Goal: Task Accomplishment & Management: Manage account settings

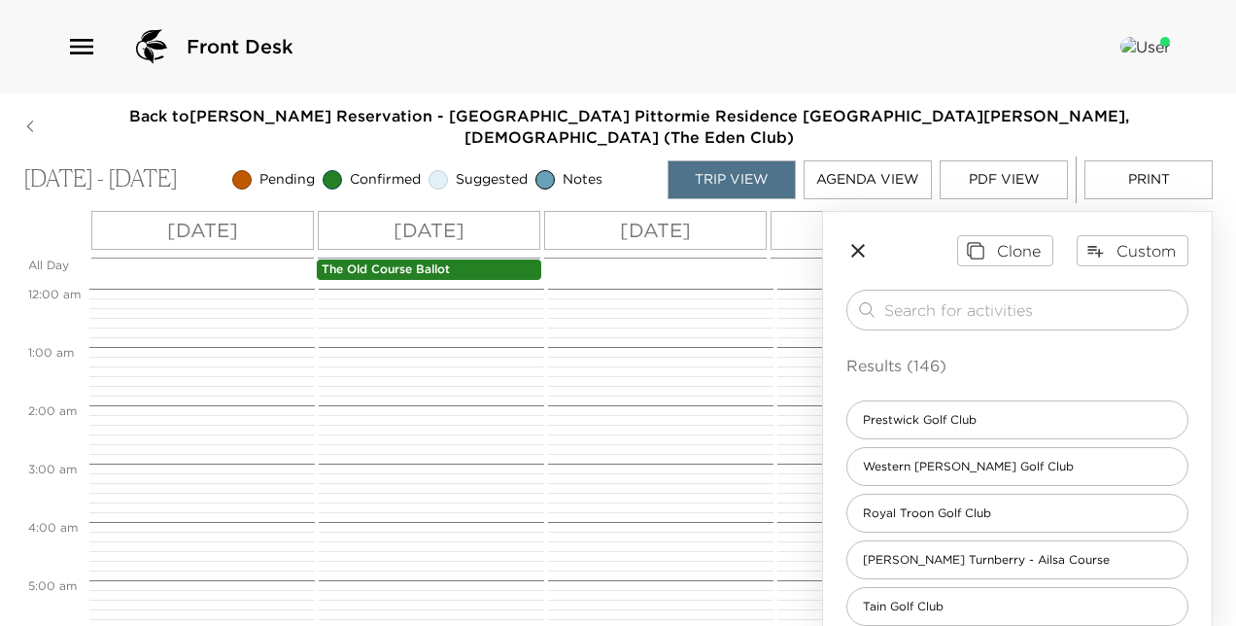
scroll to position [194, 0]
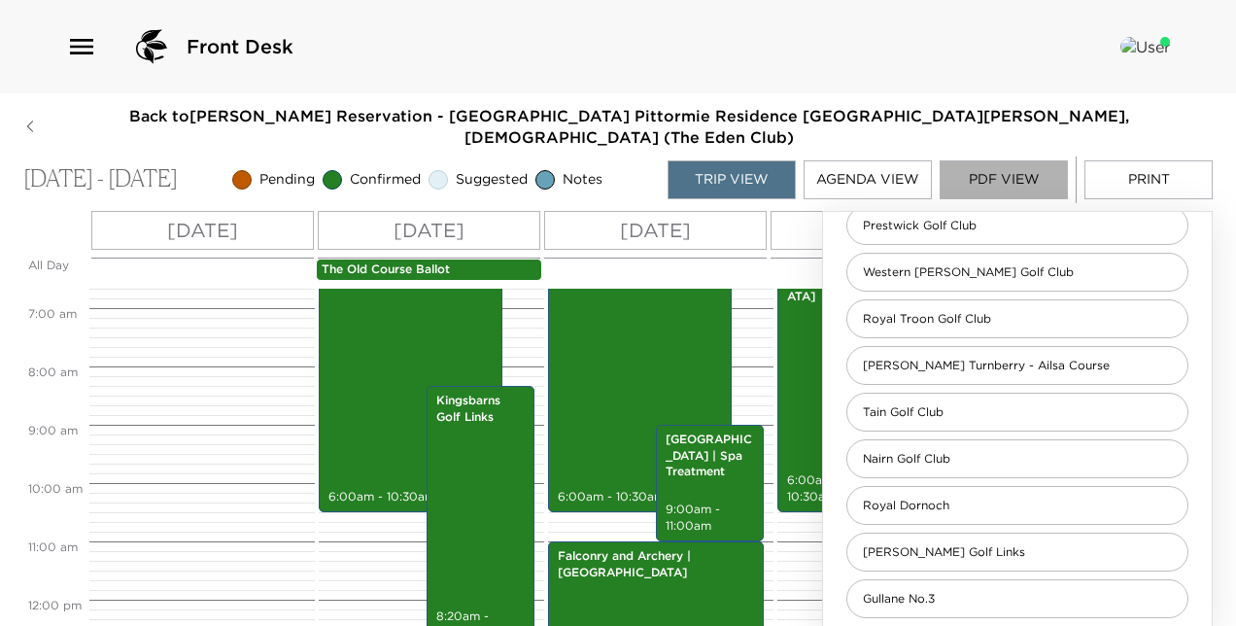
click at [1007, 160] on button "PDF View" at bounding box center [1004, 179] width 128 height 39
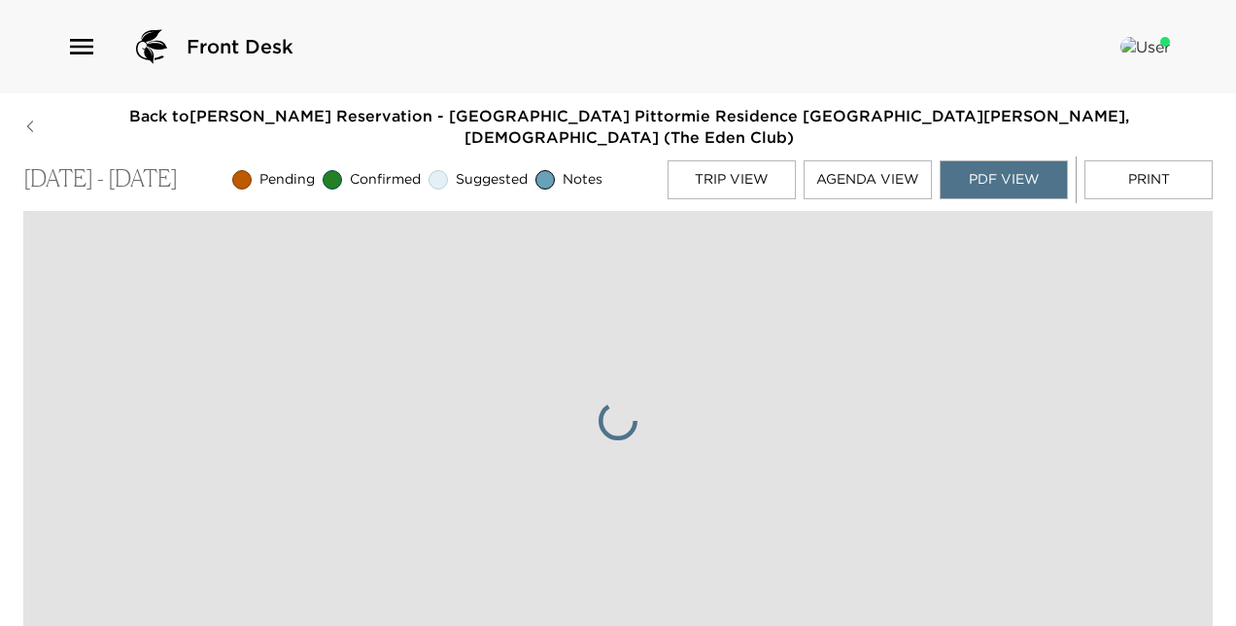
click at [874, 160] on button "Agenda View" at bounding box center [868, 179] width 128 height 39
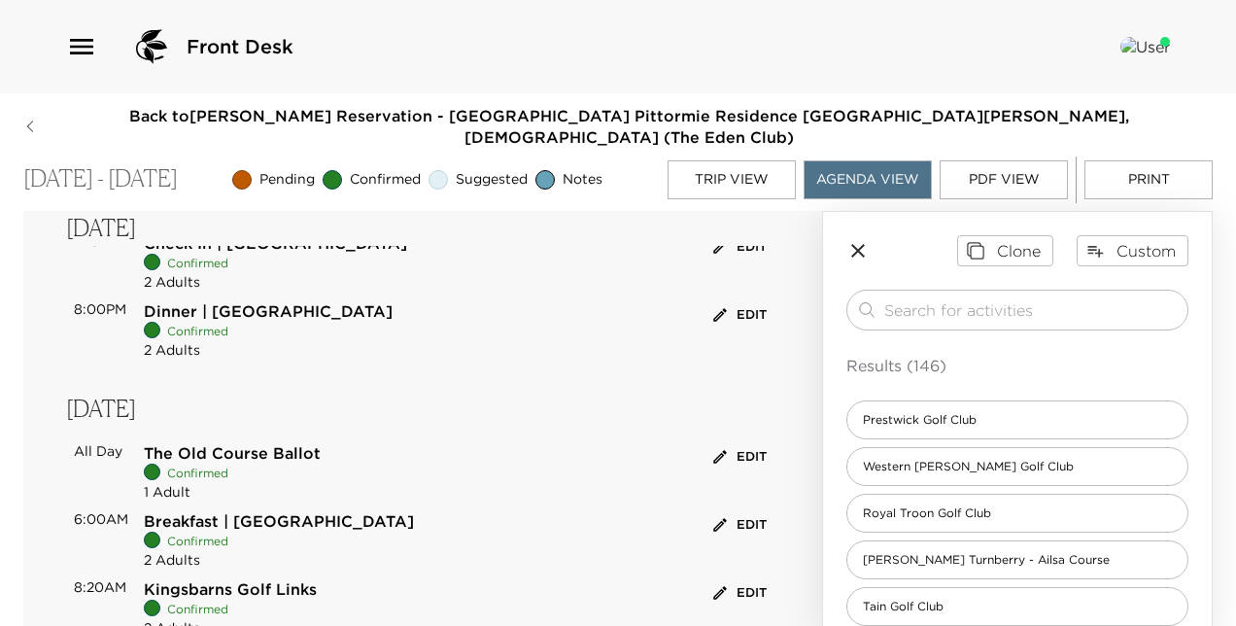
scroll to position [161, 0]
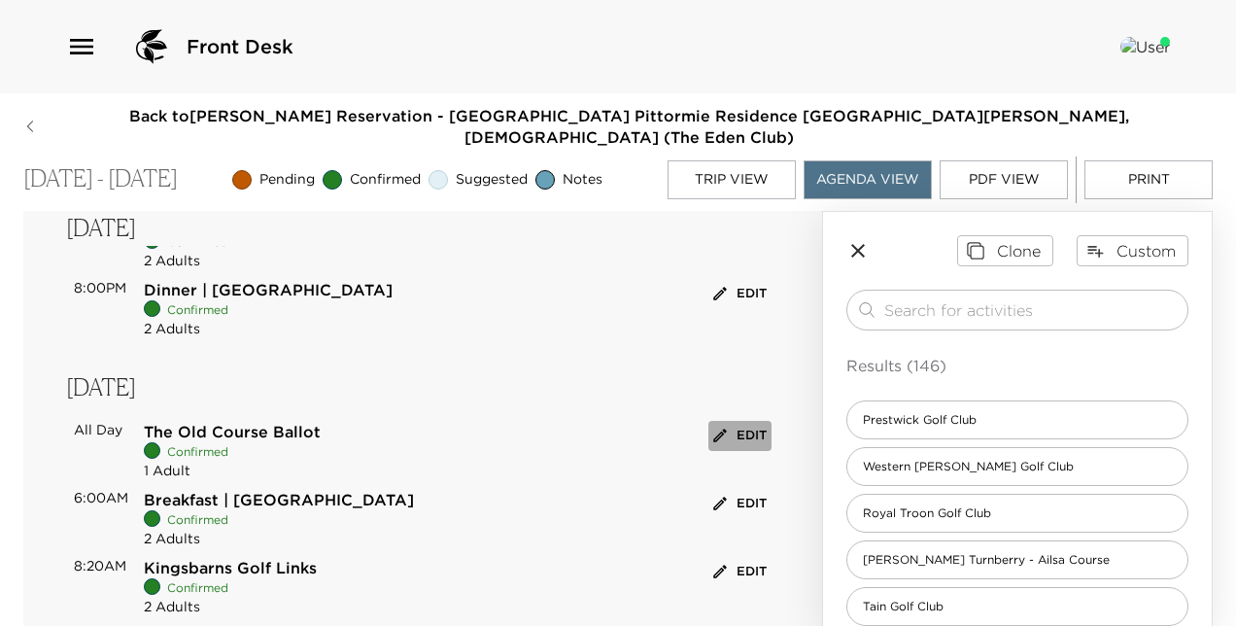
click at [735, 421] on button "Edit" at bounding box center [739, 436] width 63 height 30
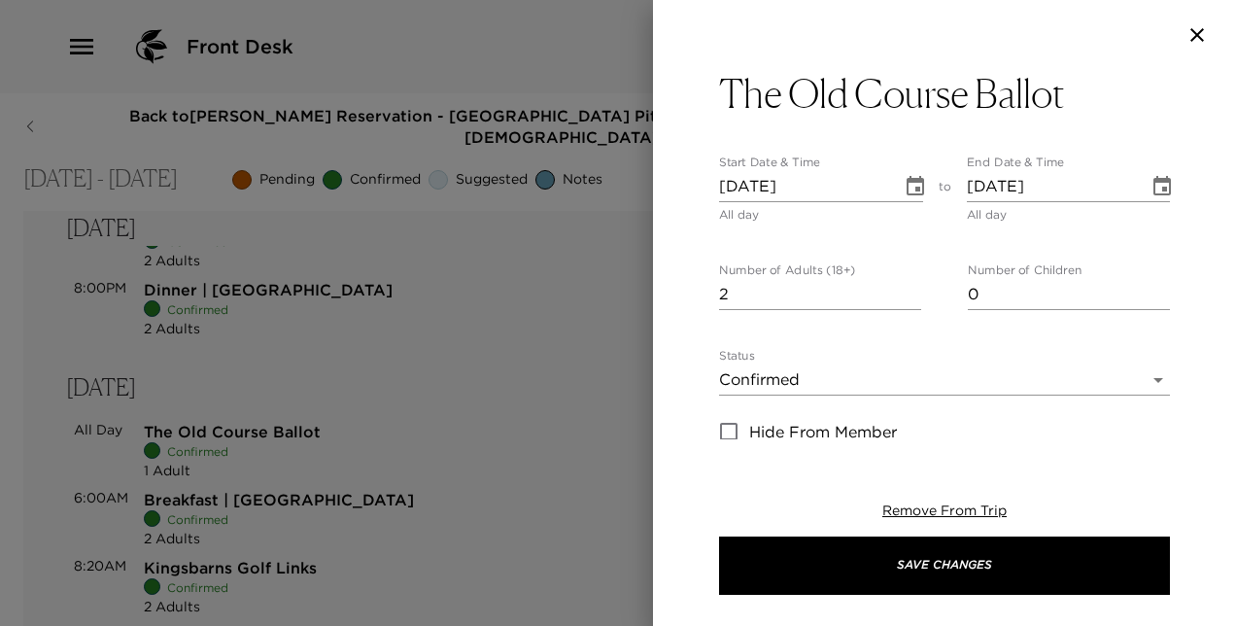
type input "2"
click at [903, 290] on input "2" at bounding box center [820, 294] width 202 height 31
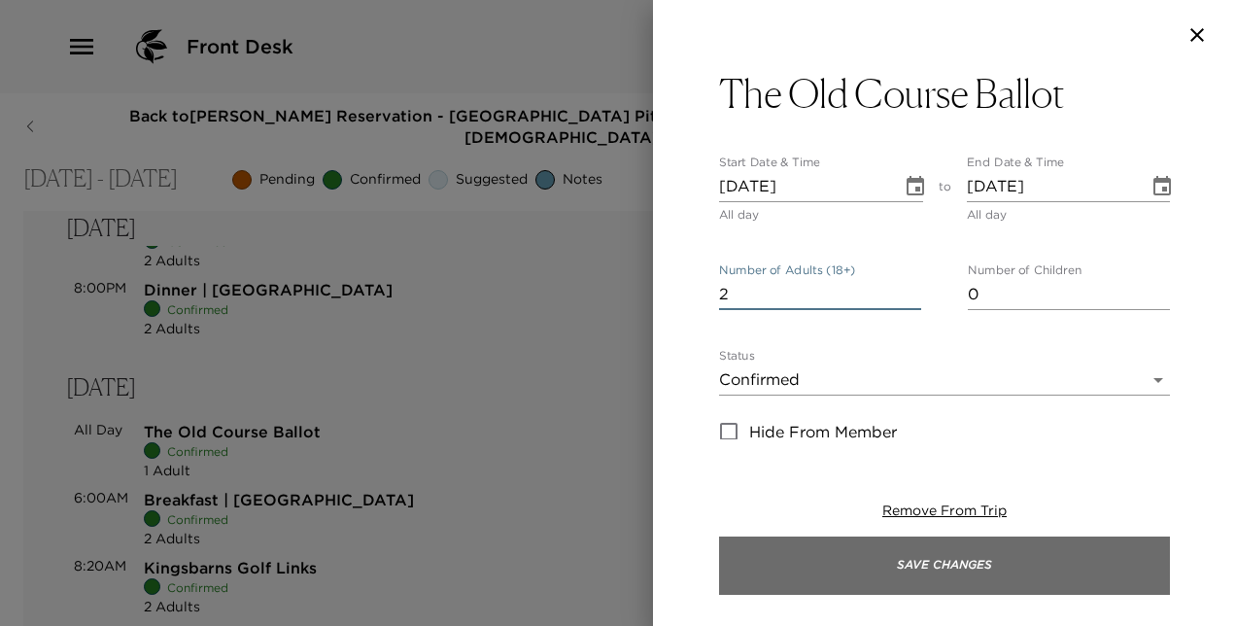
click at [922, 562] on button "Save Changes" at bounding box center [944, 565] width 451 height 58
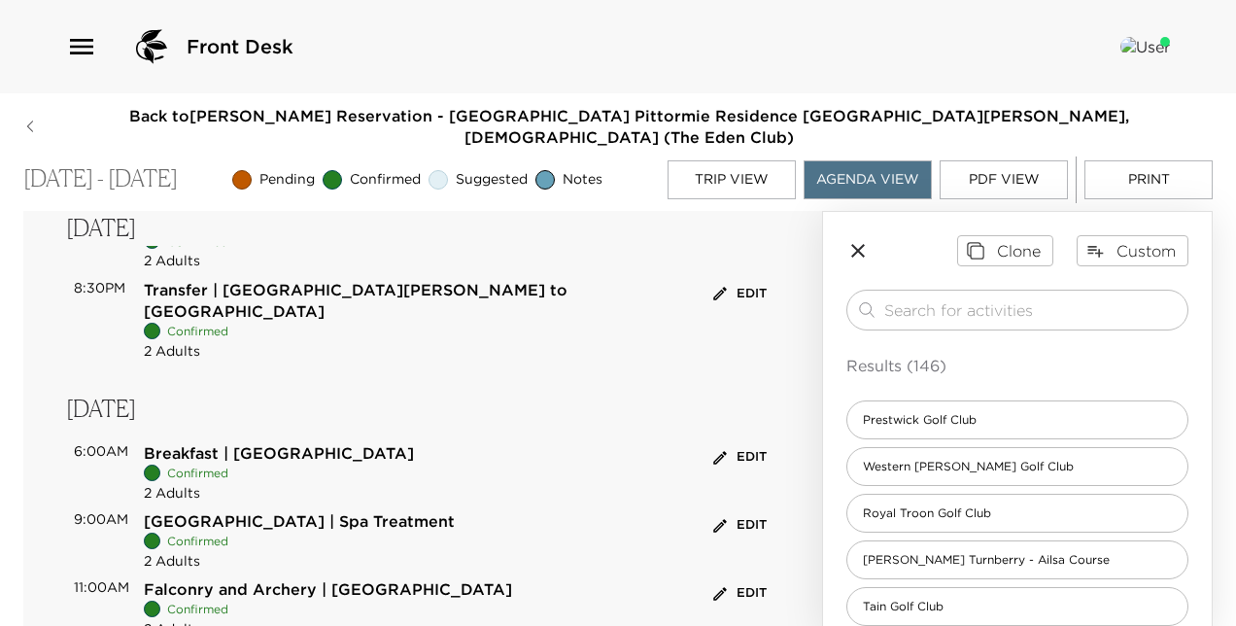
scroll to position [784, 0]
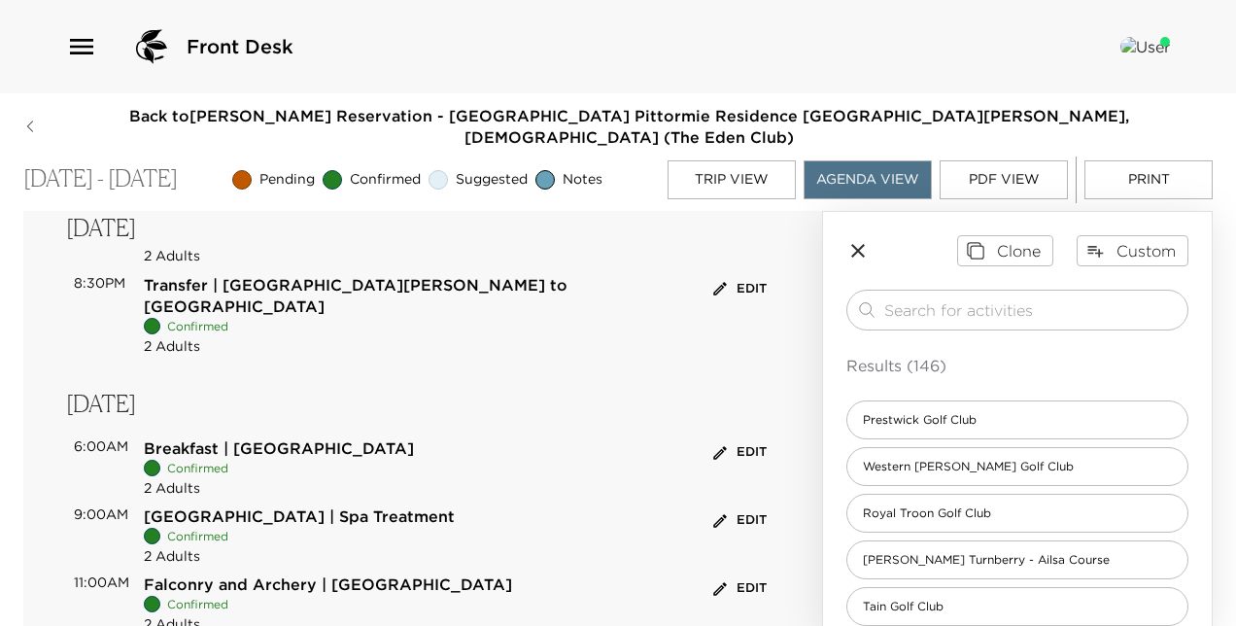
click at [730, 505] on button "Edit" at bounding box center [739, 520] width 63 height 30
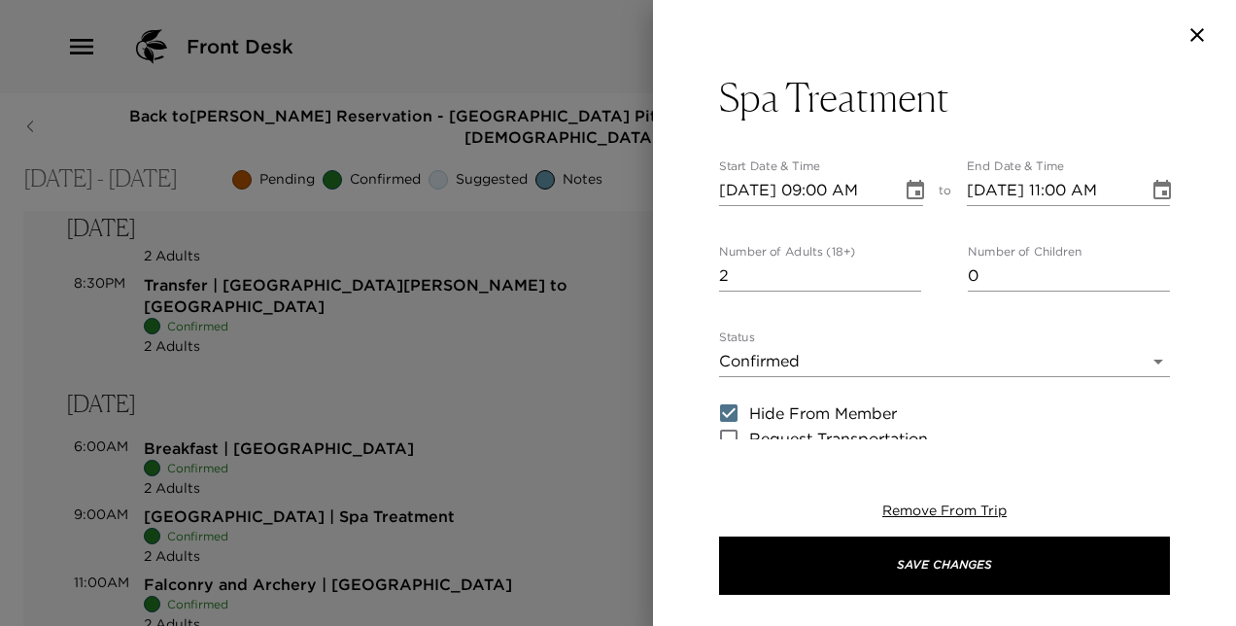
scroll to position [29, 0]
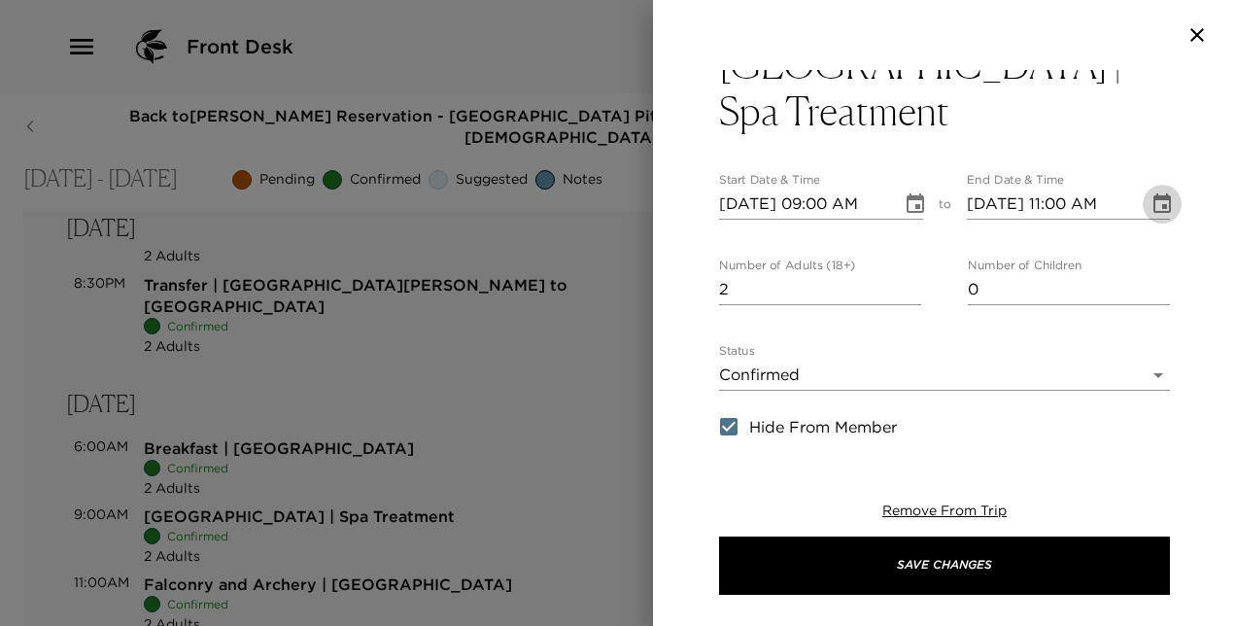
click at [1150, 204] on icon "Choose date, selected date is Sep 7, 2025" at bounding box center [1161, 203] width 23 height 23
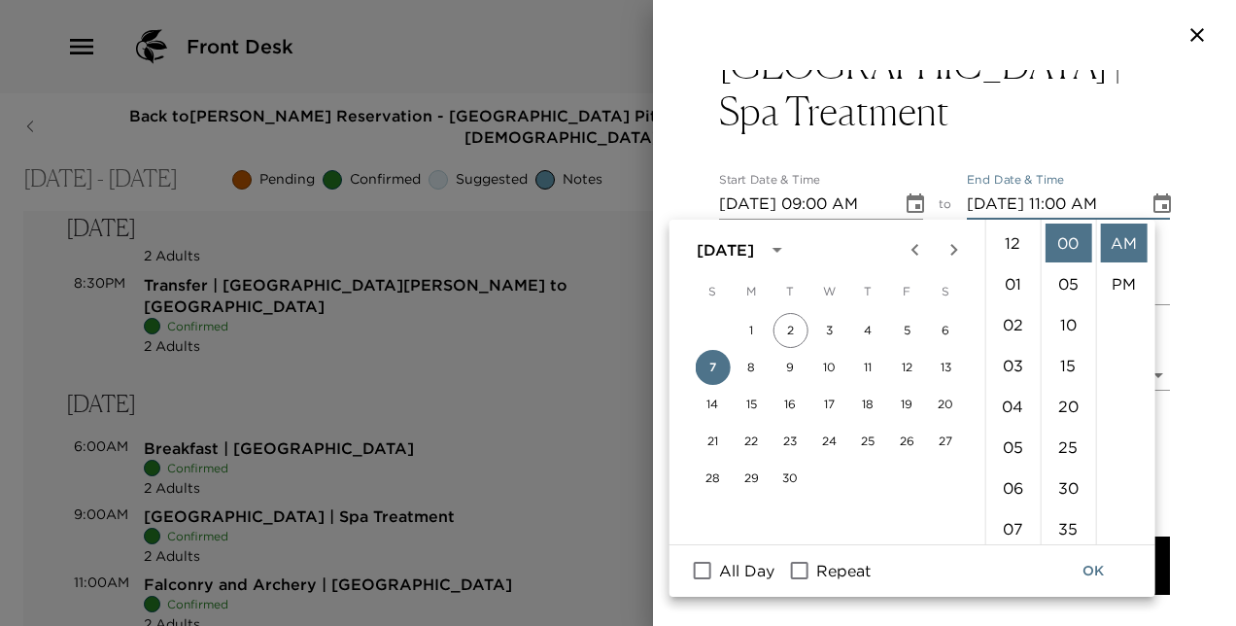
scroll to position [449, 0]
click at [1064, 483] on li "30" at bounding box center [1068, 487] width 47 height 39
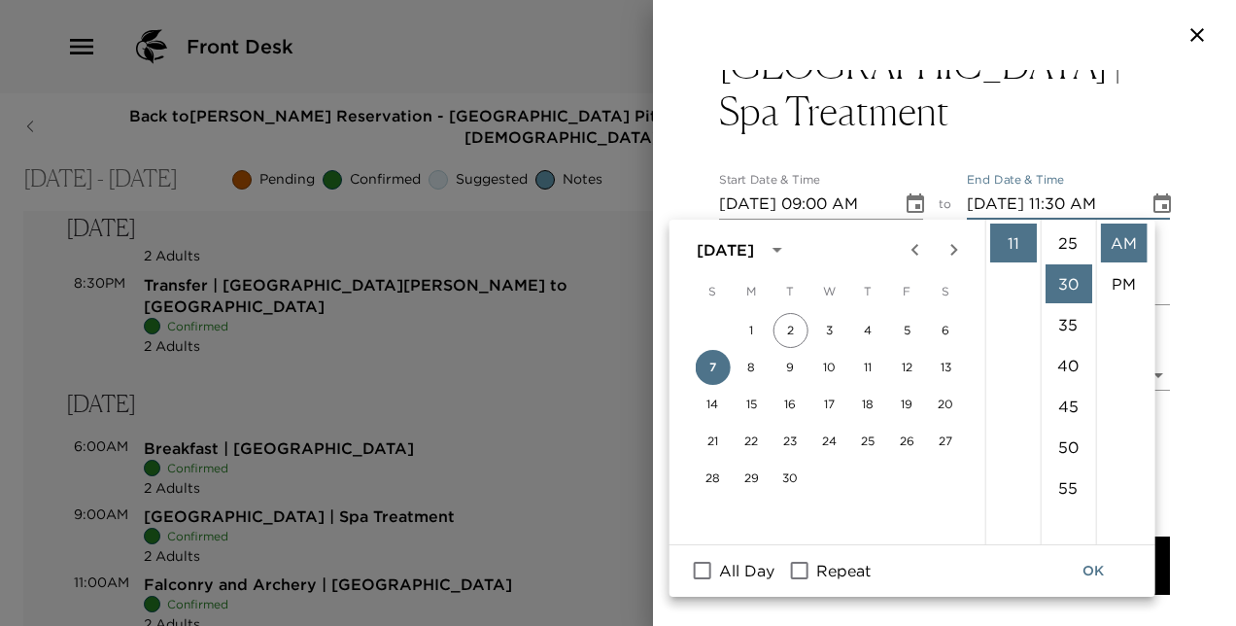
scroll to position [245, 0]
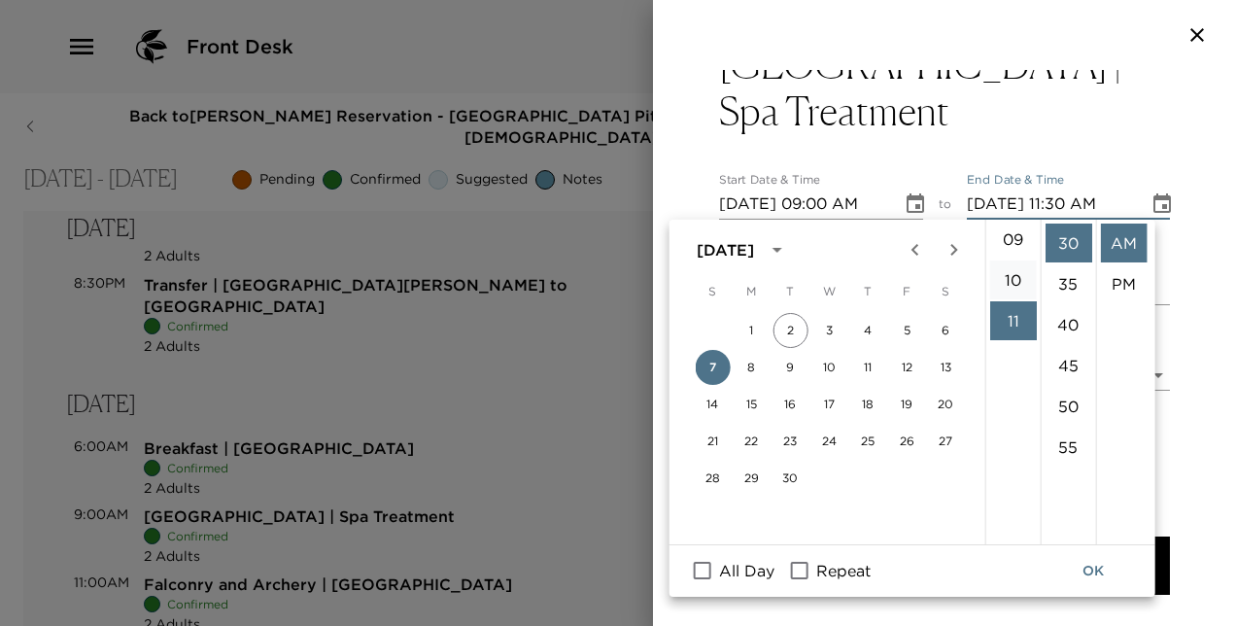
click at [1011, 280] on li "10" at bounding box center [1012, 279] width 47 height 39
type input "09/07/2025 10:30 AM"
click at [1094, 564] on button "OK" at bounding box center [1093, 571] width 62 height 36
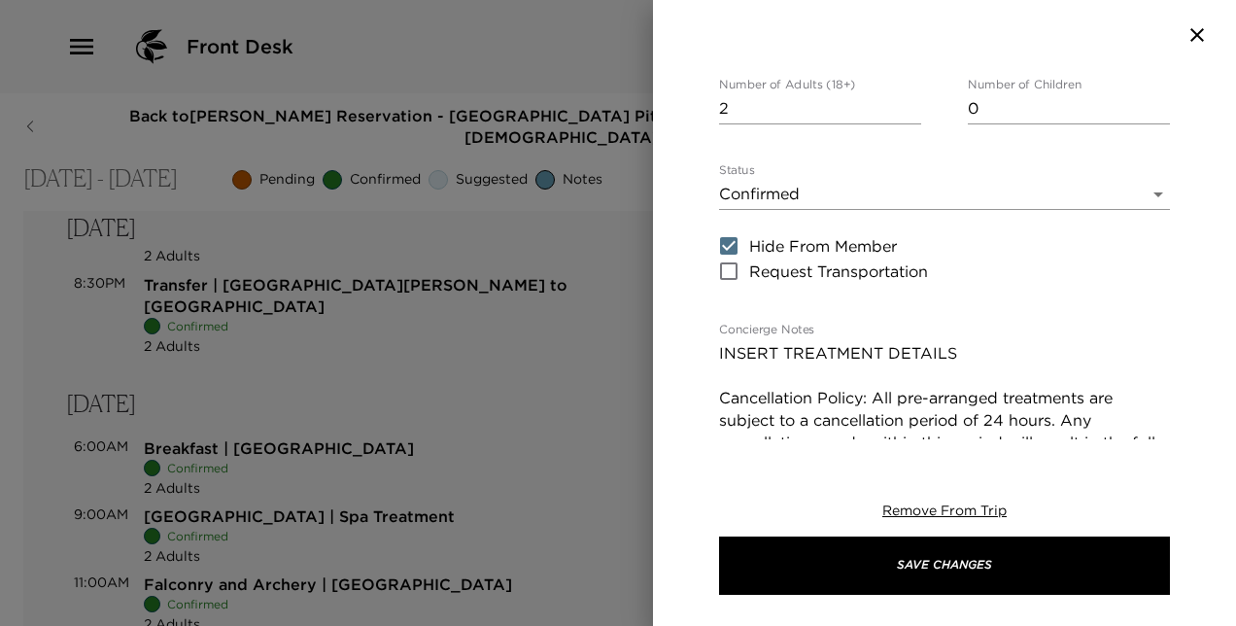
scroll to position [244, 0]
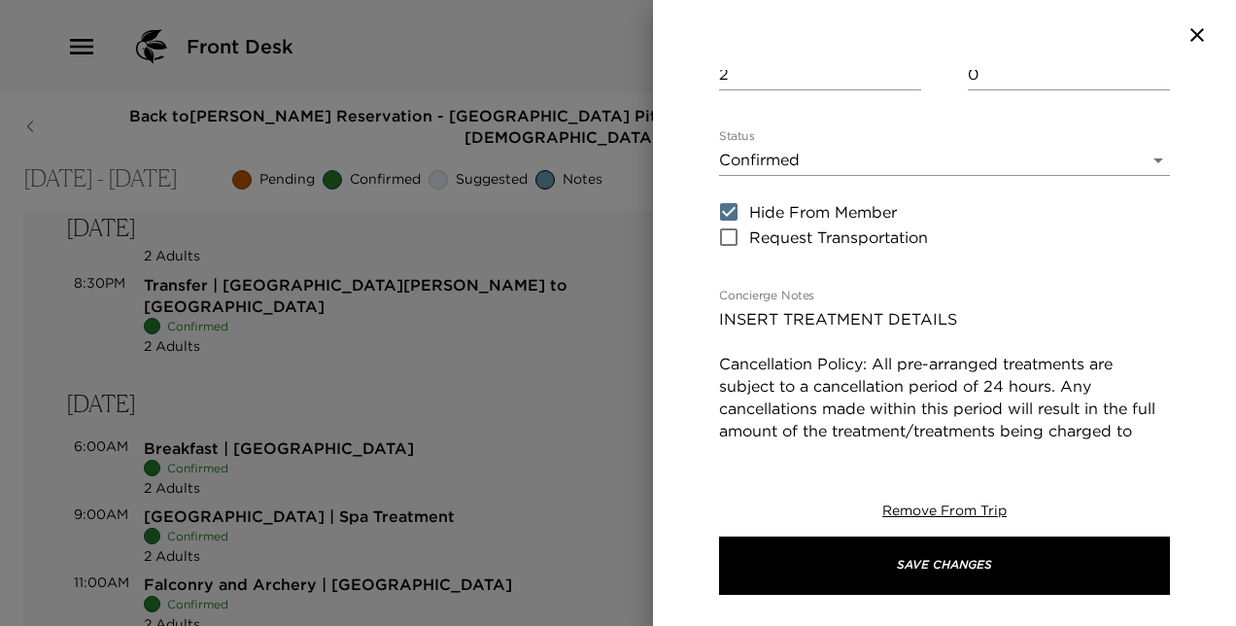
click at [964, 321] on textarea "INSERT TREATMENT DETAILS Cancellation Policy: All pre-arranged treatments are s…" at bounding box center [944, 386] width 451 height 156
drag, startPoint x: 964, startPoint y: 321, endPoint x: 768, endPoint y: 323, distance: 196.3
click at [768, 323] on textarea "INSERT TREATMENT DETAILS Cancellation Policy: All pre-arranged treatments are s…" at bounding box center [944, 386] width 451 height 156
type textarea "2 x 90 minute spa treatments have been arranged. Cancellation Policy: All pre-a…"
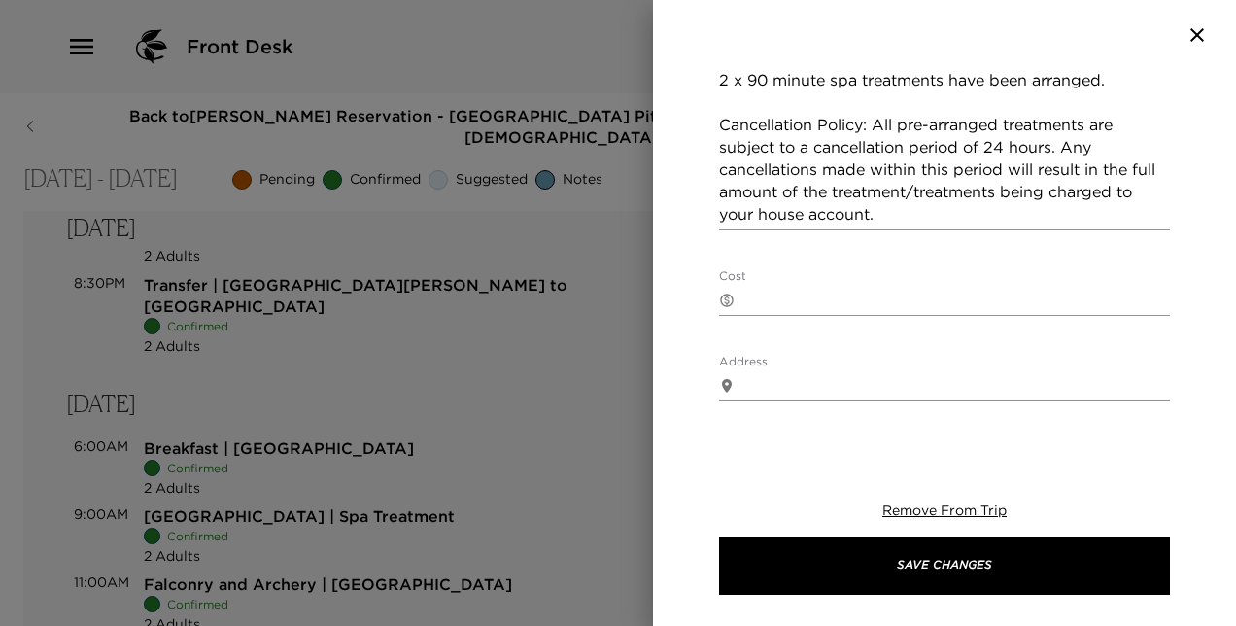
scroll to position [496, 0]
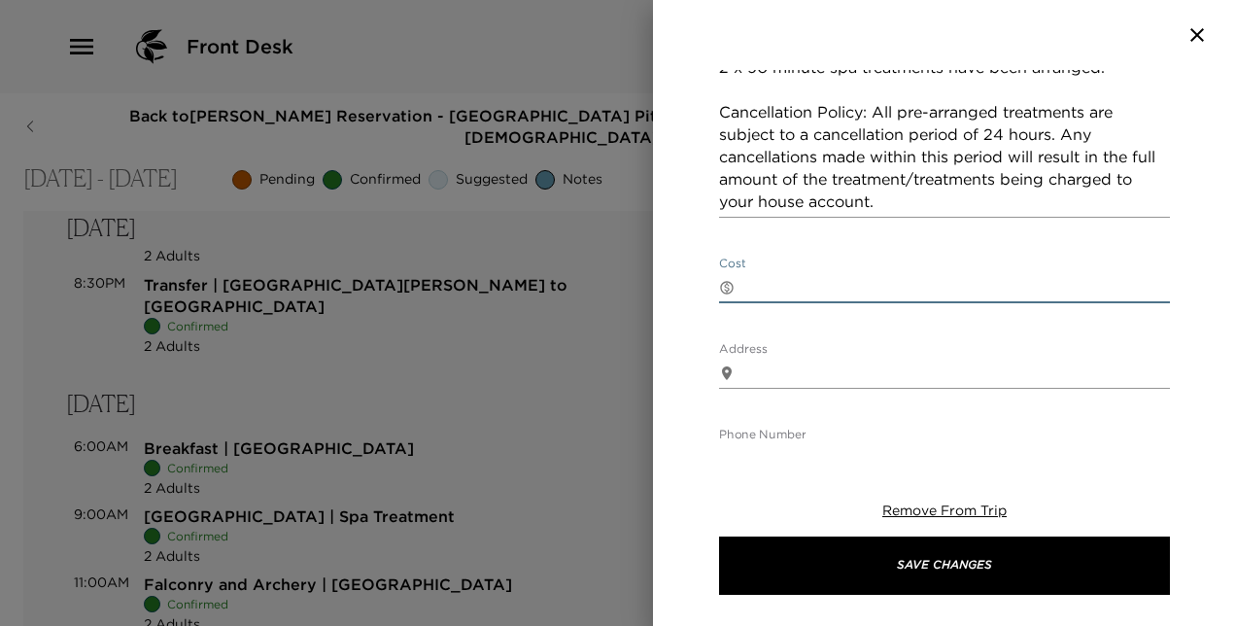
click at [1003, 284] on textarea "Cost" at bounding box center [956, 287] width 428 height 22
type textarea "£195 per treatment"
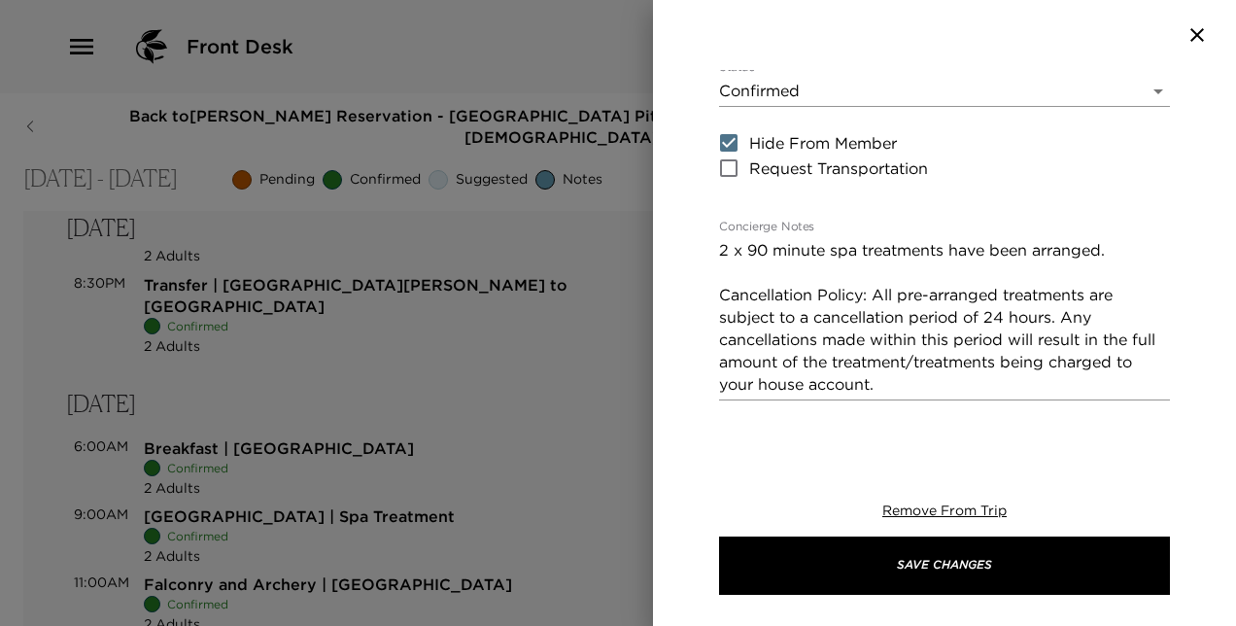
scroll to position [310, 0]
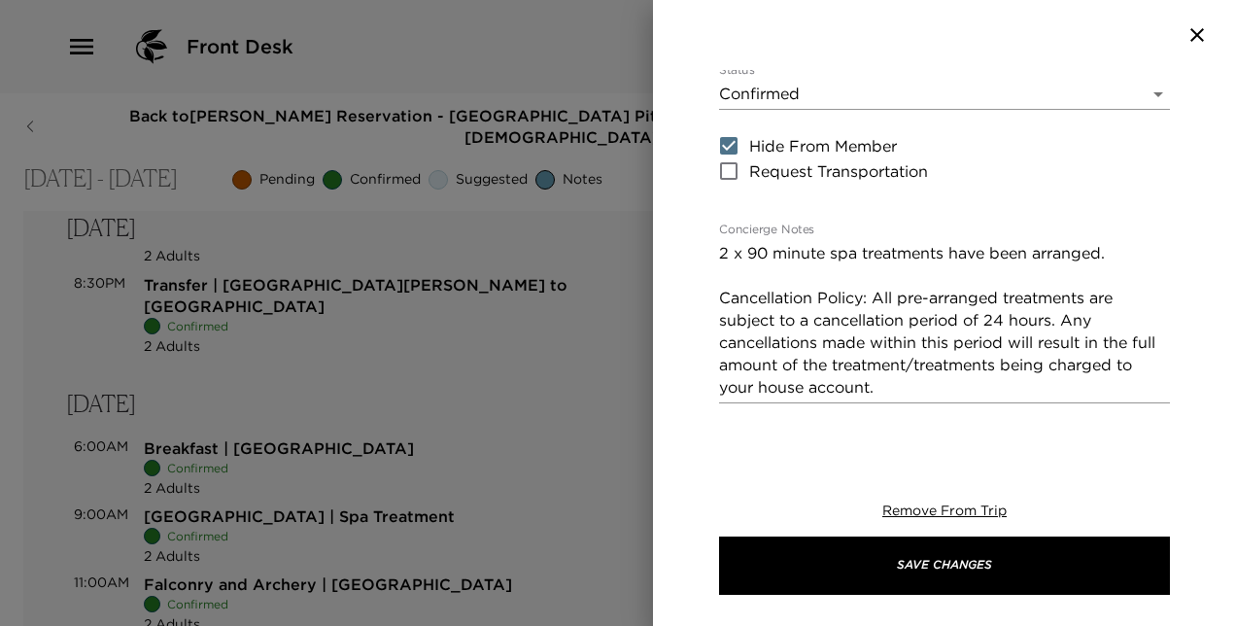
click at [1123, 257] on textarea "2 x 90 minute spa treatments have been arranged. Cancellation Policy: All pre-a…" at bounding box center [944, 320] width 451 height 156
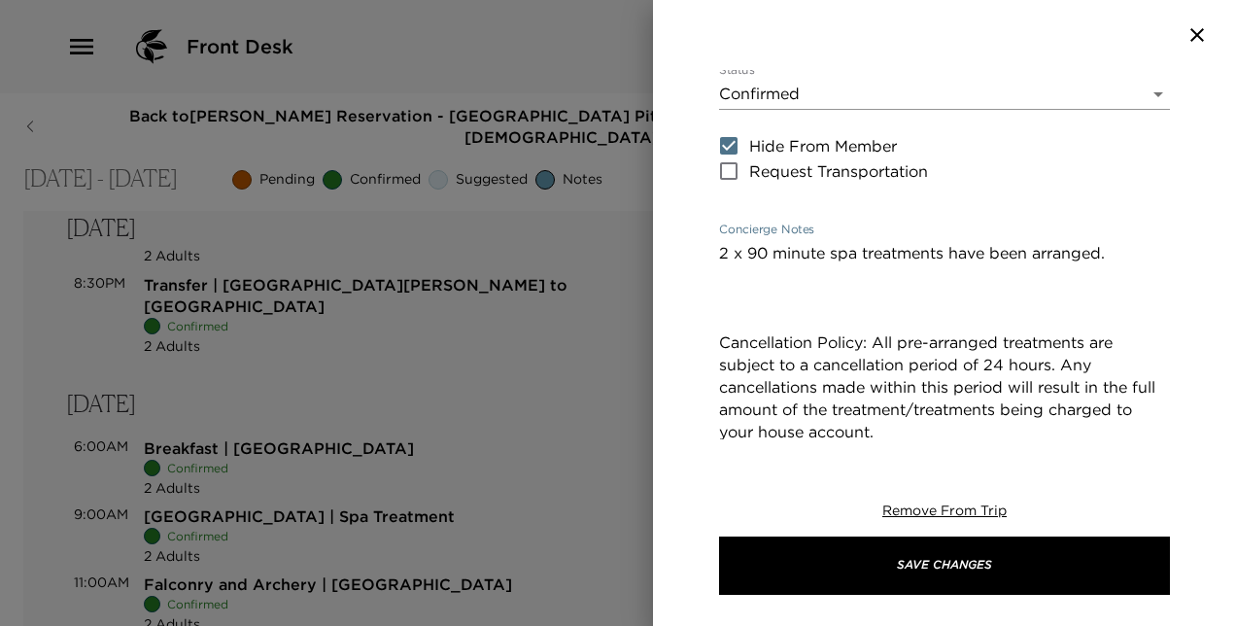
paste textarea "Swedish Massage 60 minutes | £150 90 minutes | £195 A traditional full body mas…"
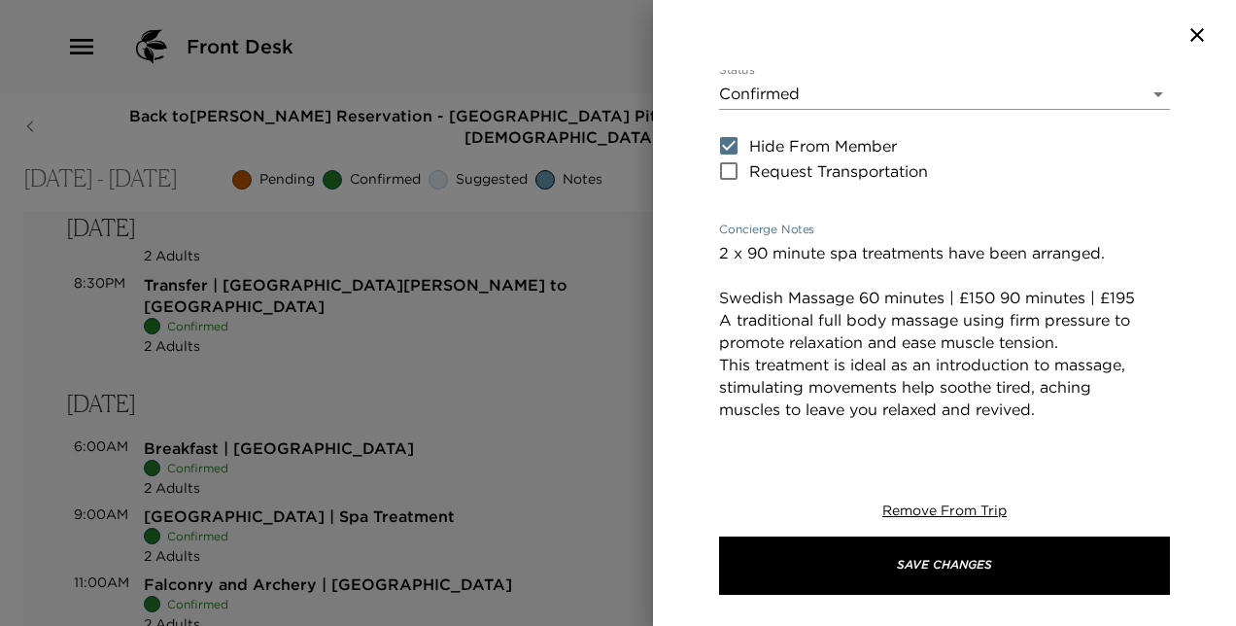
click at [999, 295] on textarea "2 x 90 minute spa treatments have been arranged. Swedish Massage 60 minutes | £…" at bounding box center [944, 398] width 451 height 313
click at [724, 321] on textarea "2 x 90 minute spa treatments have been arranged. Swedish Massage 90 minutes | £…" at bounding box center [944, 398] width 451 height 313
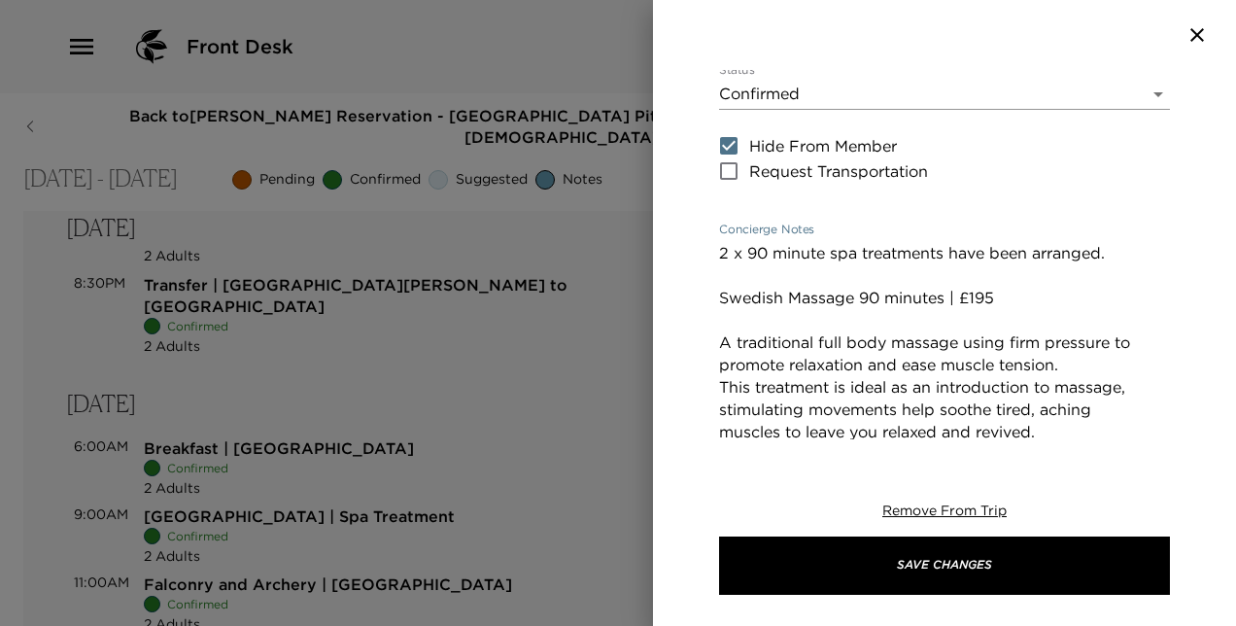
click at [721, 298] on textarea "2 x 90 minute spa treatments have been arranged. Swedish Massage 90 minutes | £…" at bounding box center [944, 409] width 451 height 335
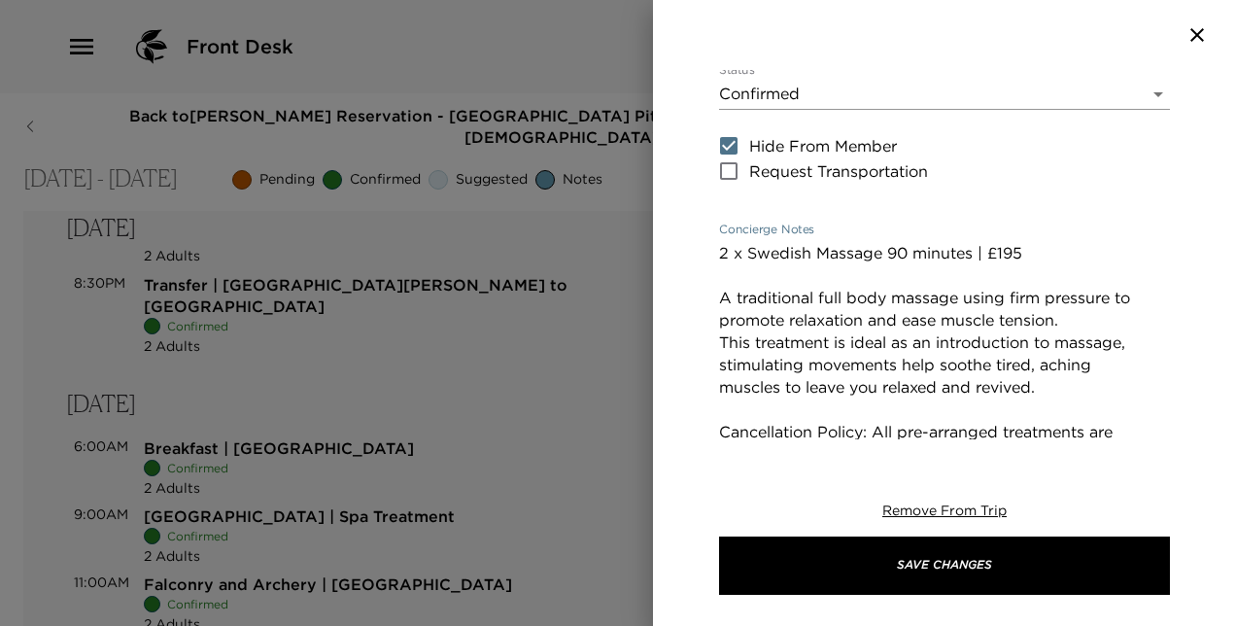
type textarea "2 x Swedish Massage 90 minutes | £195 A traditional full body massage using fir…"
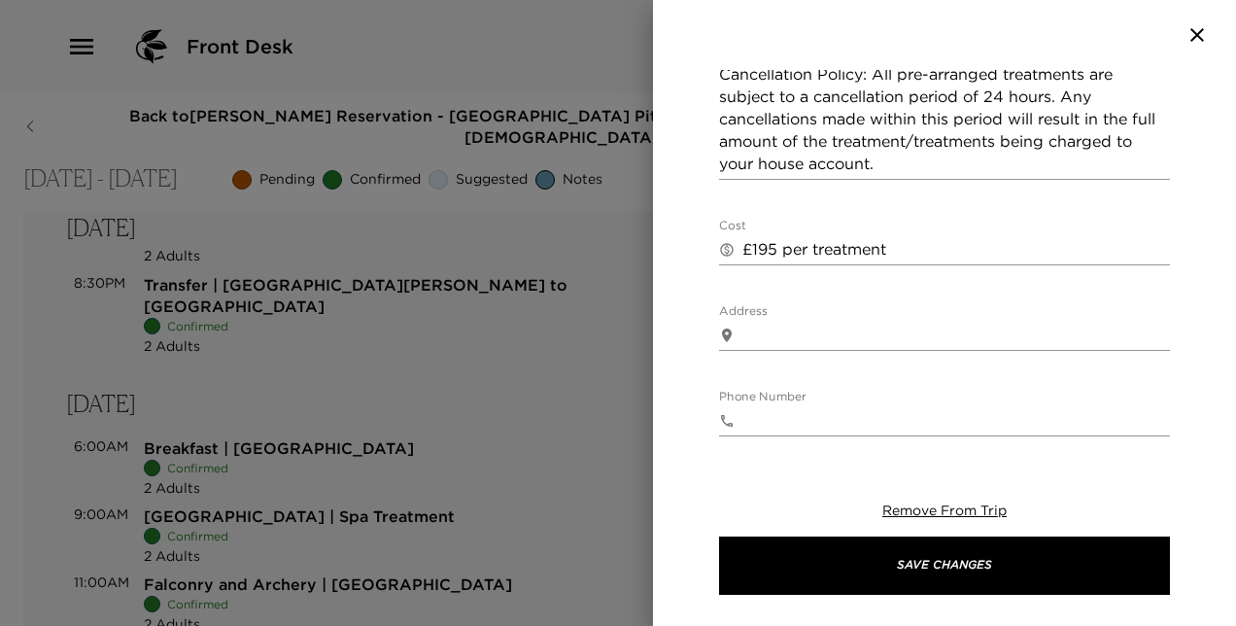
scroll to position [662, 0]
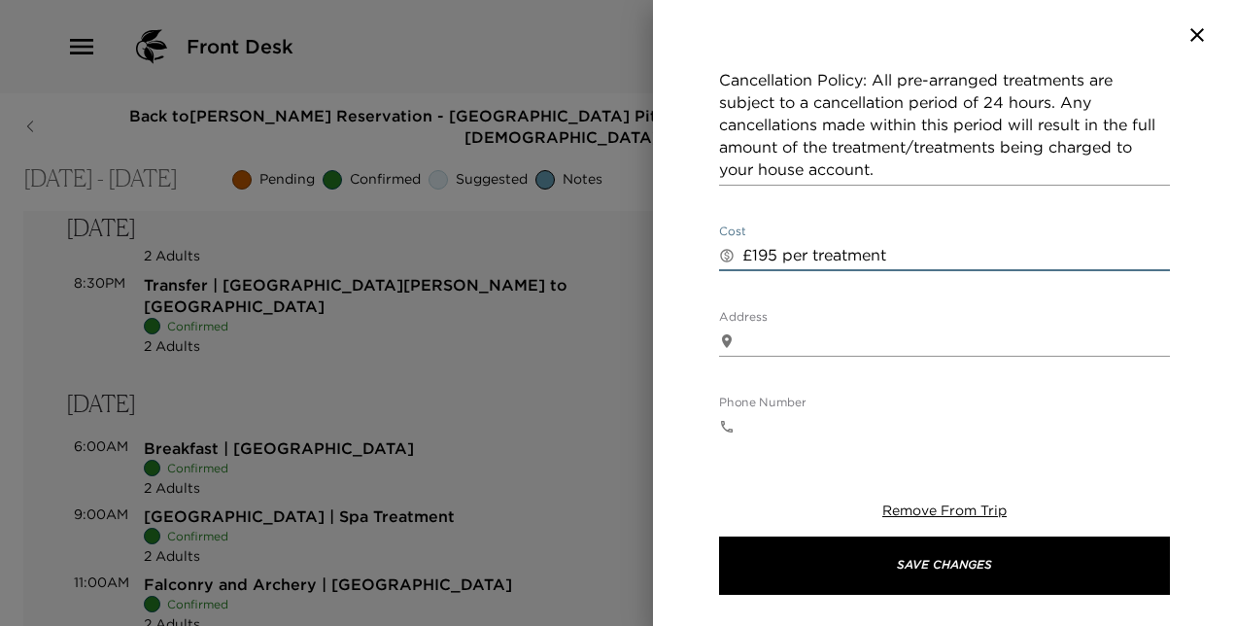
click at [951, 249] on textarea "£195 per treatment" at bounding box center [956, 255] width 428 height 22
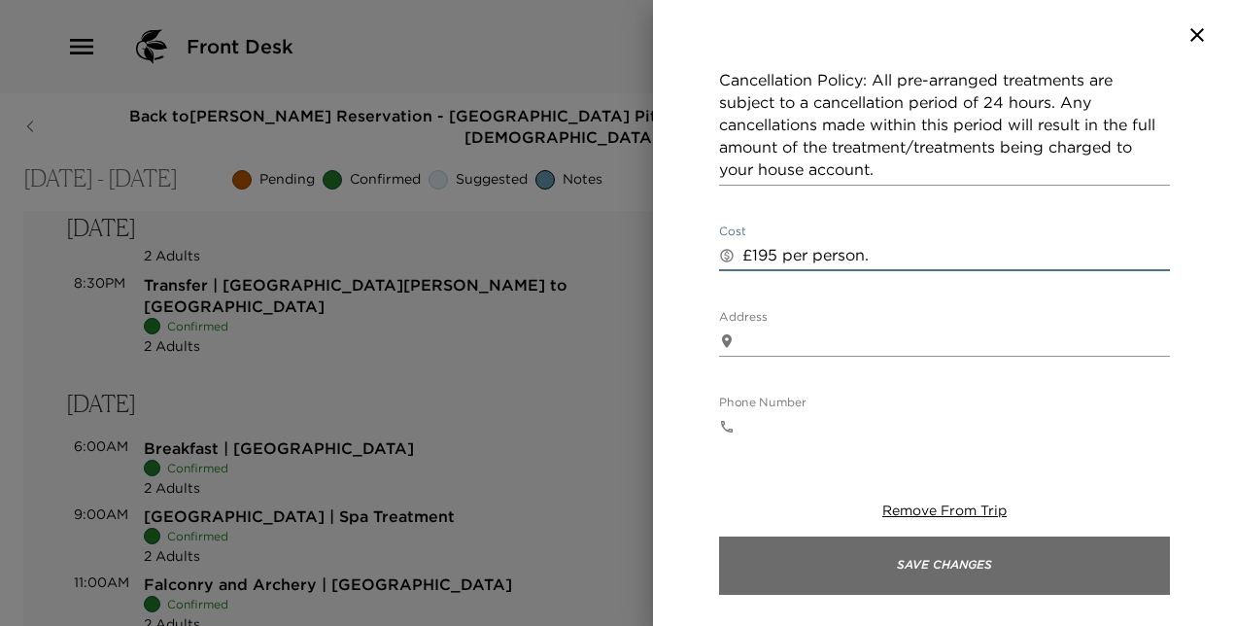
type textarea "£195 per person."
click at [1011, 566] on button "Save Changes" at bounding box center [944, 565] width 451 height 58
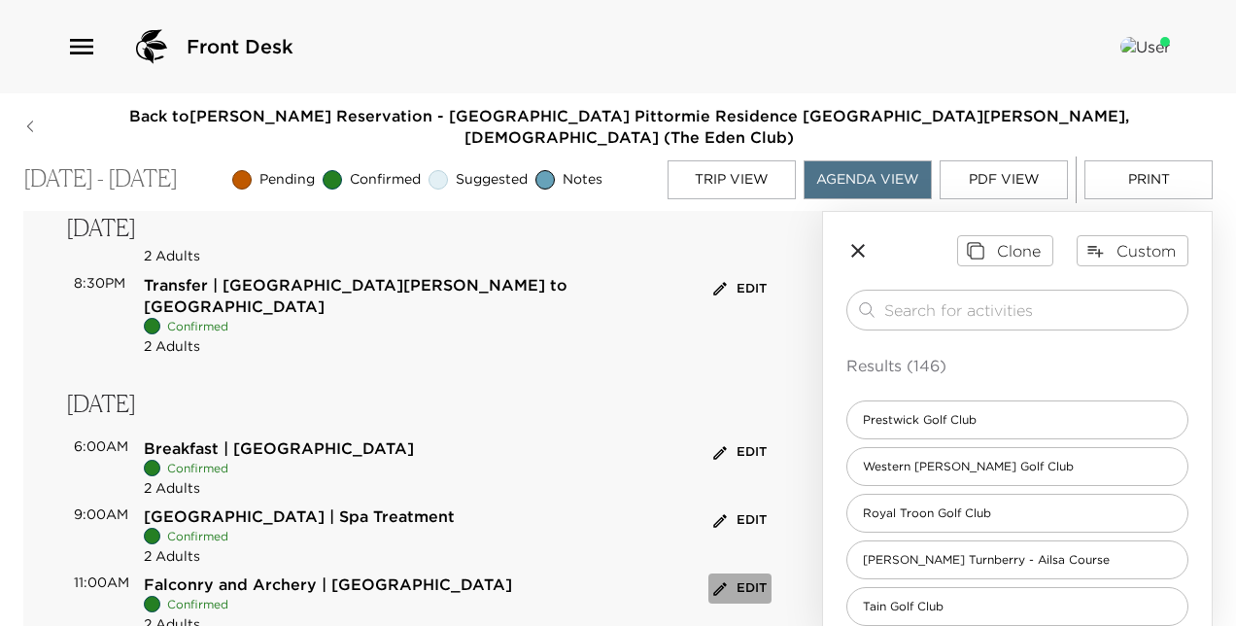
click at [732, 573] on button "Edit" at bounding box center [739, 588] width 63 height 30
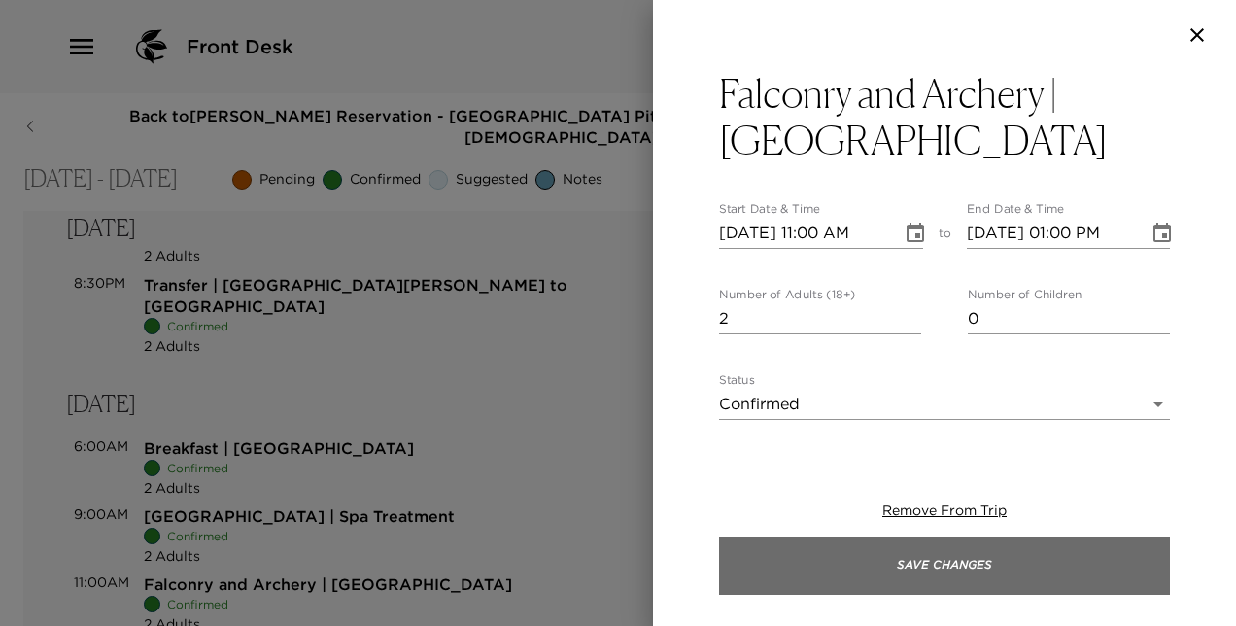
click at [1036, 551] on button "Save Changes" at bounding box center [944, 565] width 451 height 58
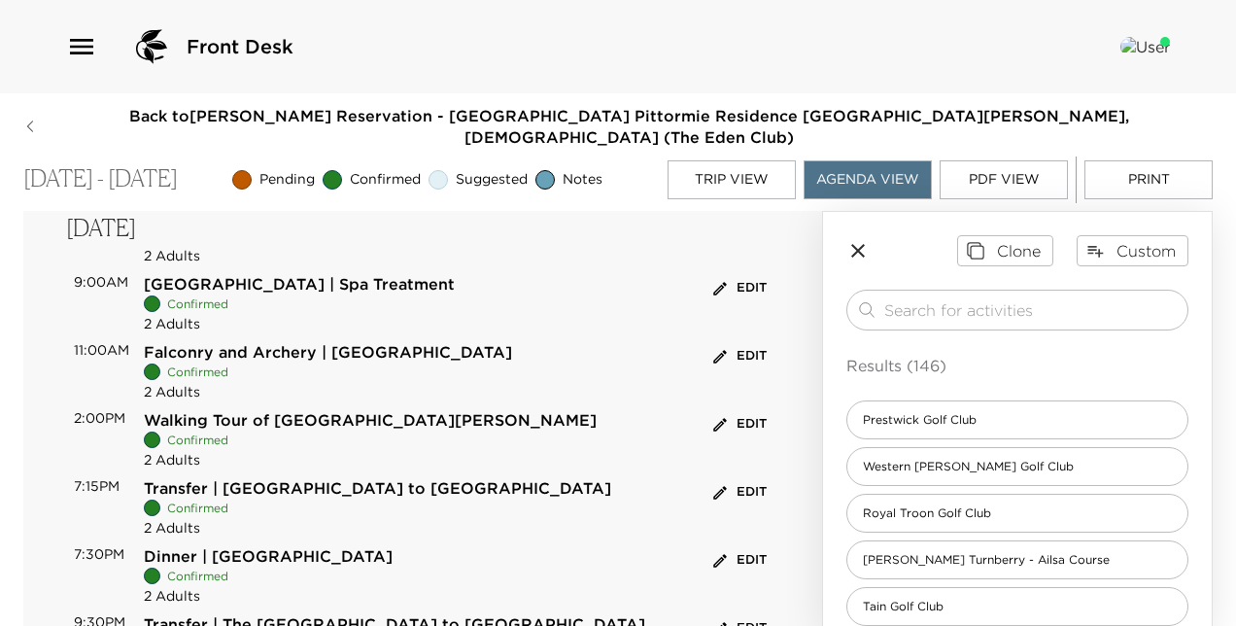
scroll to position [1026, 0]
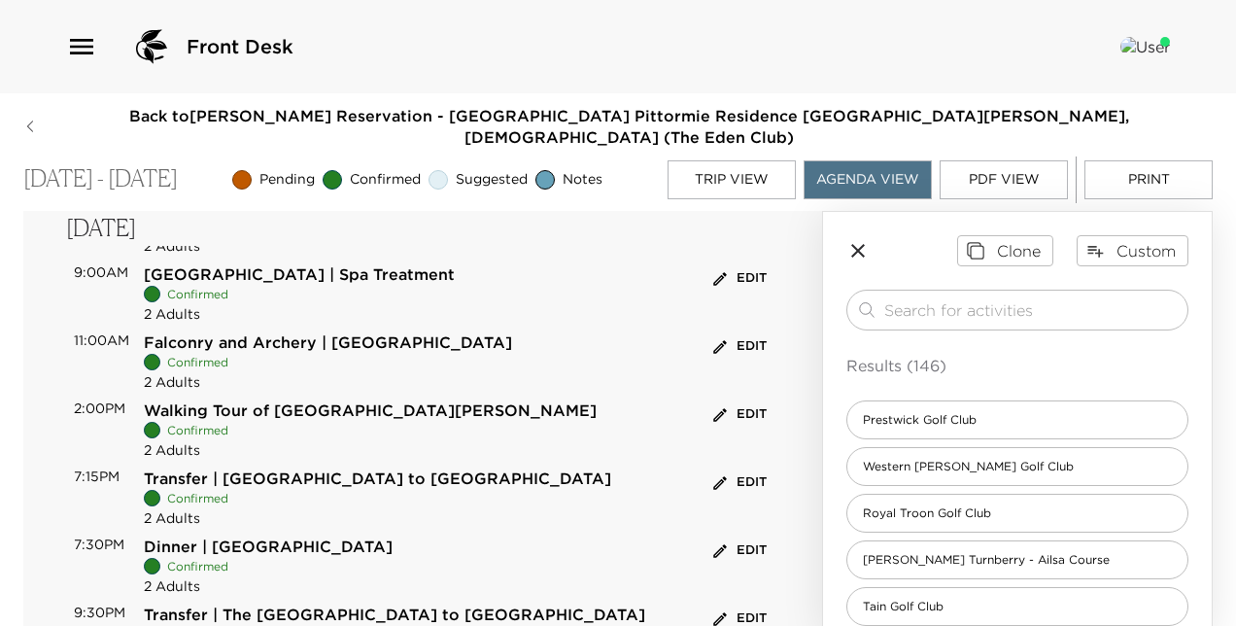
click at [737, 467] on button "Edit" at bounding box center [739, 482] width 63 height 30
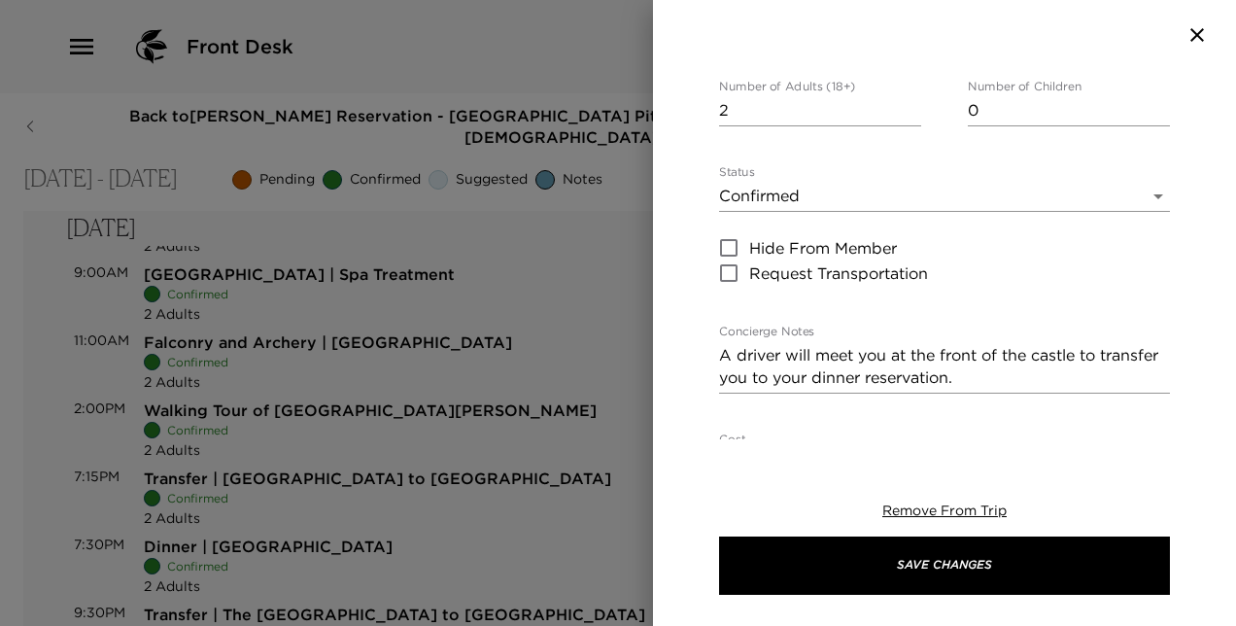
scroll to position [280, 0]
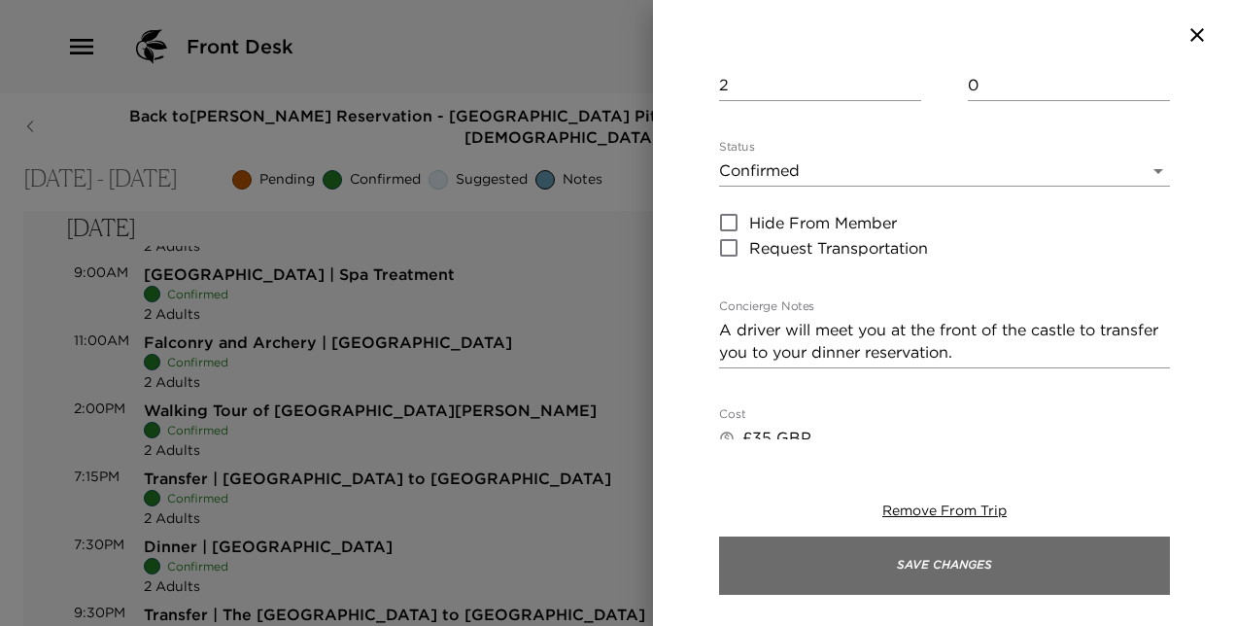
click at [1022, 562] on button "Save Changes" at bounding box center [944, 565] width 451 height 58
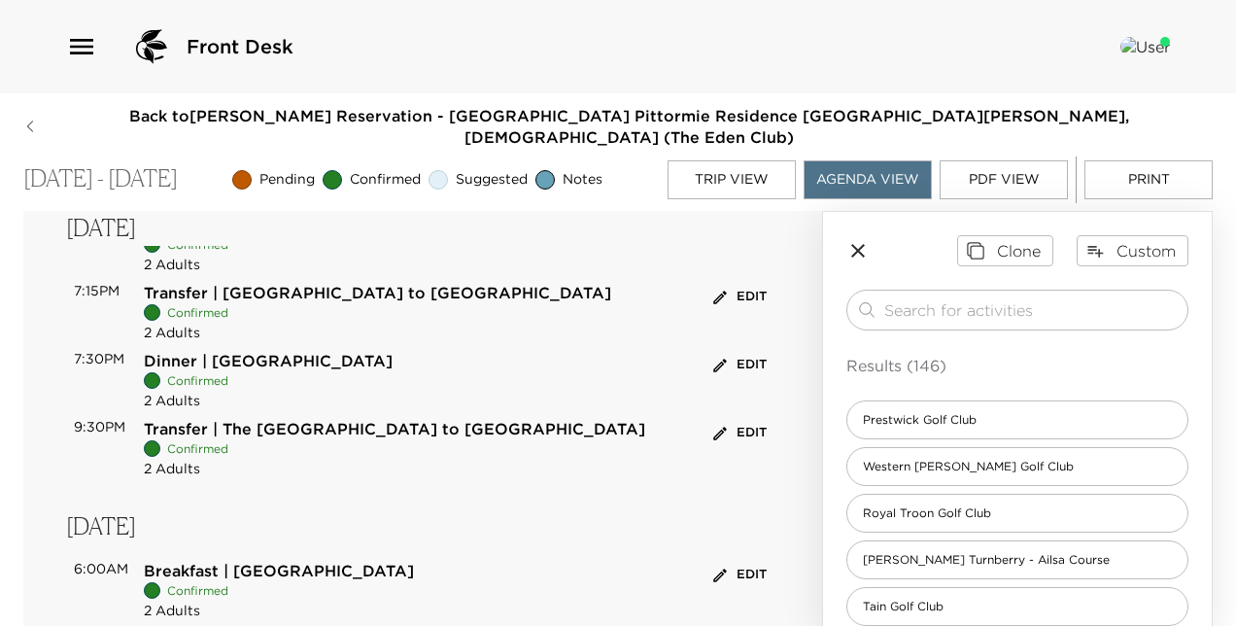
scroll to position [1220, 0]
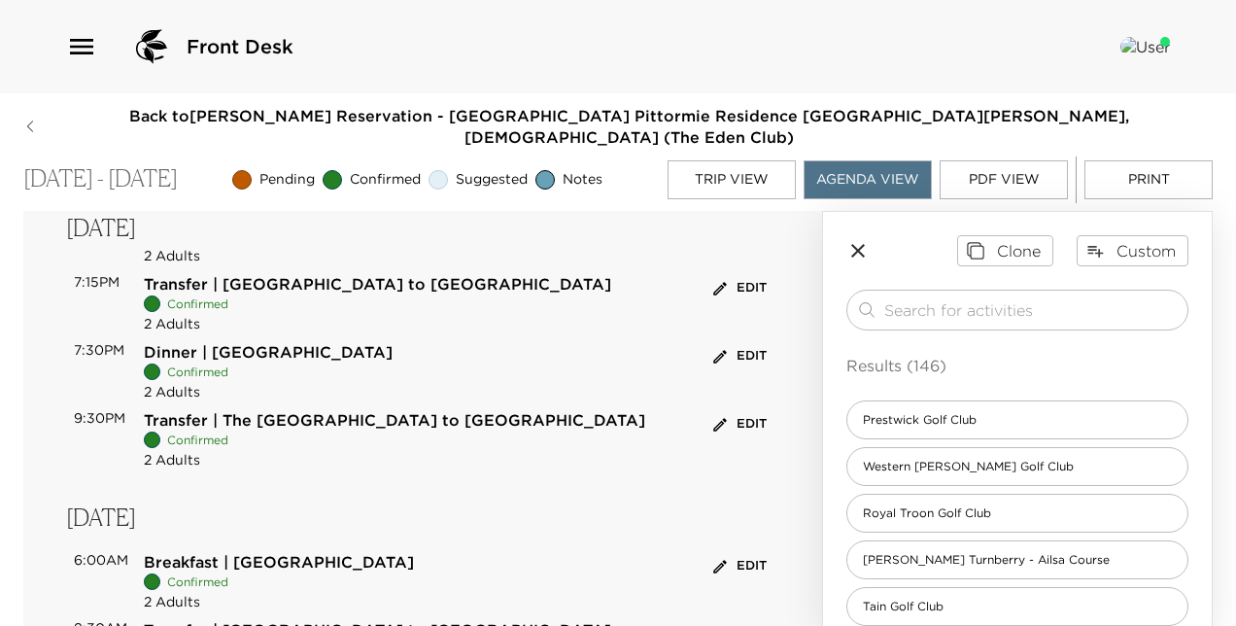
click at [756, 409] on button "Edit" at bounding box center [739, 424] width 63 height 30
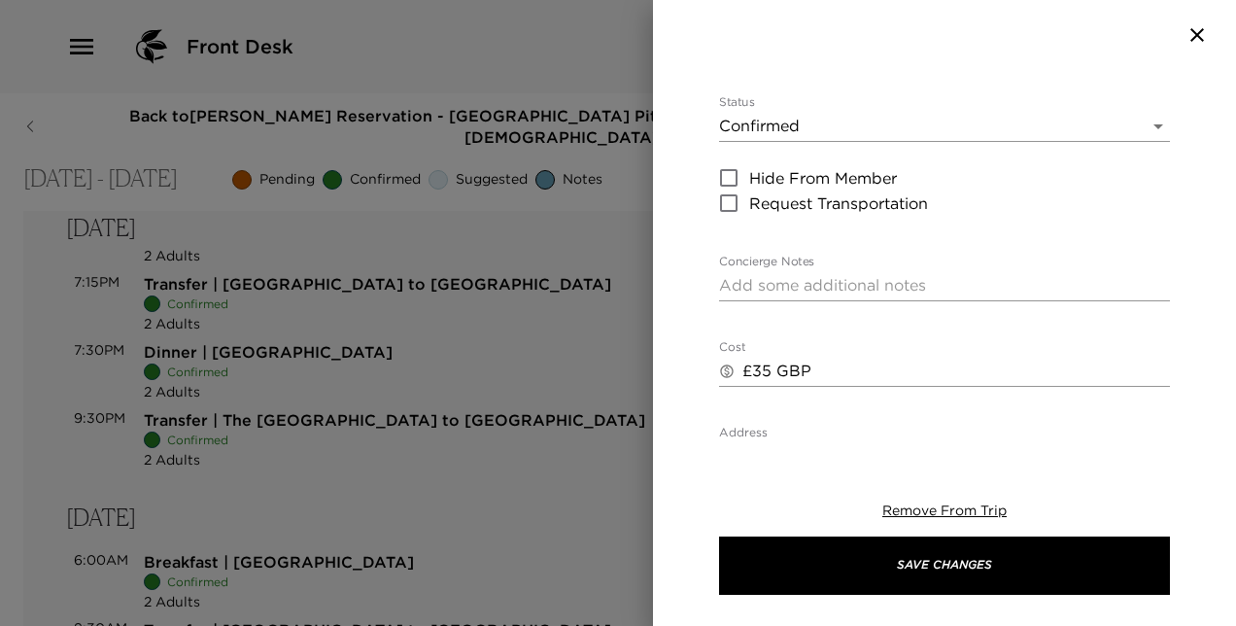
scroll to position [350, 0]
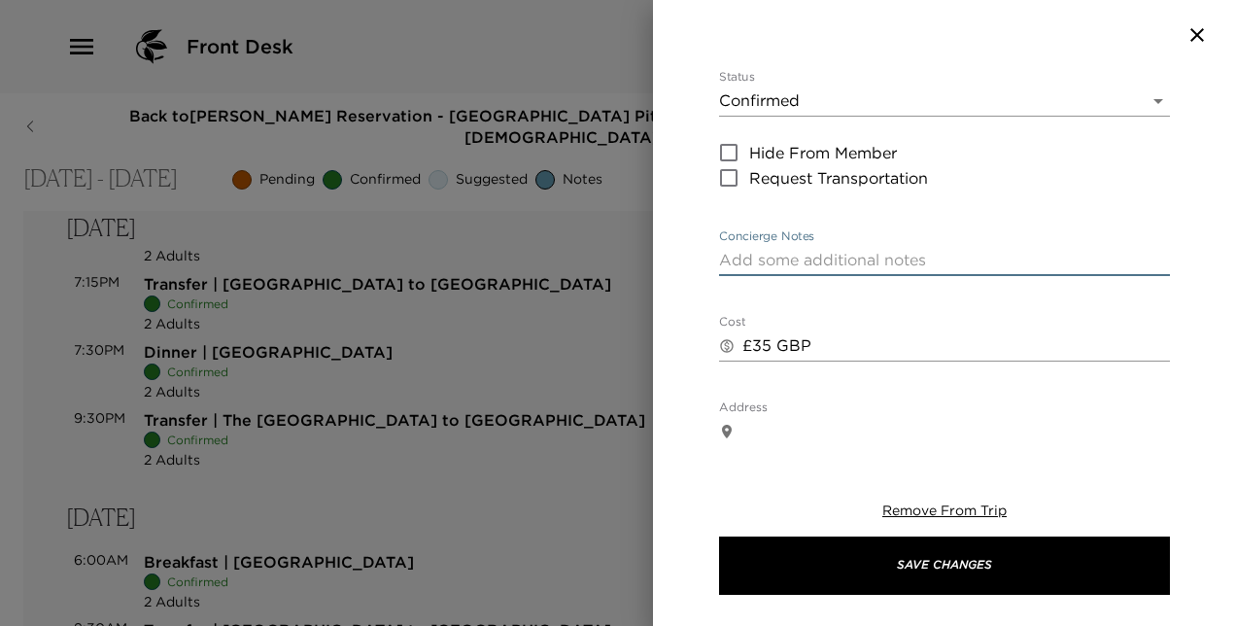
click at [1046, 249] on textarea "Concierge Notes" at bounding box center [944, 260] width 451 height 22
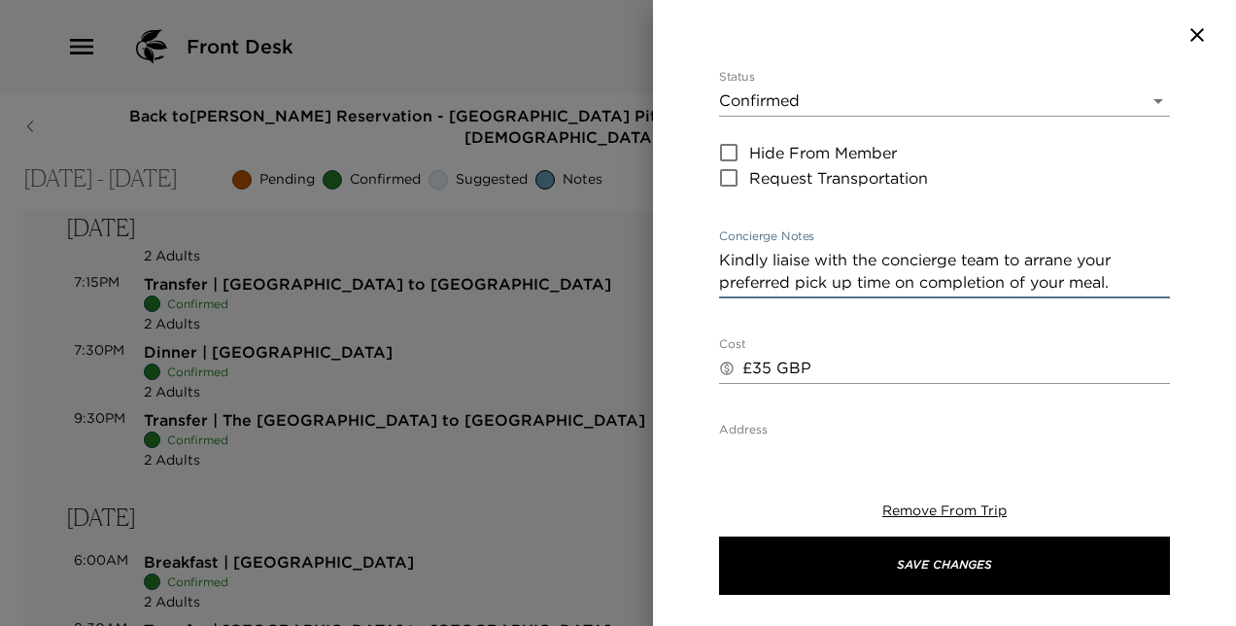
click at [1055, 249] on textarea "Kindly liaise with the concierge team to arrane your preferred pick up time on …" at bounding box center [944, 271] width 451 height 45
click at [1065, 249] on textarea "Kindly liaise with the concierge team to arrane your preferred pick up time on …" at bounding box center [944, 271] width 451 height 45
drag, startPoint x: 1128, startPoint y: 239, endPoint x: 719, endPoint y: 217, distance: 409.7
click at [719, 249] on textarea "Kindly liaise with the concierge team to arrange your preferred pick up time on…" at bounding box center [944, 271] width 451 height 45
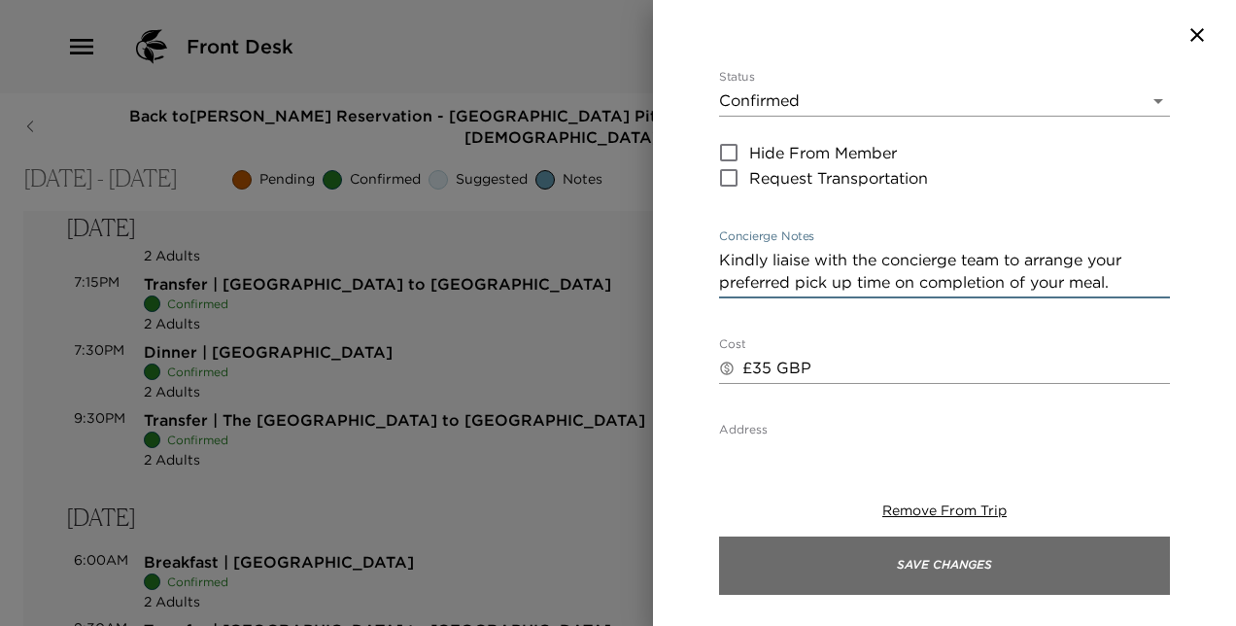
type textarea "Kindly liaise with the concierge team to arrange your preferred pick up time on…"
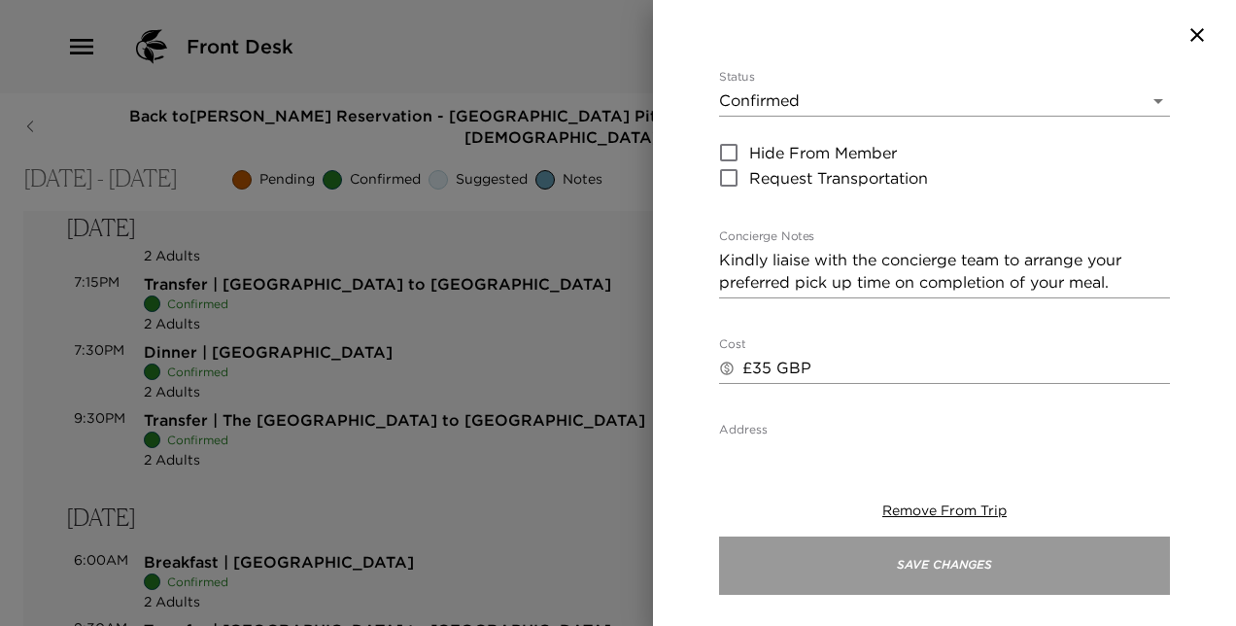
click at [922, 556] on button "Save Changes" at bounding box center [944, 565] width 451 height 58
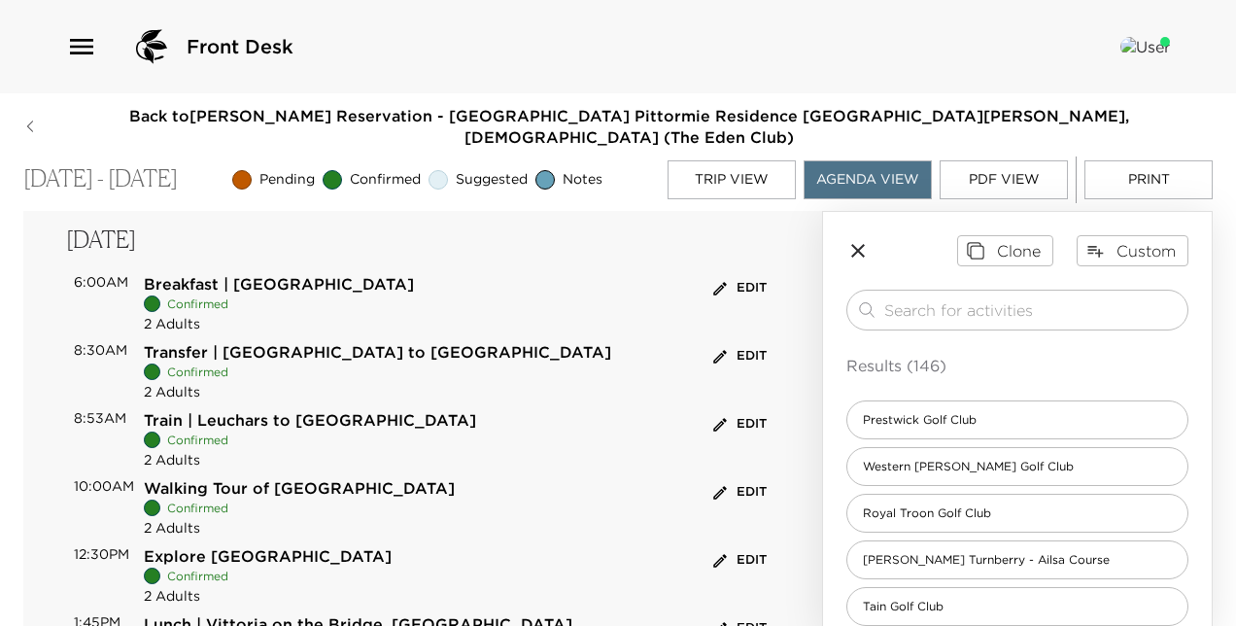
scroll to position [1420, 0]
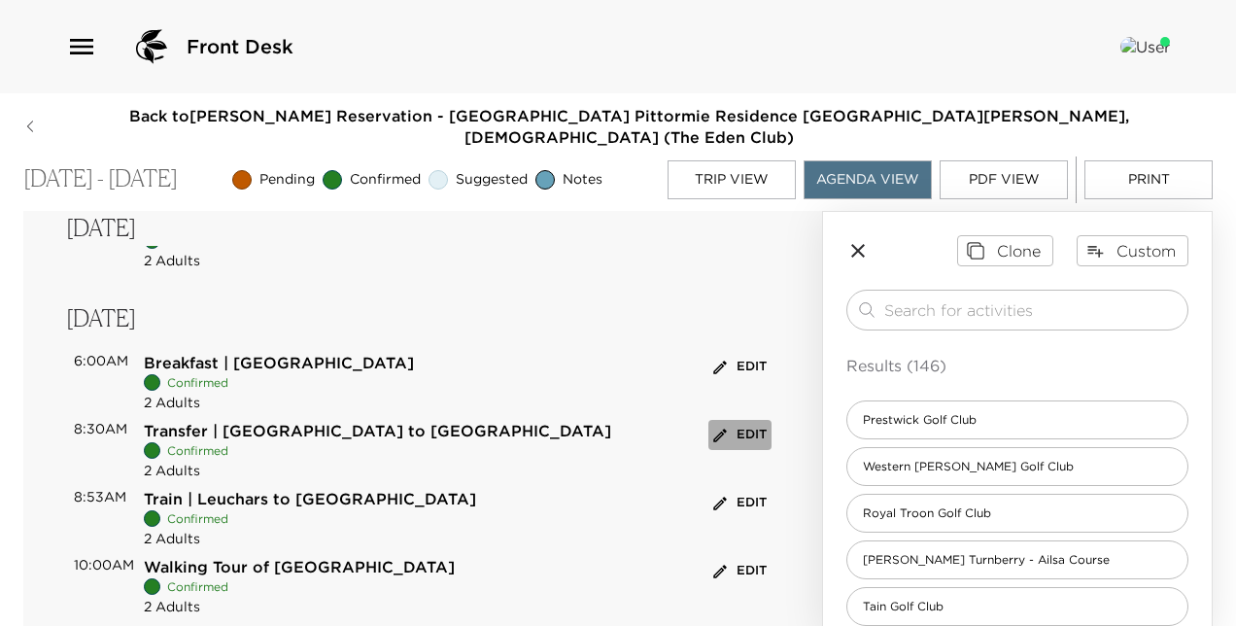
click at [740, 420] on button "Edit" at bounding box center [739, 435] width 63 height 30
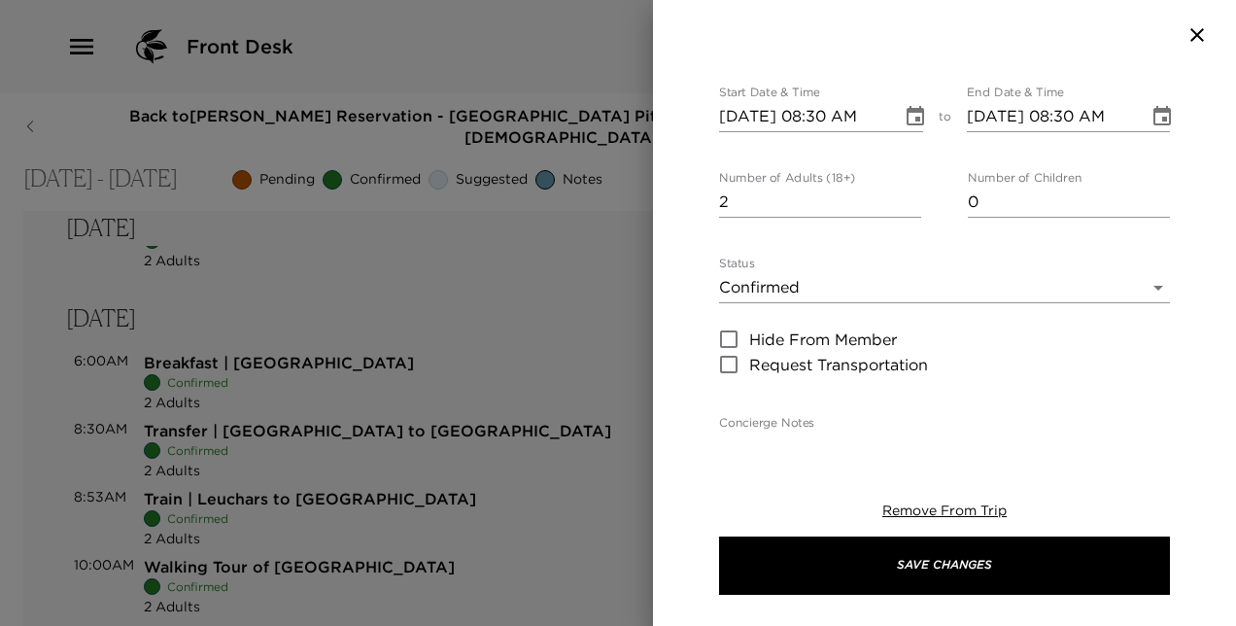
scroll to position [319, 0]
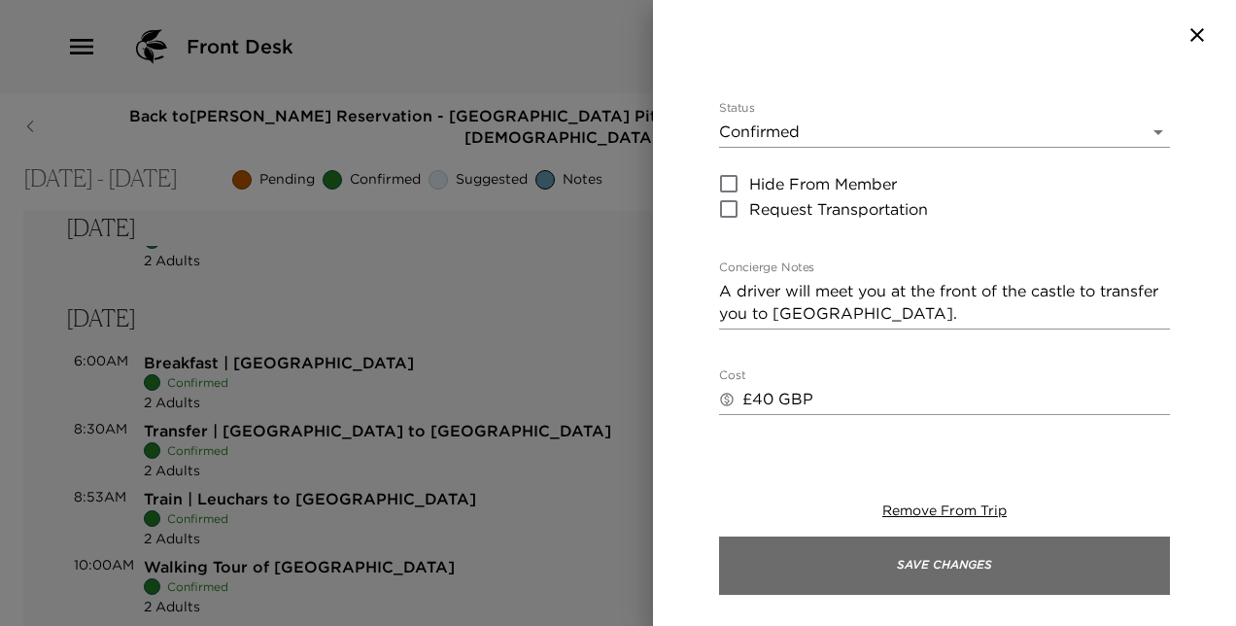
click at [1016, 563] on button "Save Changes" at bounding box center [944, 565] width 451 height 58
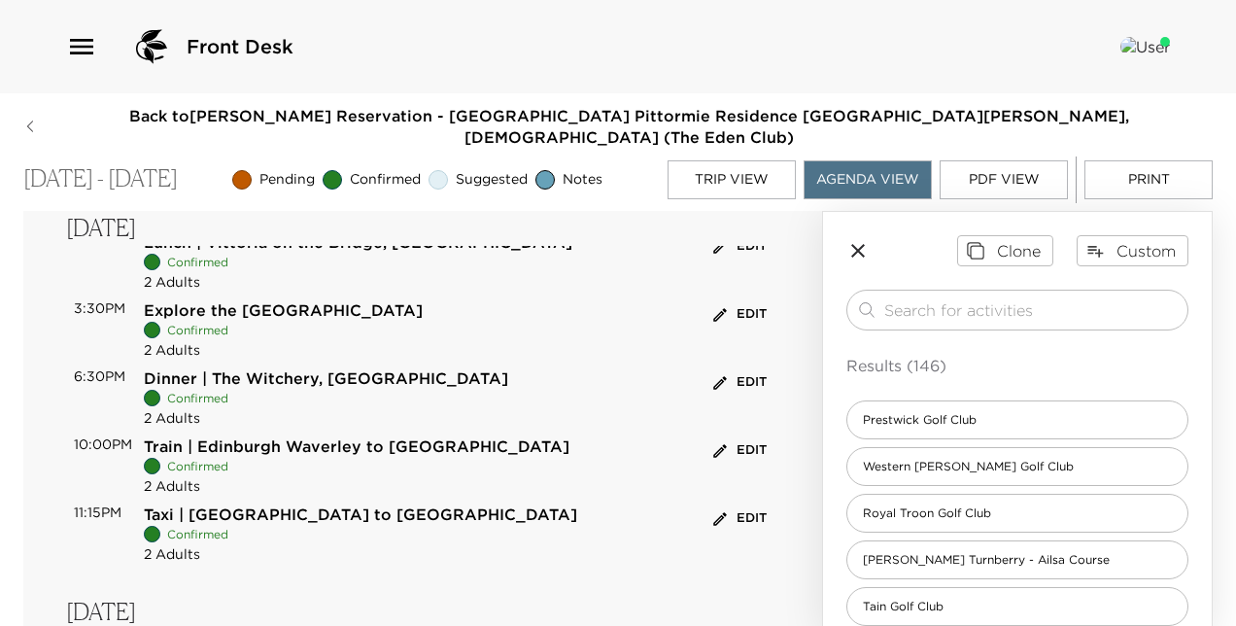
scroll to position [1906, 0]
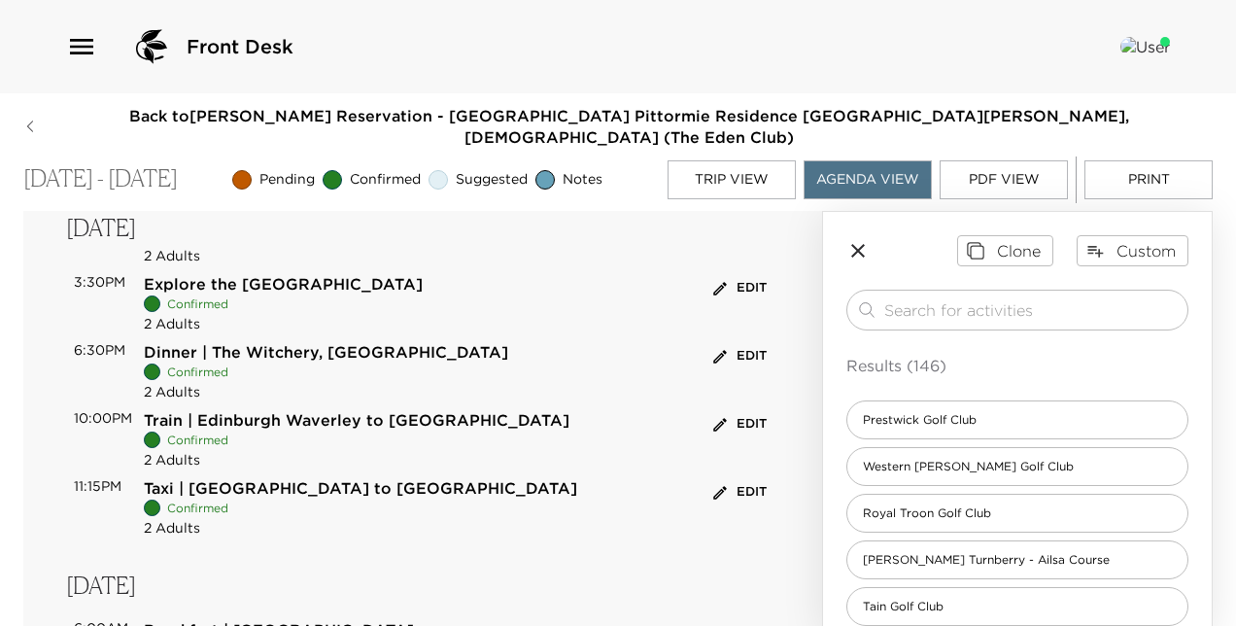
click at [733, 477] on button "Edit" at bounding box center [739, 492] width 63 height 30
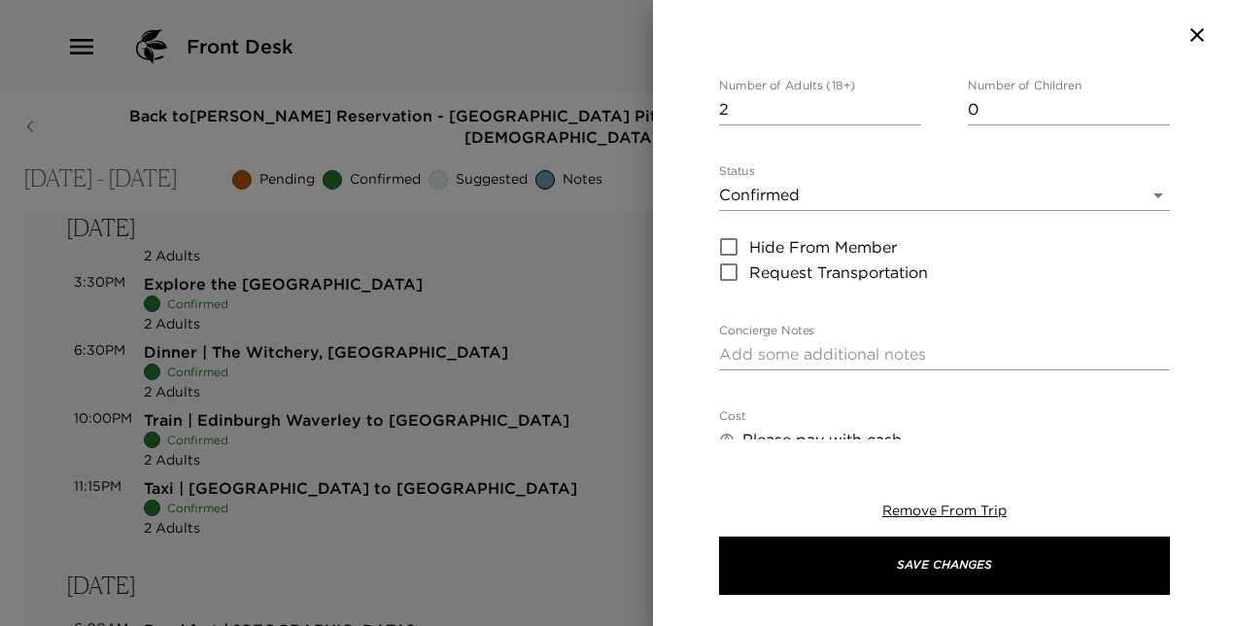
scroll to position [272, 0]
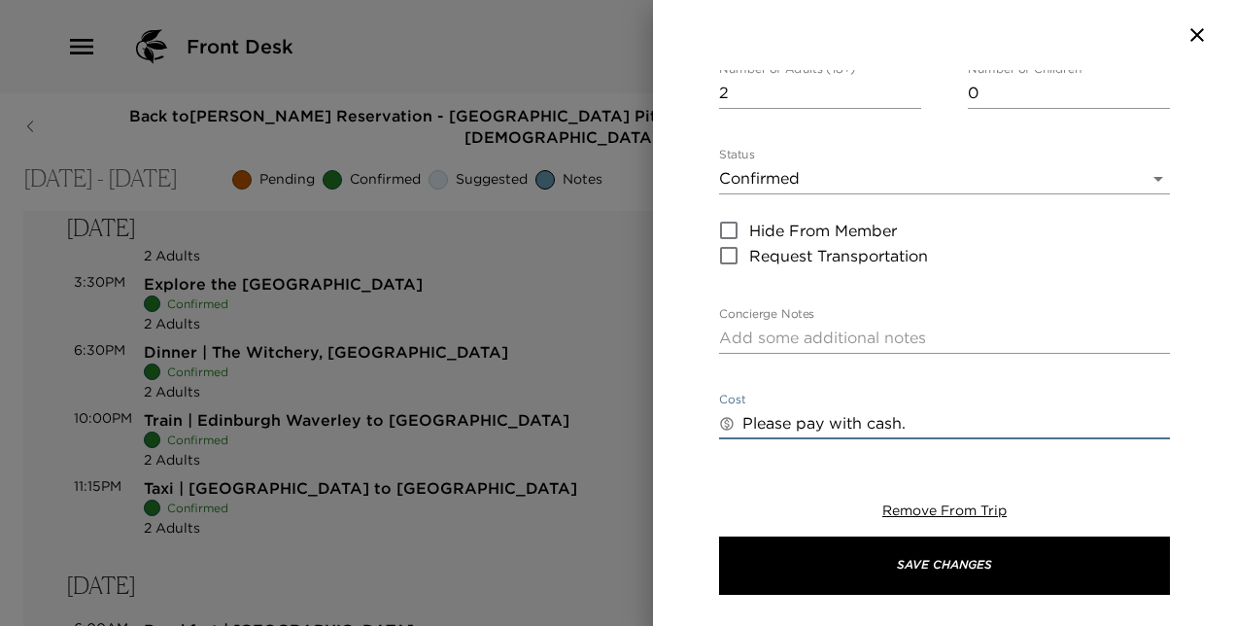
click at [830, 412] on textarea "Please pay with cash." at bounding box center [956, 423] width 428 height 22
type textarea "Please pay this taxi transfer with cash."
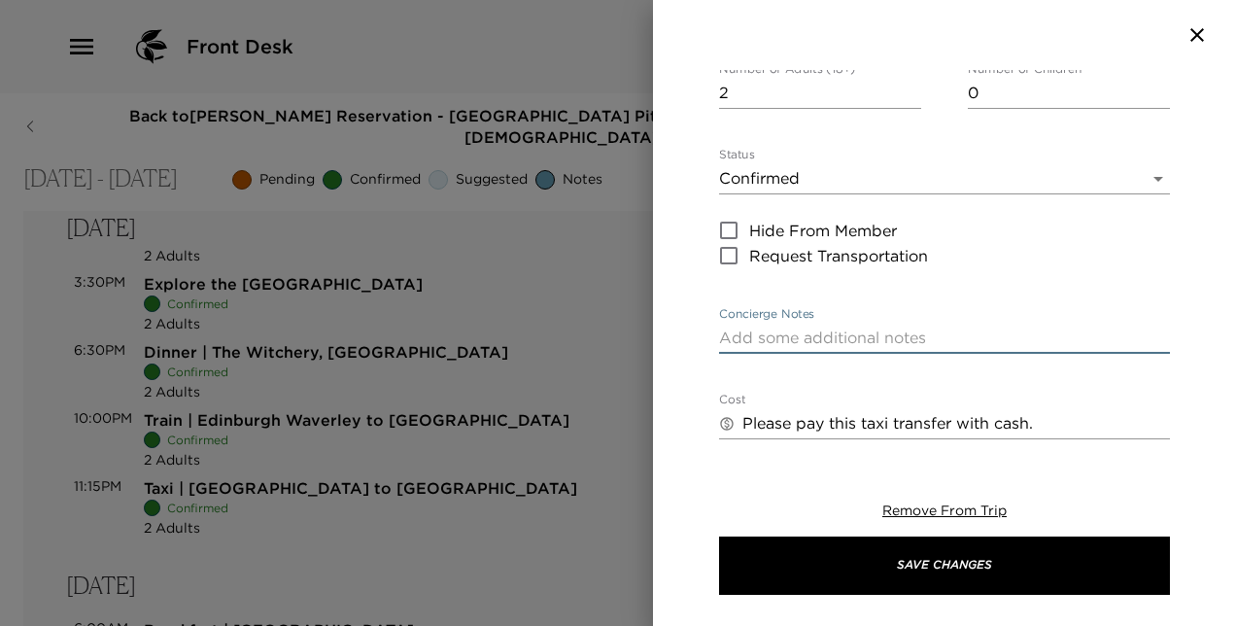
click at [869, 326] on textarea "Concierge Notes" at bounding box center [944, 337] width 451 height 22
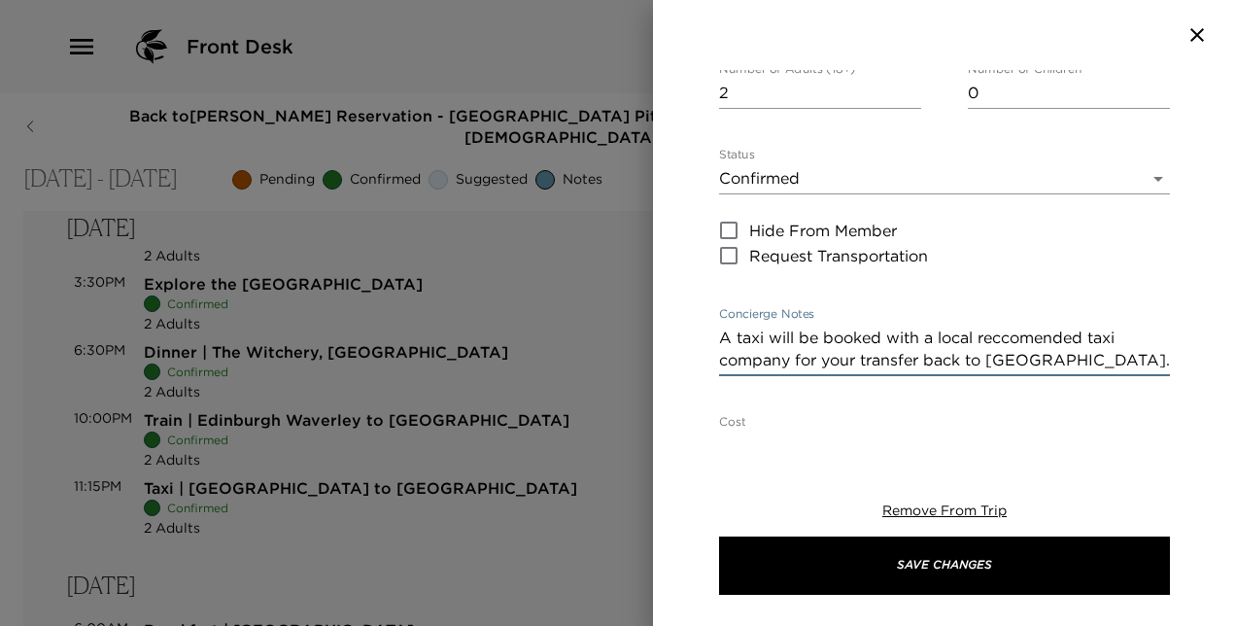
click at [1015, 326] on textarea "A taxi will be booked with a local reccomended taxi company for your transfer b…" at bounding box center [944, 348] width 451 height 45
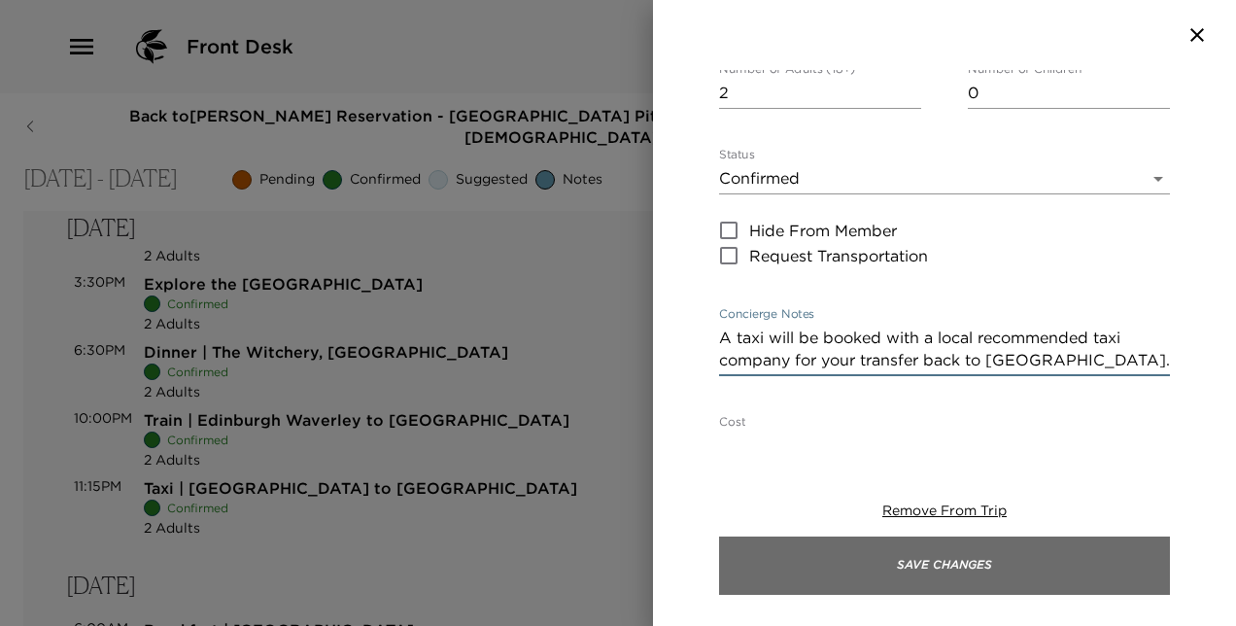
type textarea "A taxi will be booked with a local recommended taxi company for your transfer b…"
click at [966, 569] on button "Save Changes" at bounding box center [944, 565] width 451 height 58
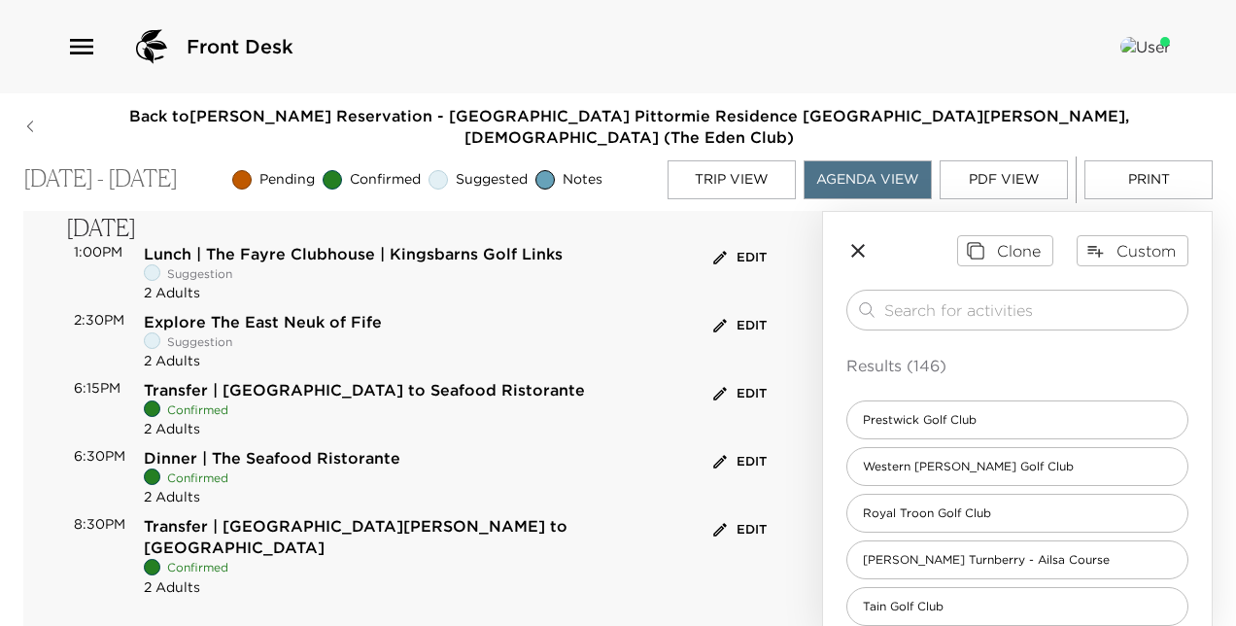
scroll to position [526, 0]
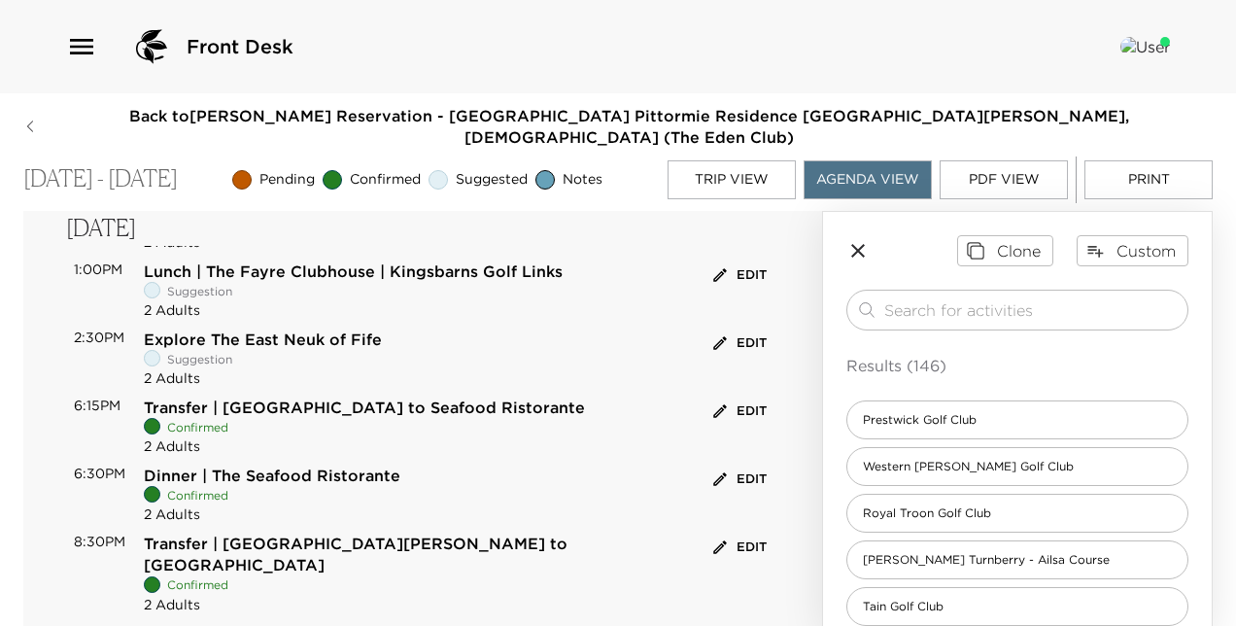
click at [725, 396] on button "Edit" at bounding box center [739, 411] width 63 height 30
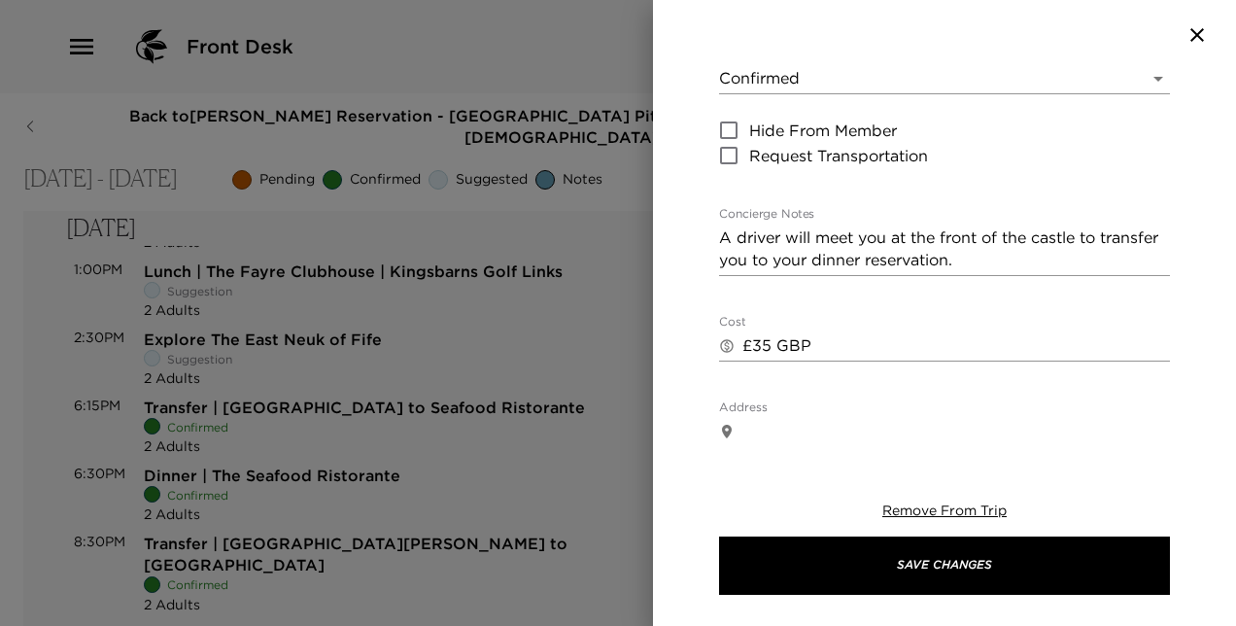
scroll to position [384, 0]
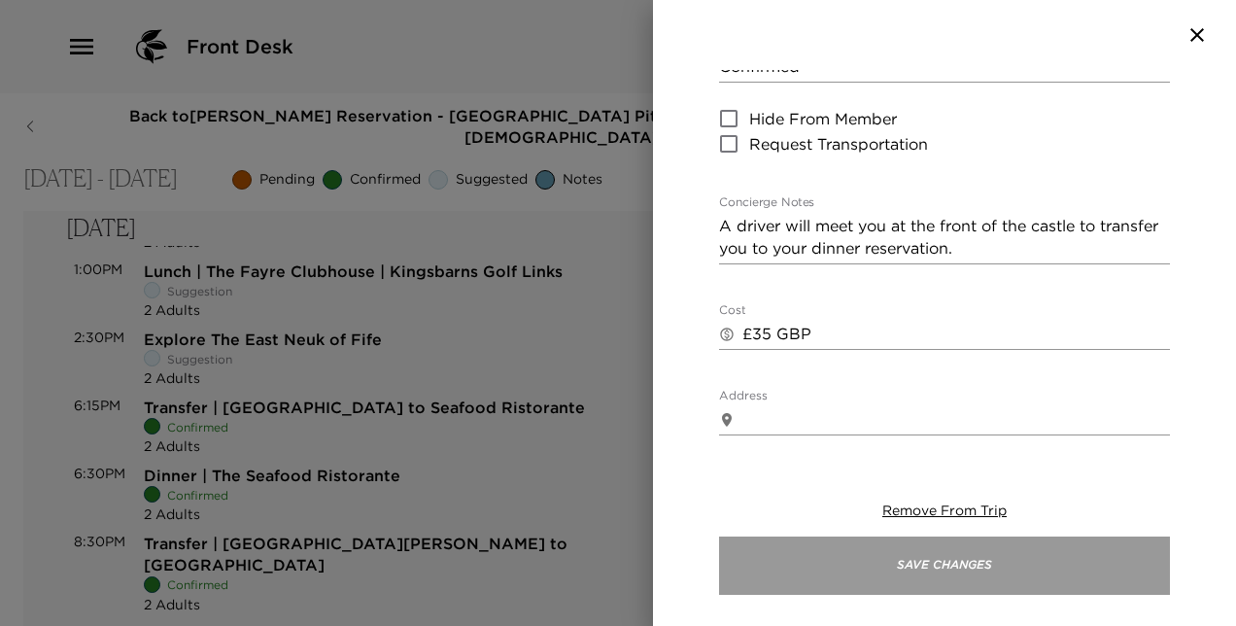
click at [1022, 566] on button "Save Changes" at bounding box center [944, 565] width 451 height 58
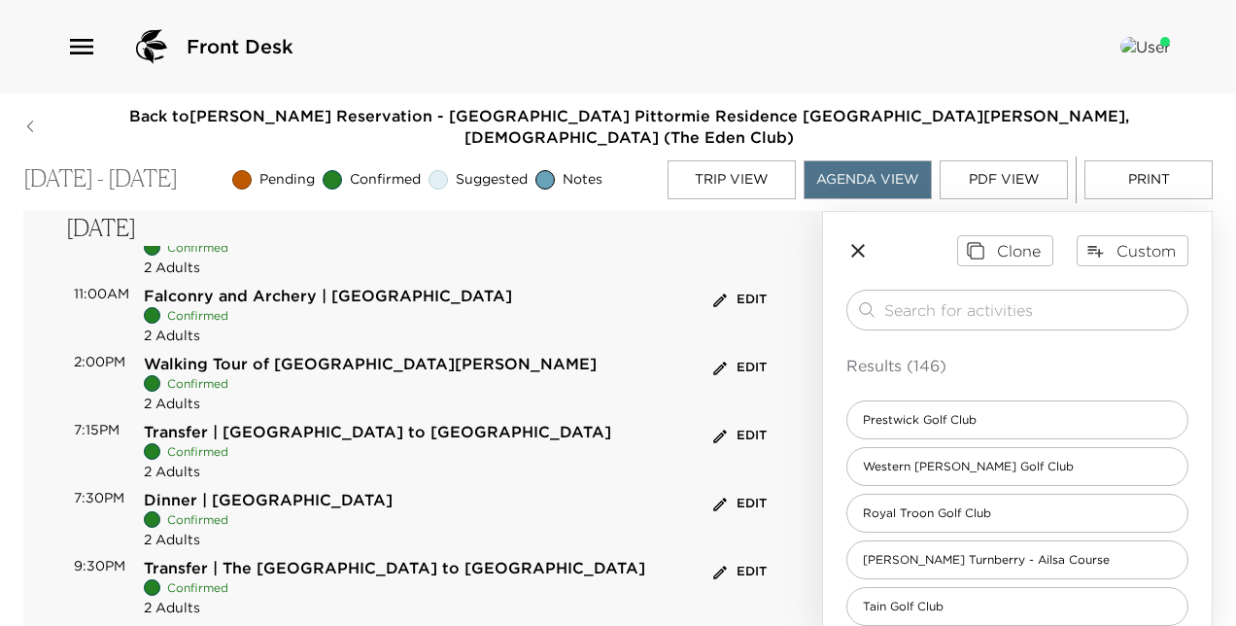
scroll to position [1082, 0]
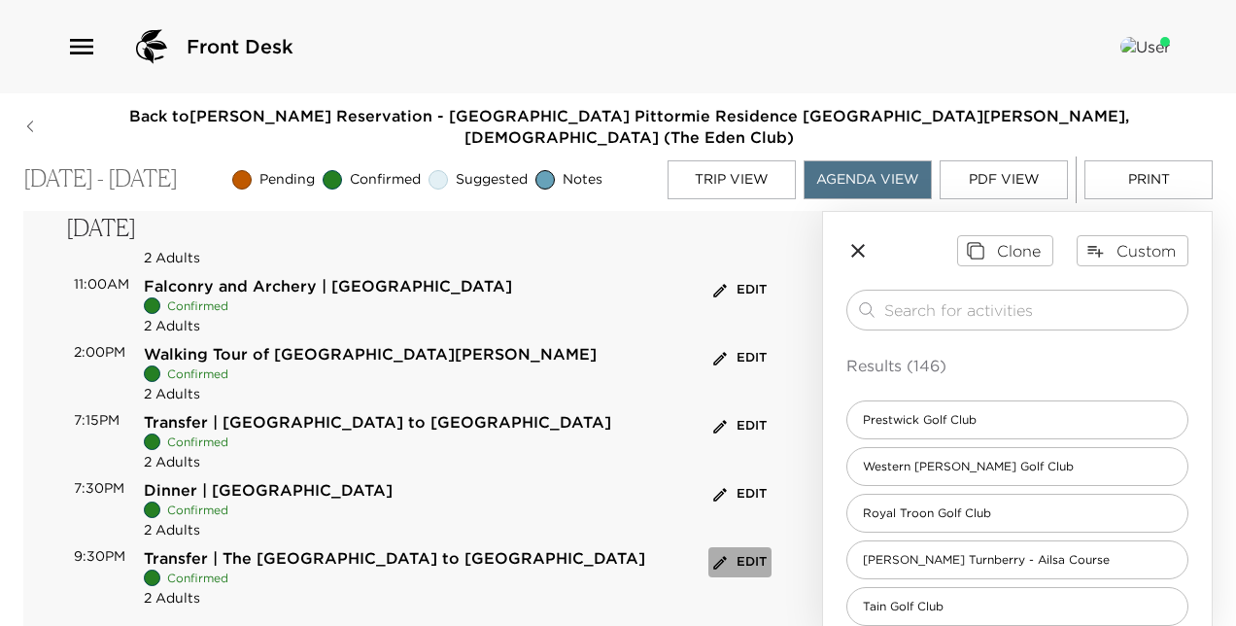
click at [734, 547] on button "Edit" at bounding box center [739, 562] width 63 height 30
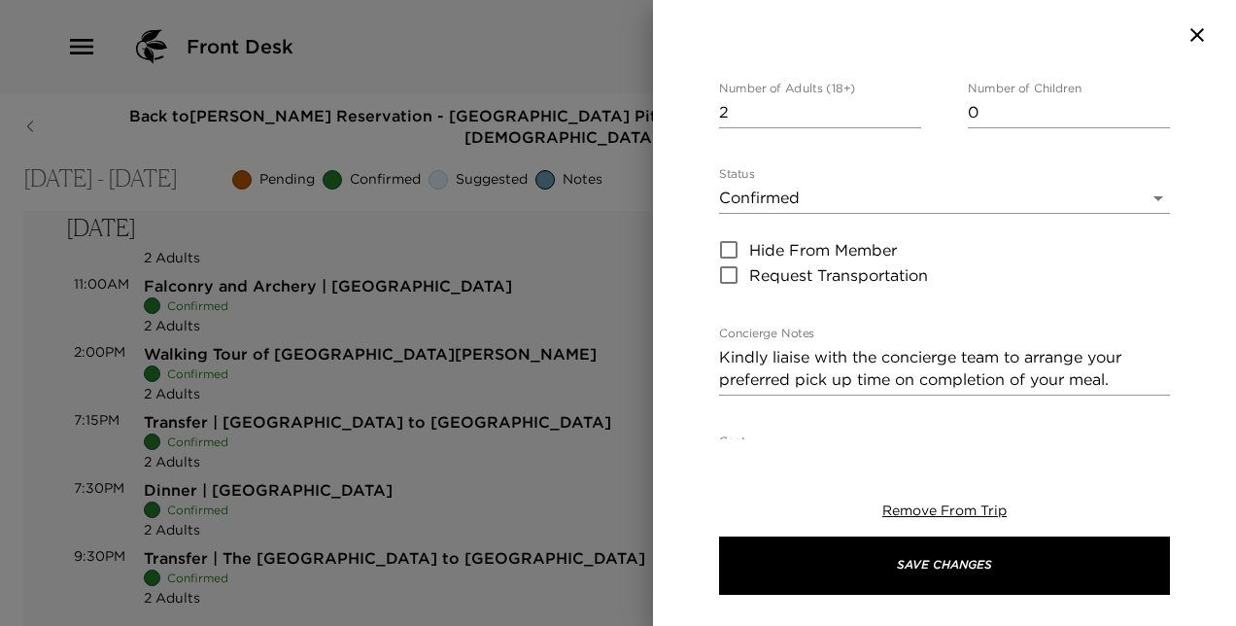
scroll to position [257, 0]
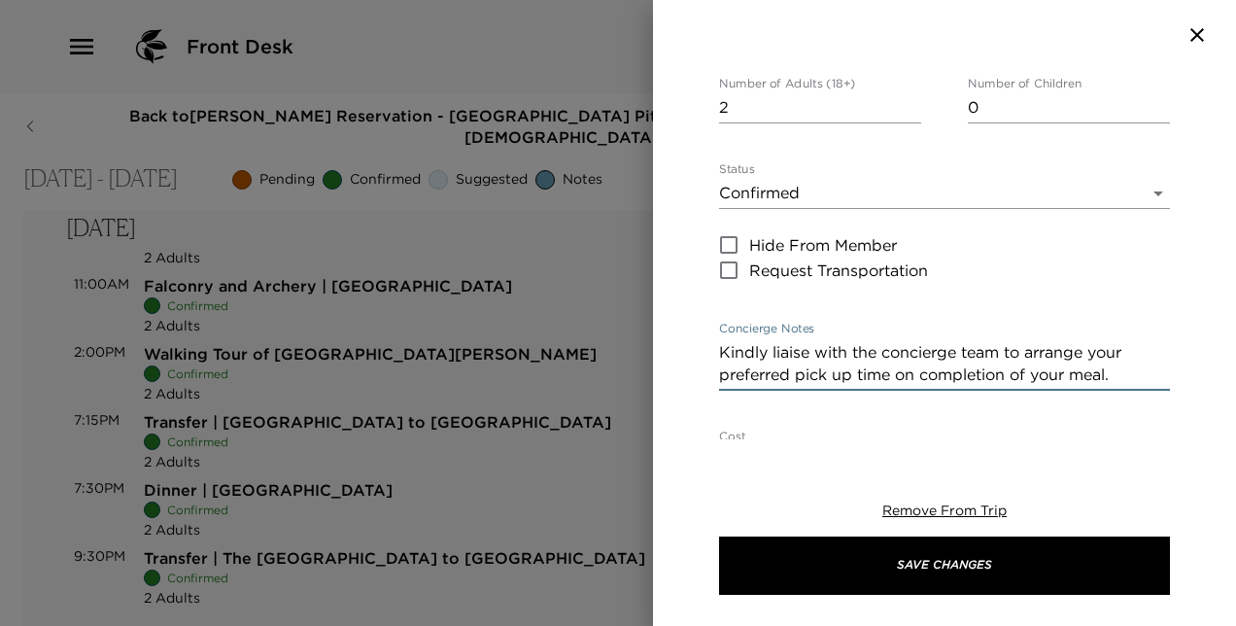
drag, startPoint x: 1129, startPoint y: 326, endPoint x: 705, endPoint y: 295, distance: 424.7
click at [705, 295] on div "Transfer | The Grange Inn to Pittormie Castle Start Date & Time 09/07/2025 09:3…" at bounding box center [944, 254] width 583 height 369
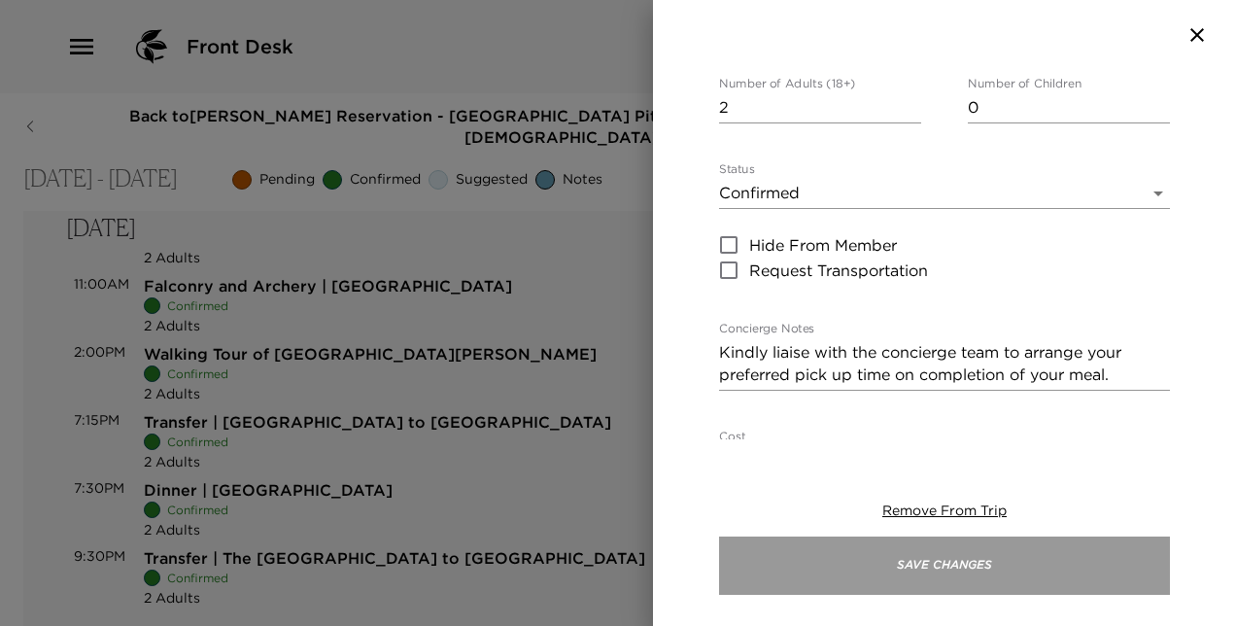
click at [894, 556] on button "Save Changes" at bounding box center [944, 565] width 451 height 58
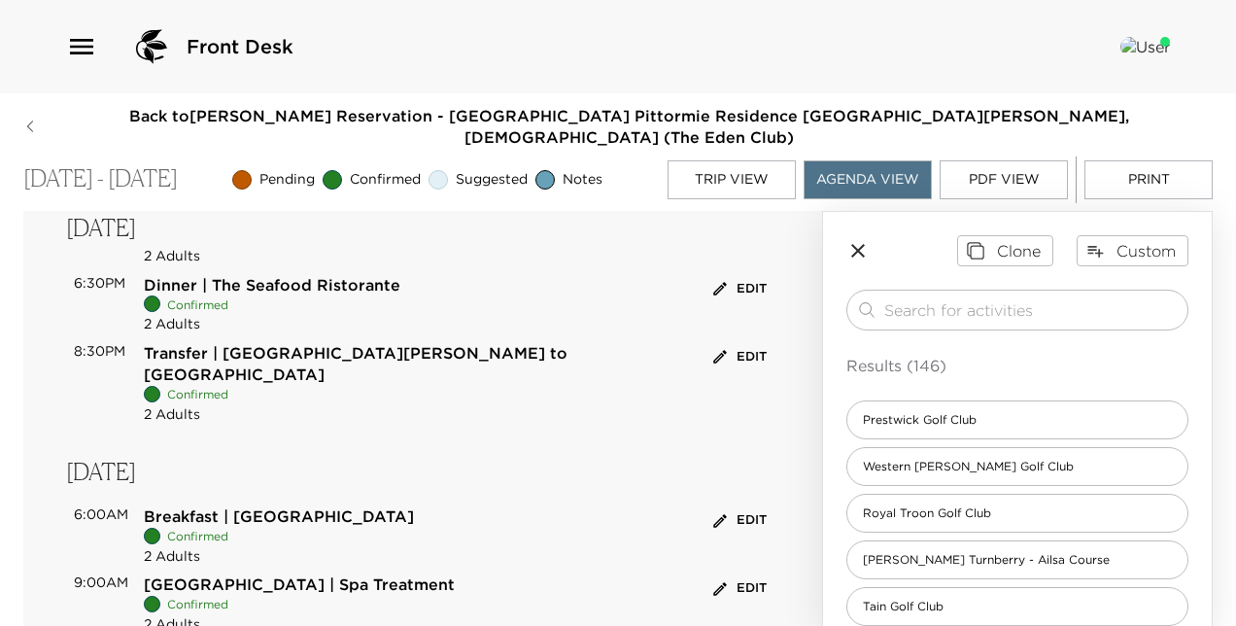
scroll to position [694, 0]
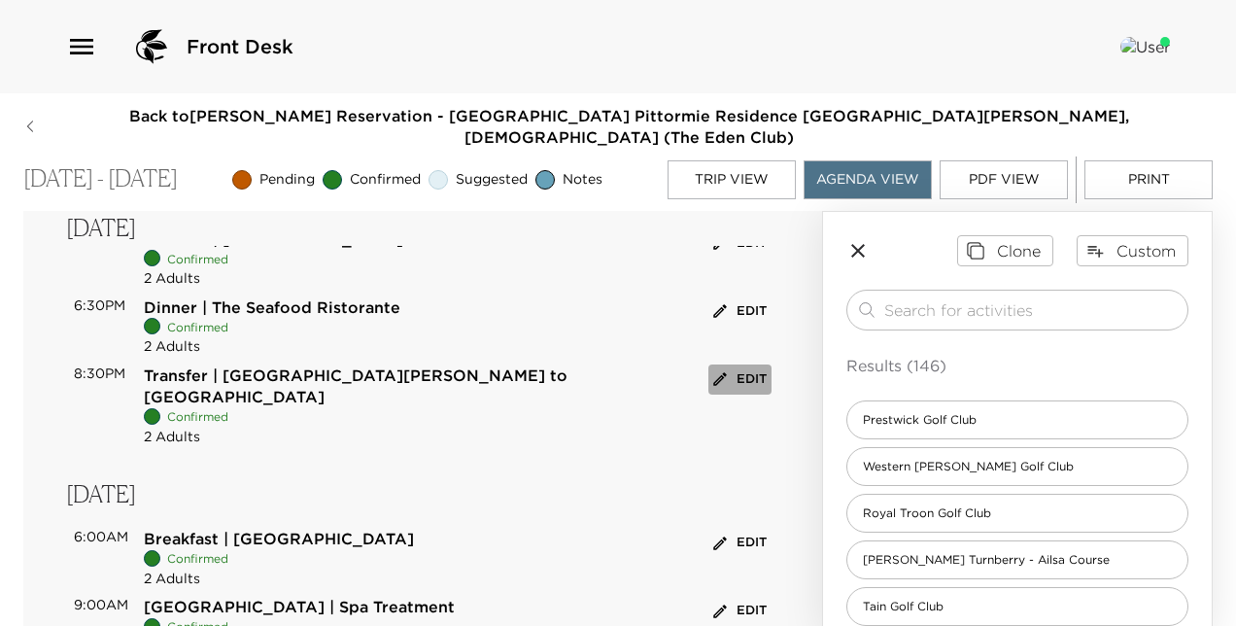
click at [735, 364] on button "Edit" at bounding box center [739, 379] width 63 height 30
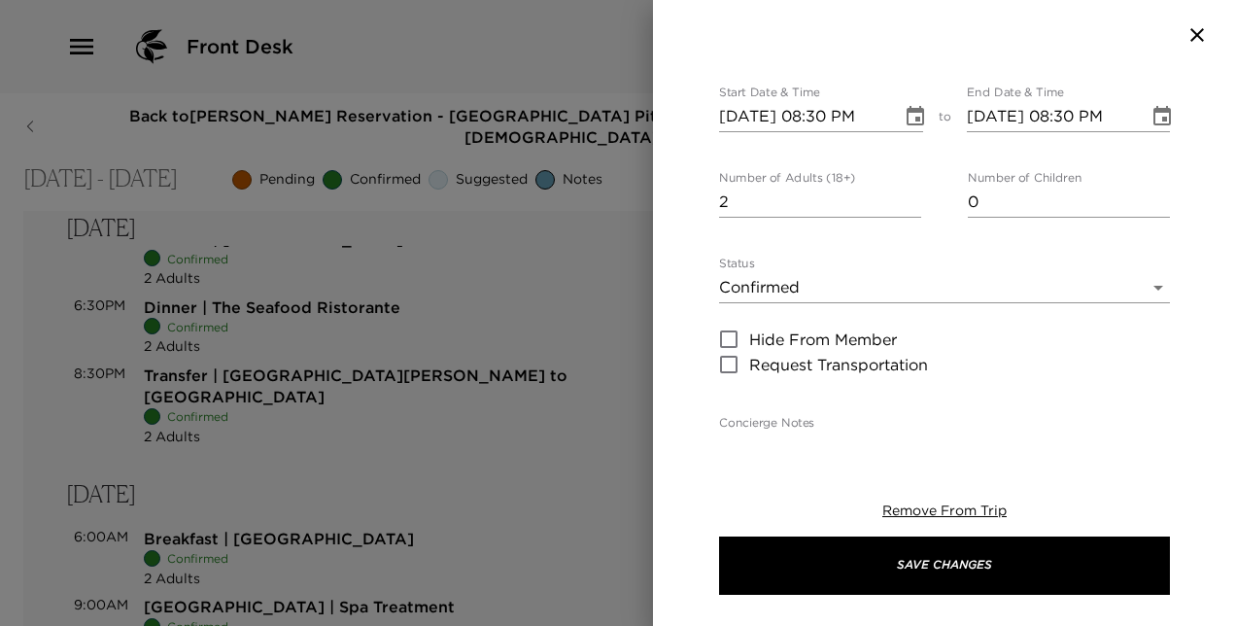
scroll to position [298, 0]
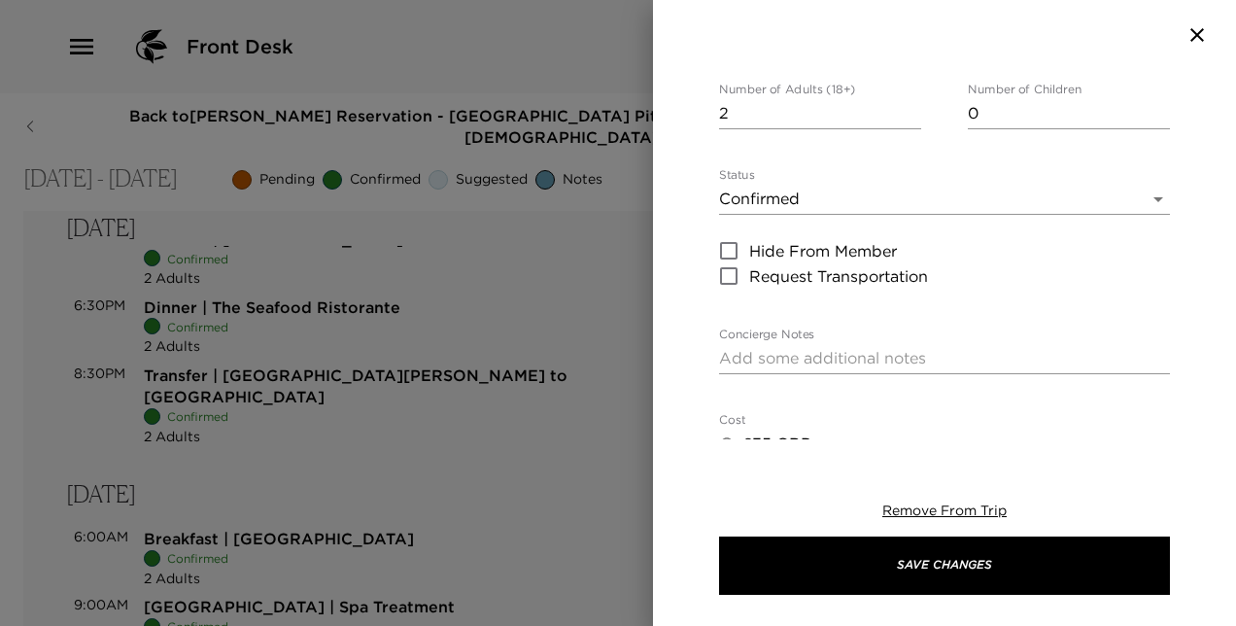
click at [985, 347] on textarea "Concierge Notes" at bounding box center [944, 358] width 451 height 22
paste textarea "Kindly liaise with the concierge team to arrange your preferred pick up time on…"
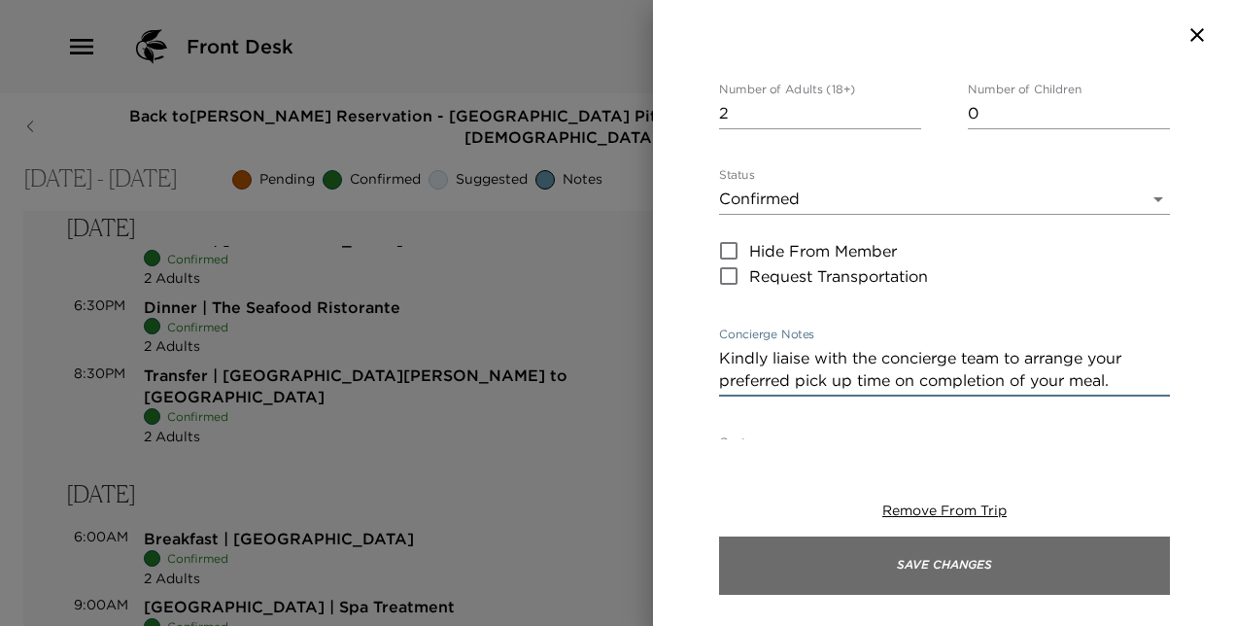
type textarea "Kindly liaise with the concierge team to arrange your preferred pick up time on…"
click at [1006, 556] on button "Save Changes" at bounding box center [944, 565] width 451 height 58
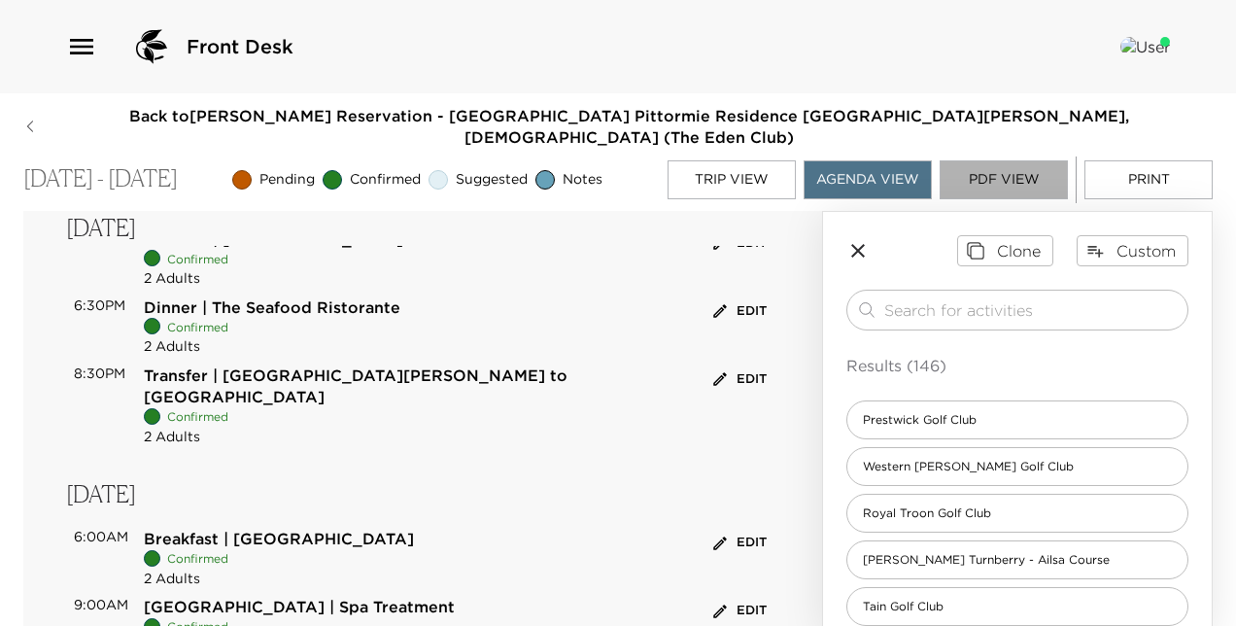
click at [1014, 165] on button "PDF View" at bounding box center [1004, 179] width 128 height 39
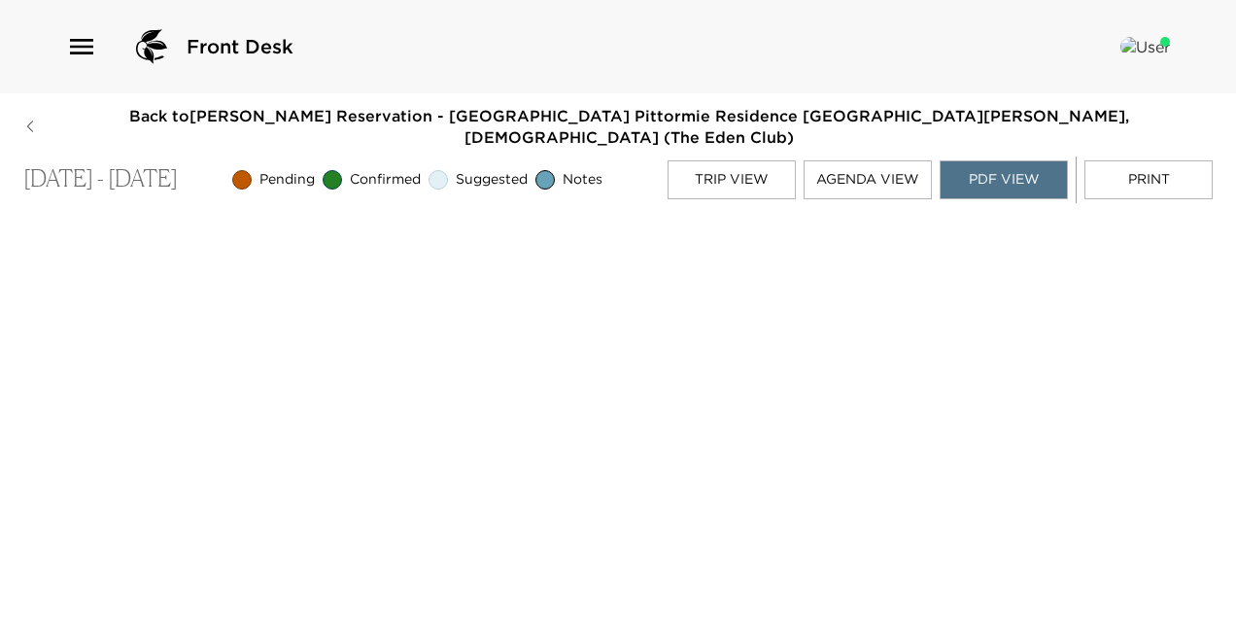
click at [876, 160] on button "Agenda View" at bounding box center [868, 179] width 128 height 39
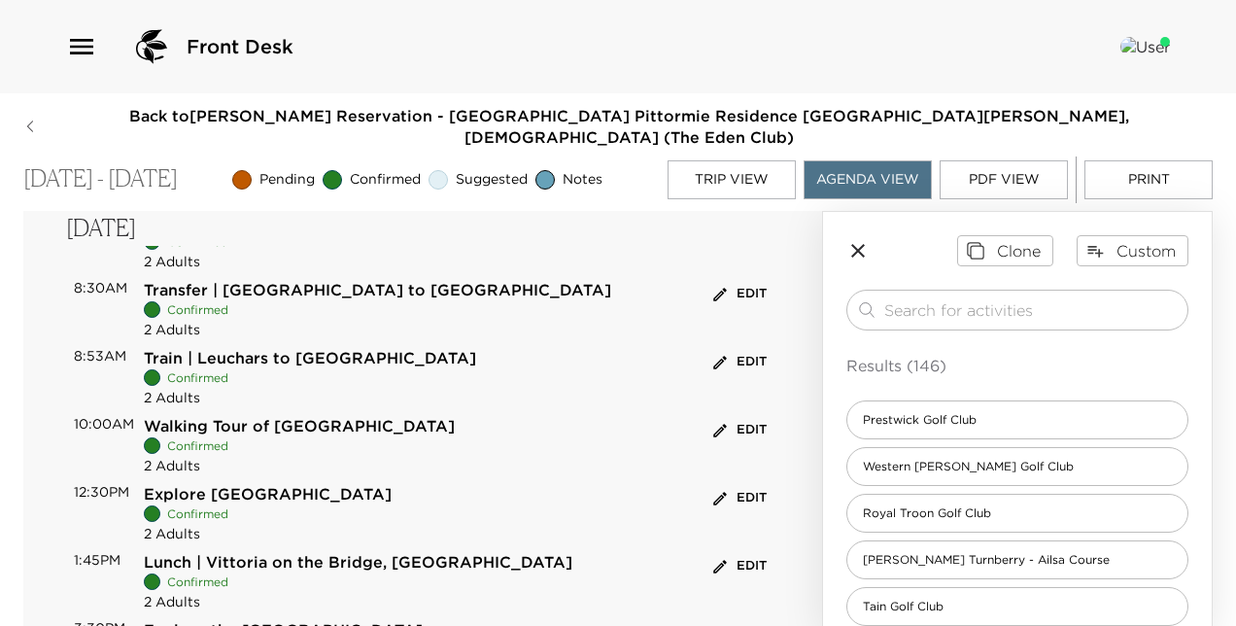
scroll to position [1568, 0]
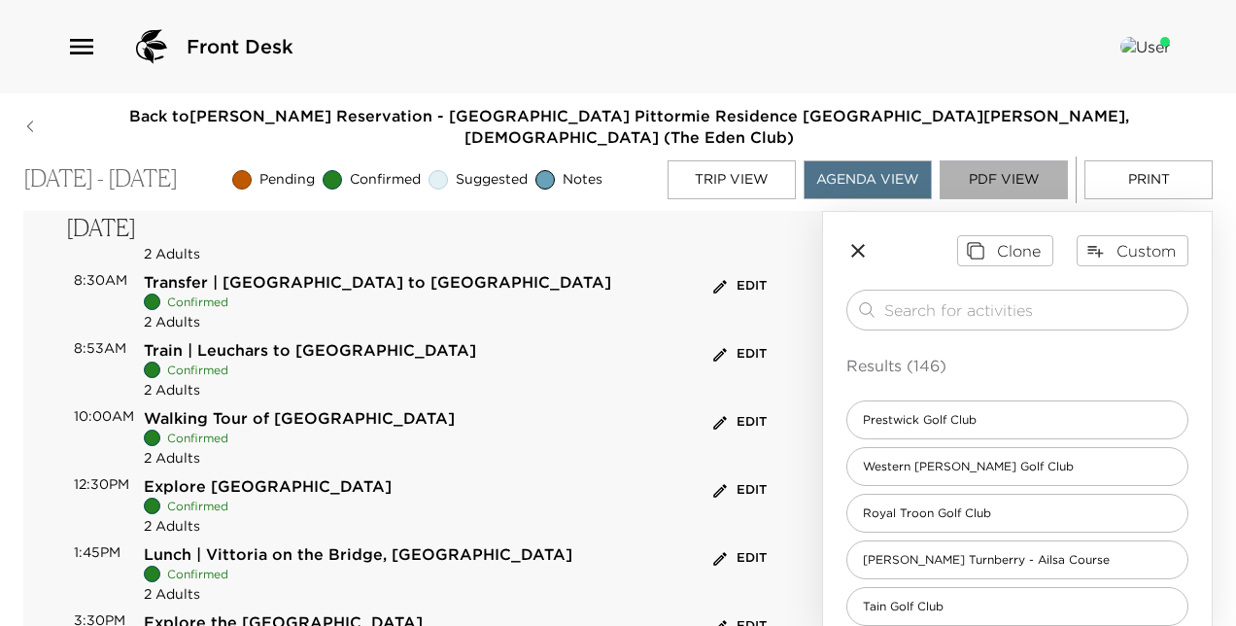
click at [995, 160] on button "PDF View" at bounding box center [1004, 179] width 128 height 39
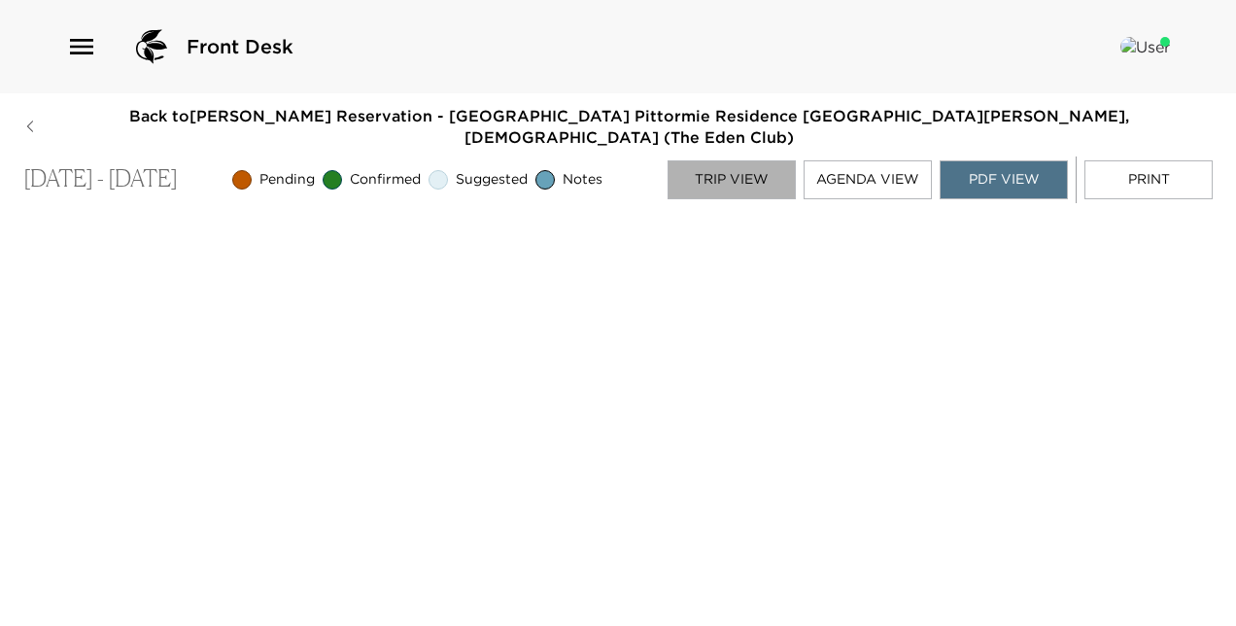
click at [731, 160] on button "Trip View" at bounding box center [732, 179] width 128 height 39
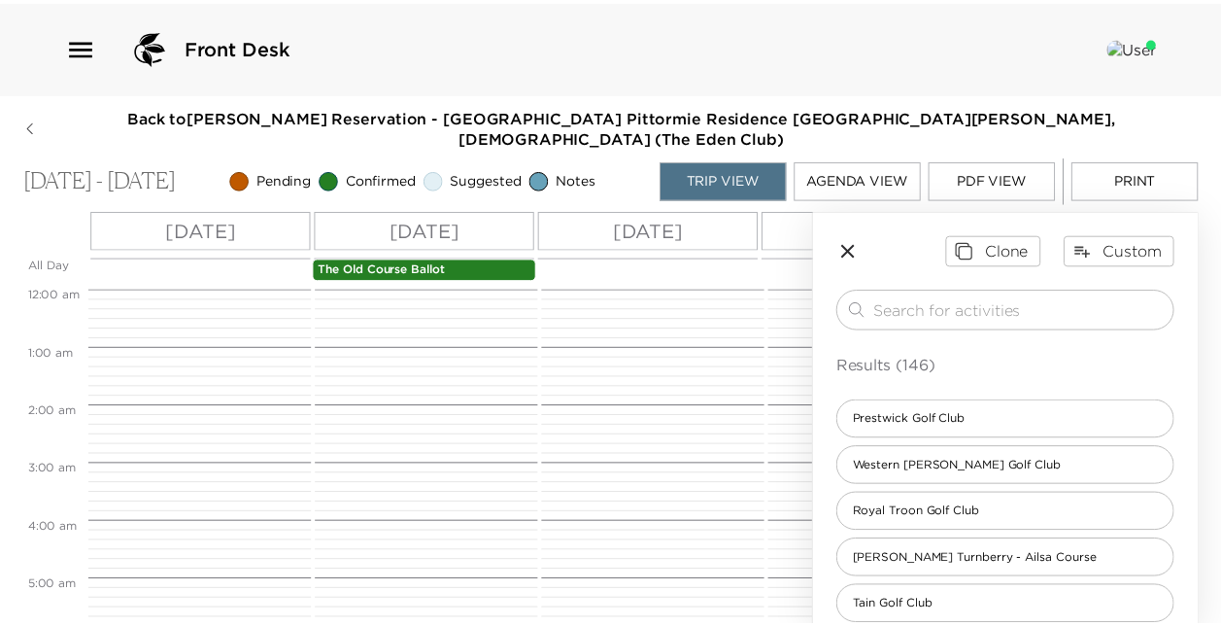
scroll to position [350, 0]
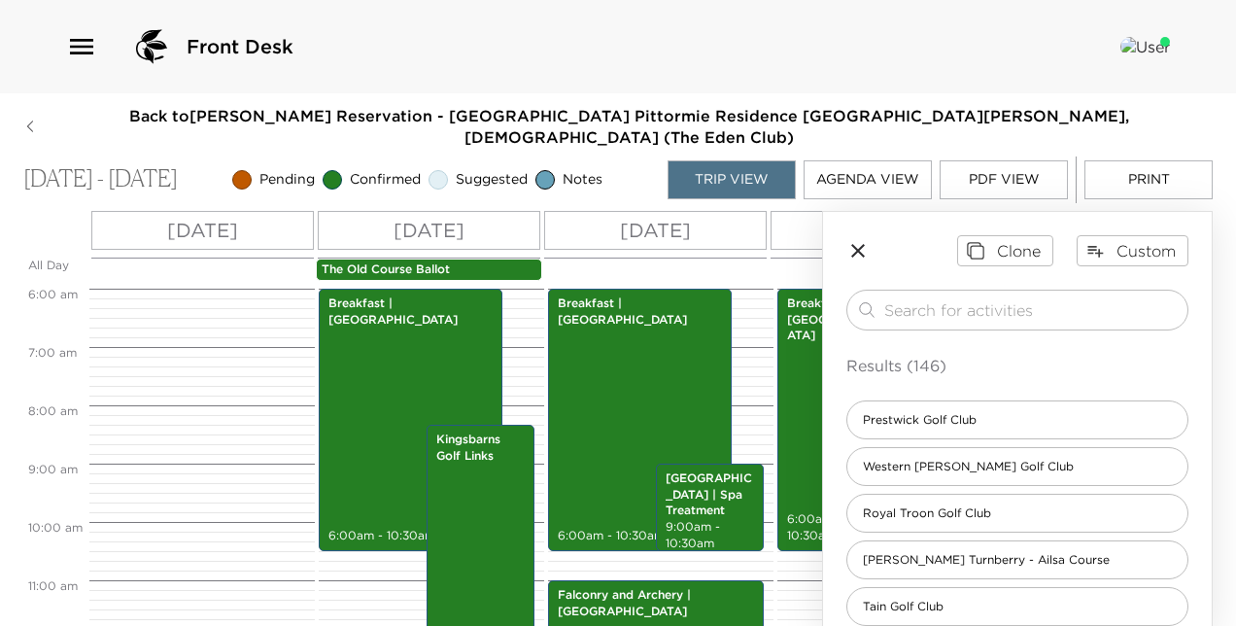
click at [997, 169] on button "PDF View" at bounding box center [1004, 179] width 128 height 39
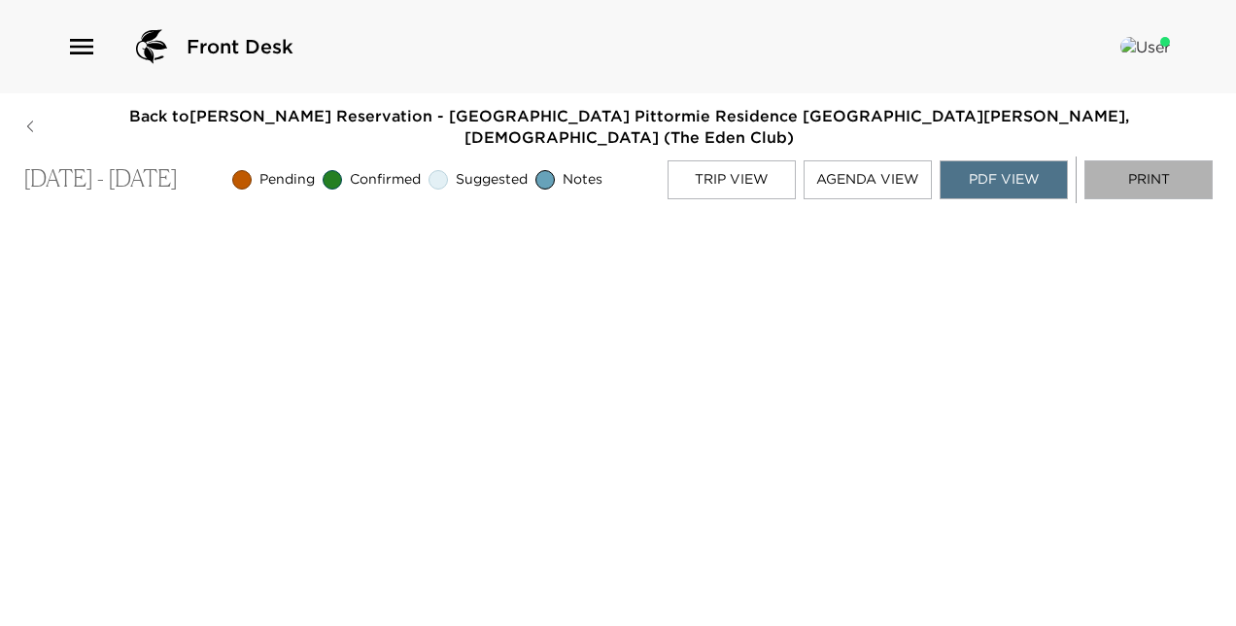
click at [1170, 160] on button "Print" at bounding box center [1148, 179] width 128 height 39
click at [35, 119] on icon "button" at bounding box center [30, 127] width 14 height 16
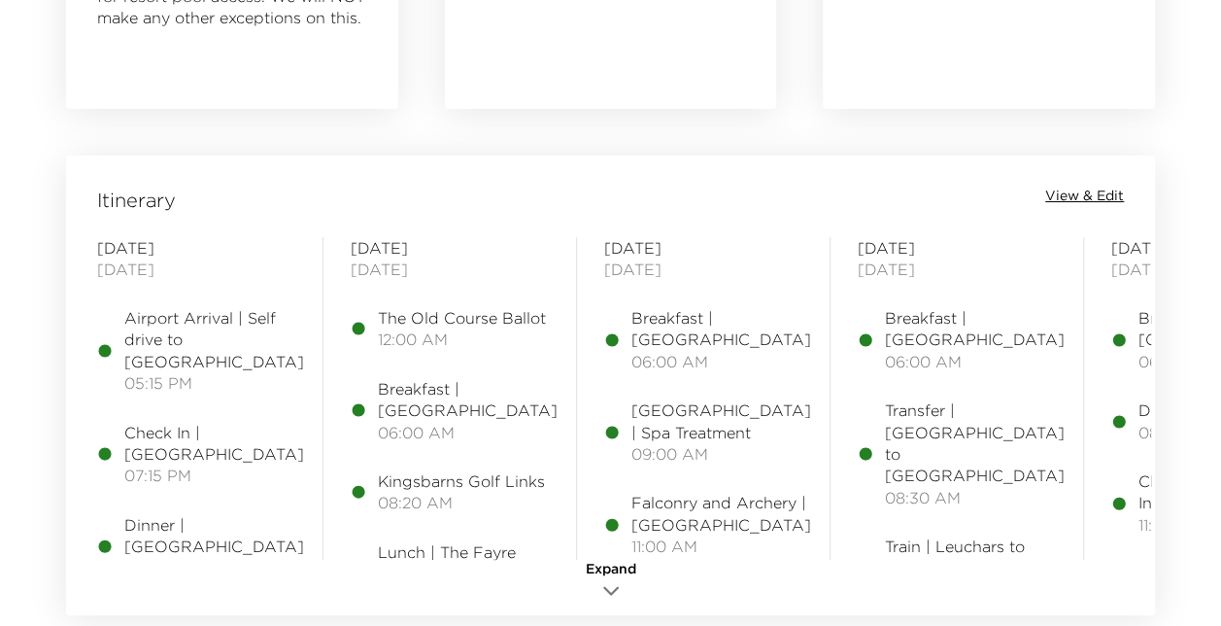
scroll to position [1468, 0]
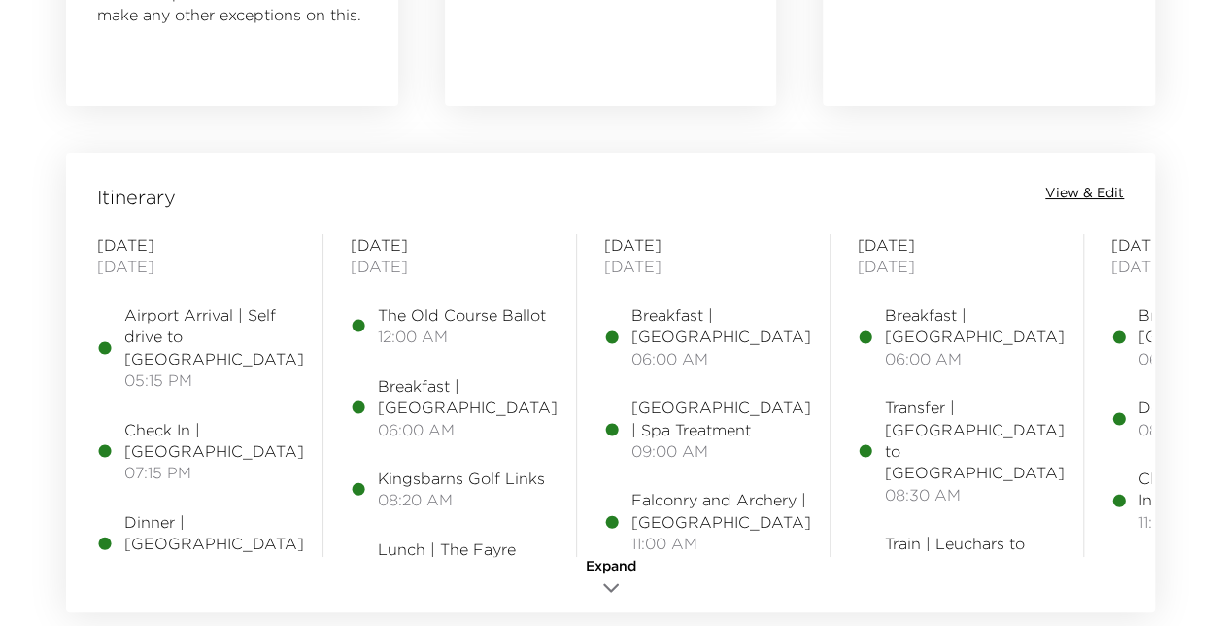
click at [1081, 189] on span "View & Edit" at bounding box center [1085, 193] width 79 height 19
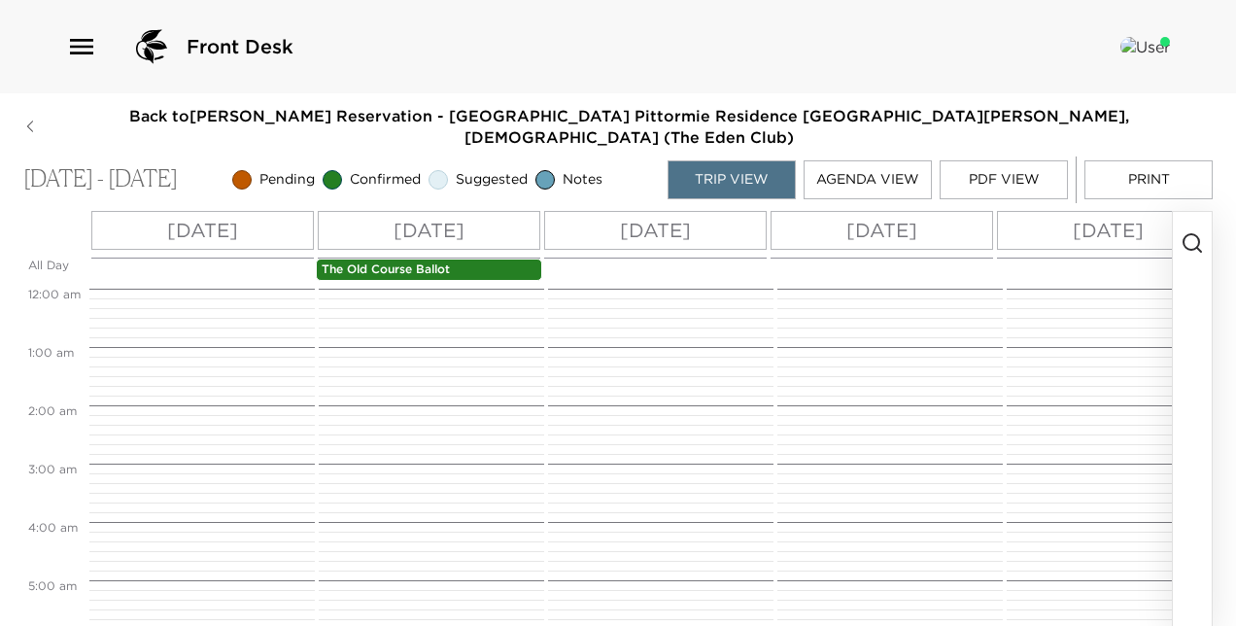
scroll to position [350, 0]
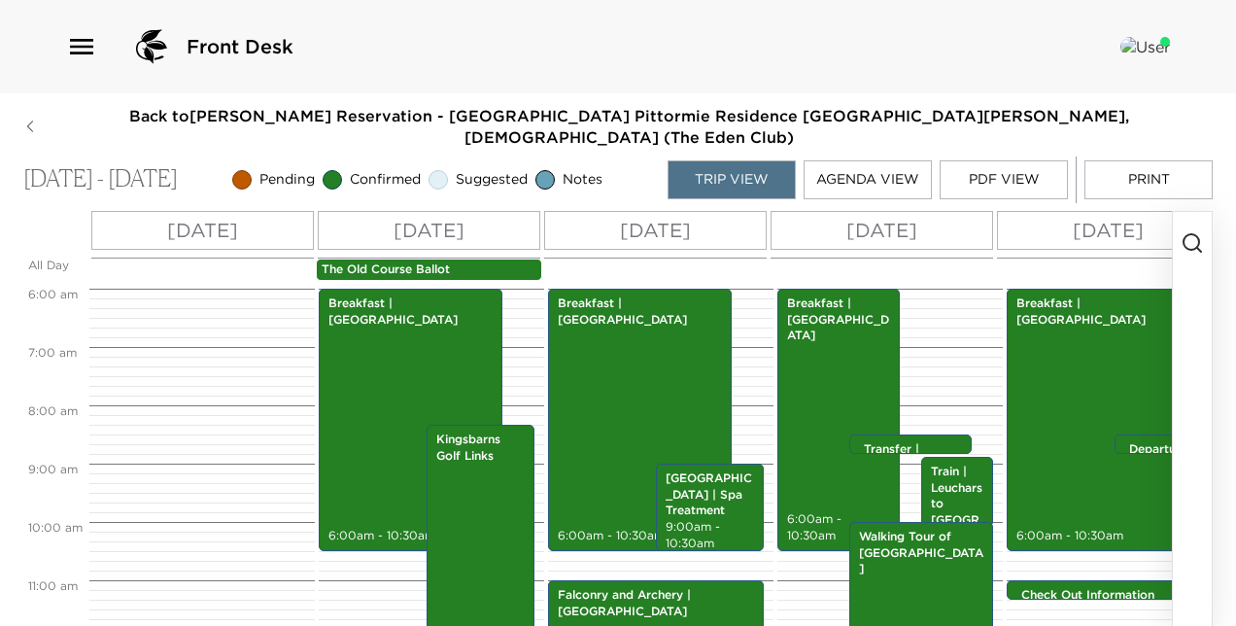
click at [1018, 160] on button "PDF View" at bounding box center [1004, 179] width 128 height 39
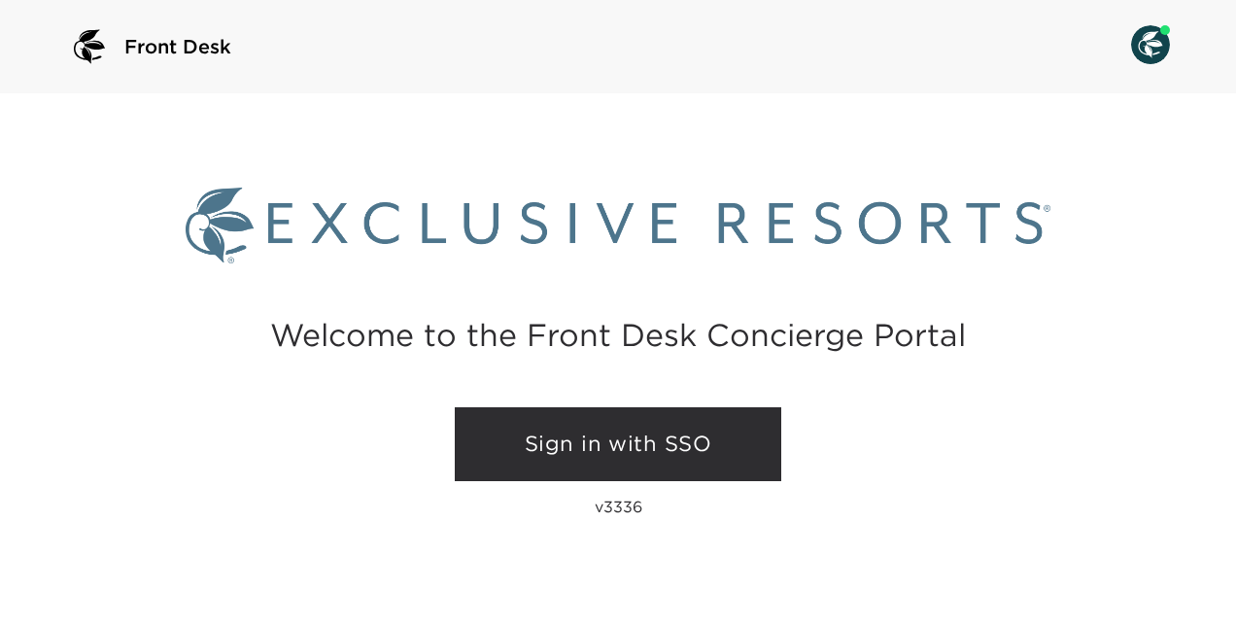
click at [642, 456] on link "Sign in with SSO" at bounding box center [618, 444] width 326 height 74
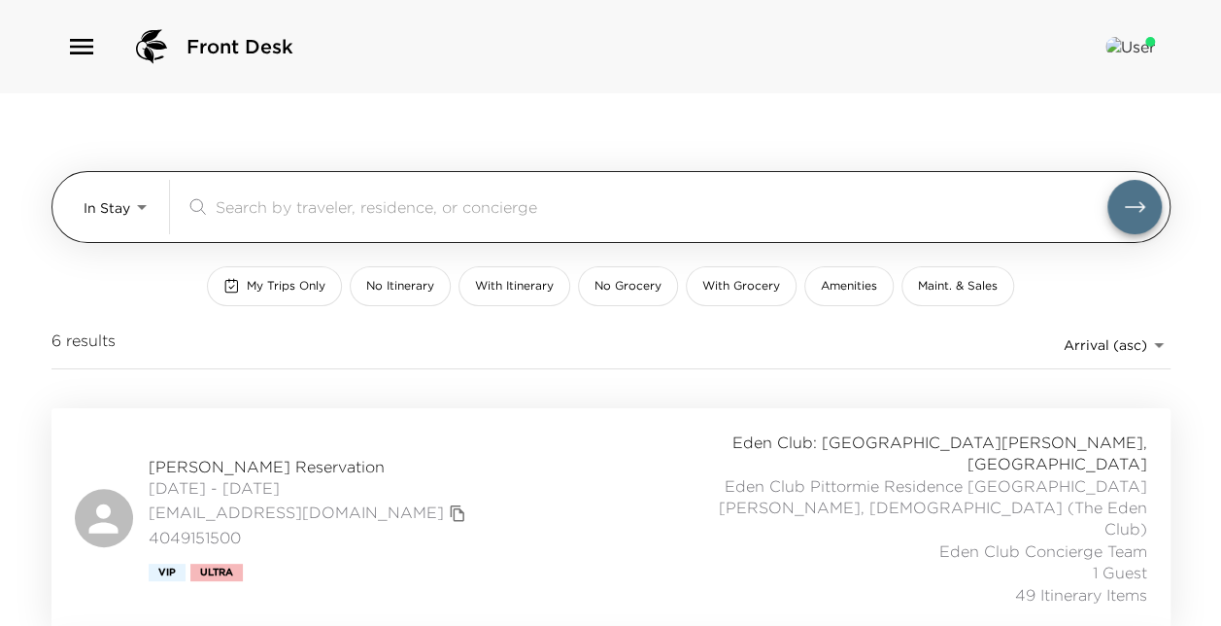
click at [130, 210] on body "Front Desk In Stay In-Stay ​ My Trips Only No Itinerary With Itinerary No Groce…" at bounding box center [610, 313] width 1221 height 626
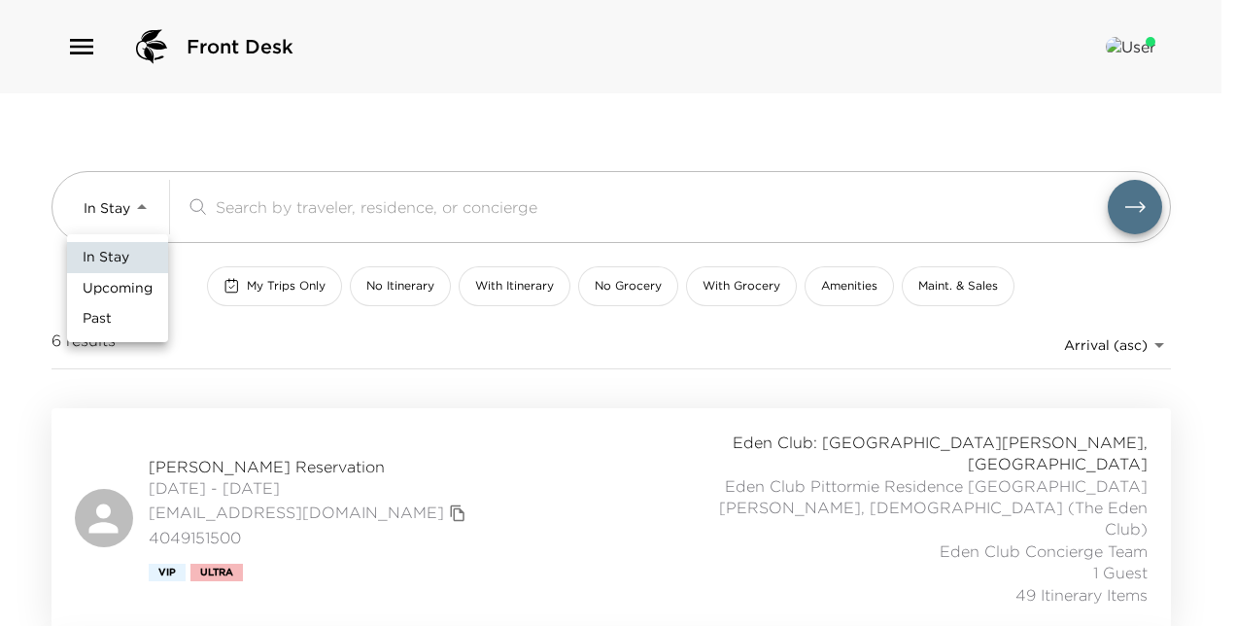
click at [126, 290] on span "Upcoming" at bounding box center [118, 288] width 70 height 19
type input "Upcoming"
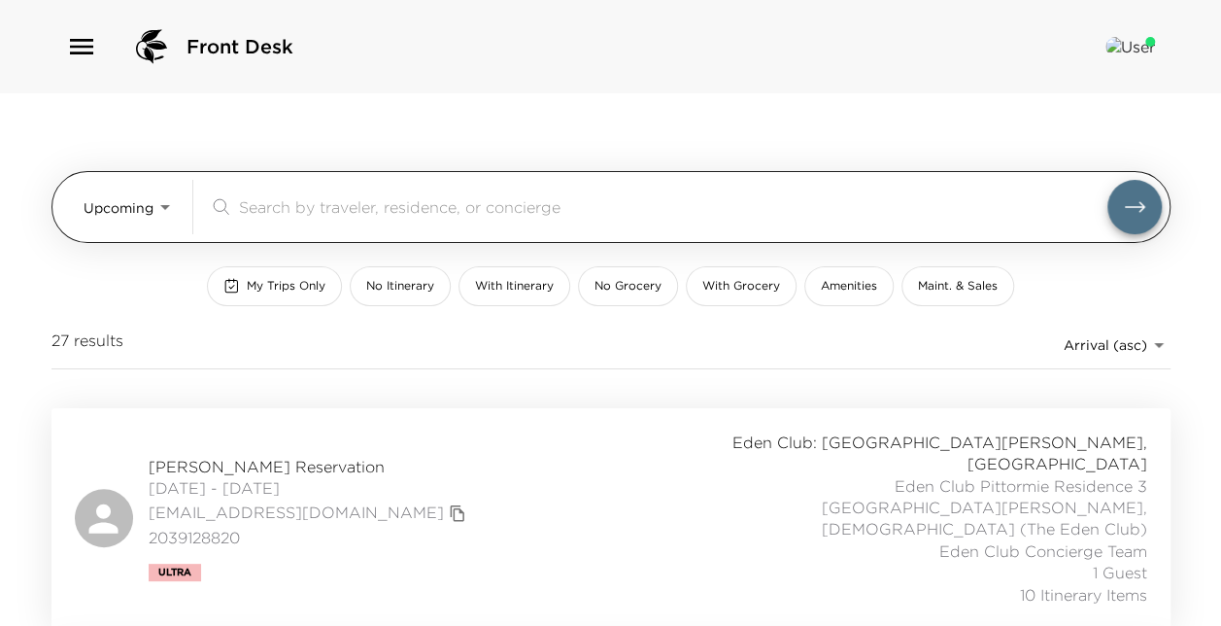
click at [358, 211] on input "search" at bounding box center [673, 206] width 869 height 22
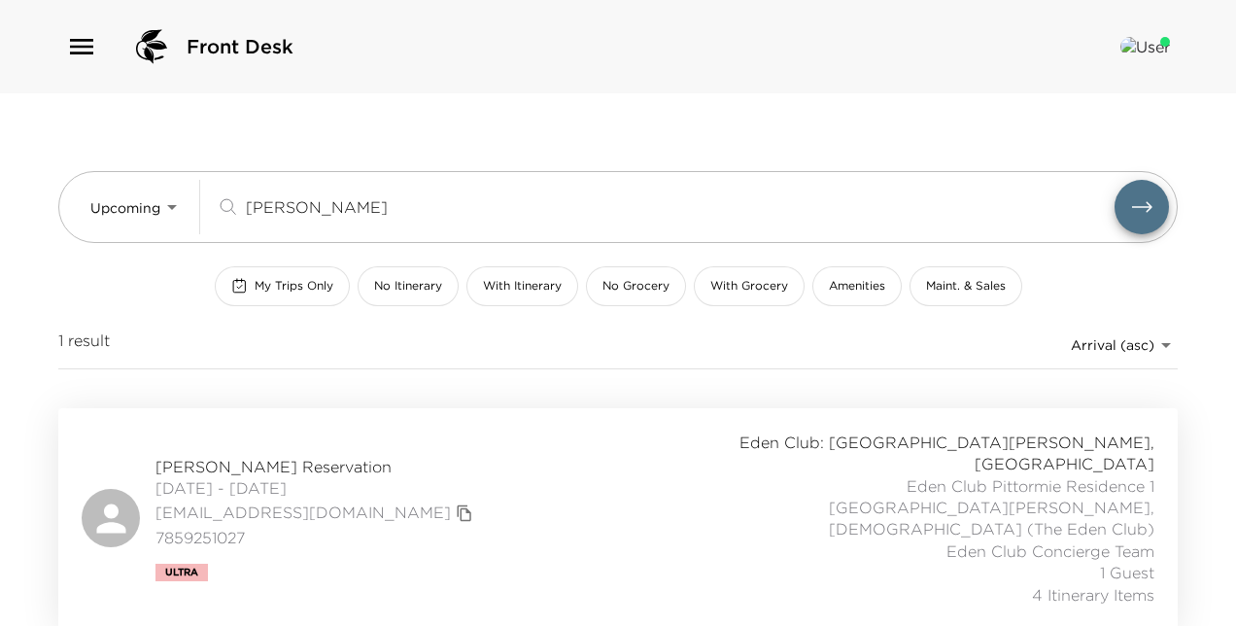
type input "mcpherson"
click at [389, 457] on div "Mark McPherson Reservation 09/05/2025 - 09/09/2025 markm@evcdev.com 7859251027 …" at bounding box center [618, 518] width 1073 height 174
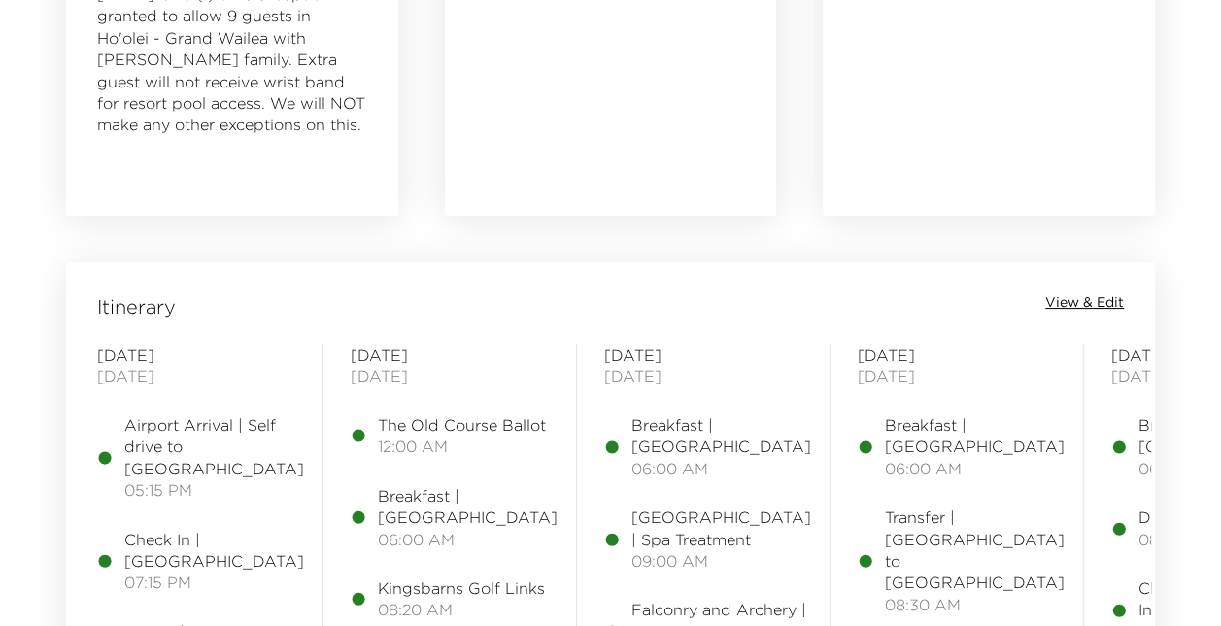
scroll to position [1478, 0]
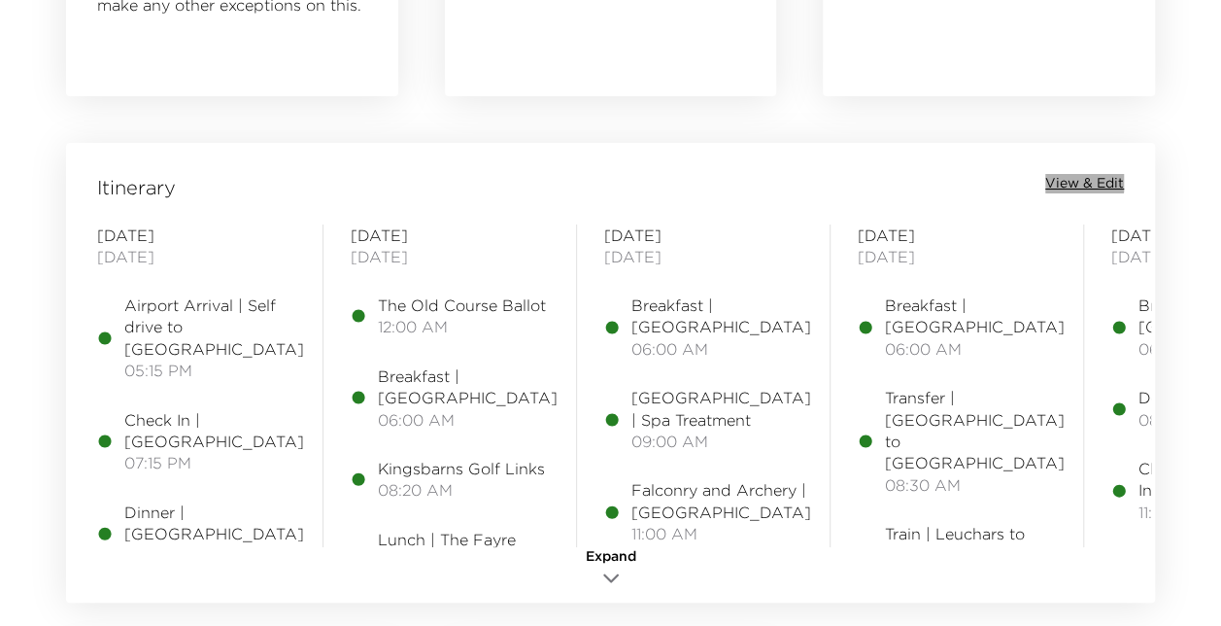
click at [1080, 179] on span "View & Edit" at bounding box center [1085, 183] width 79 height 19
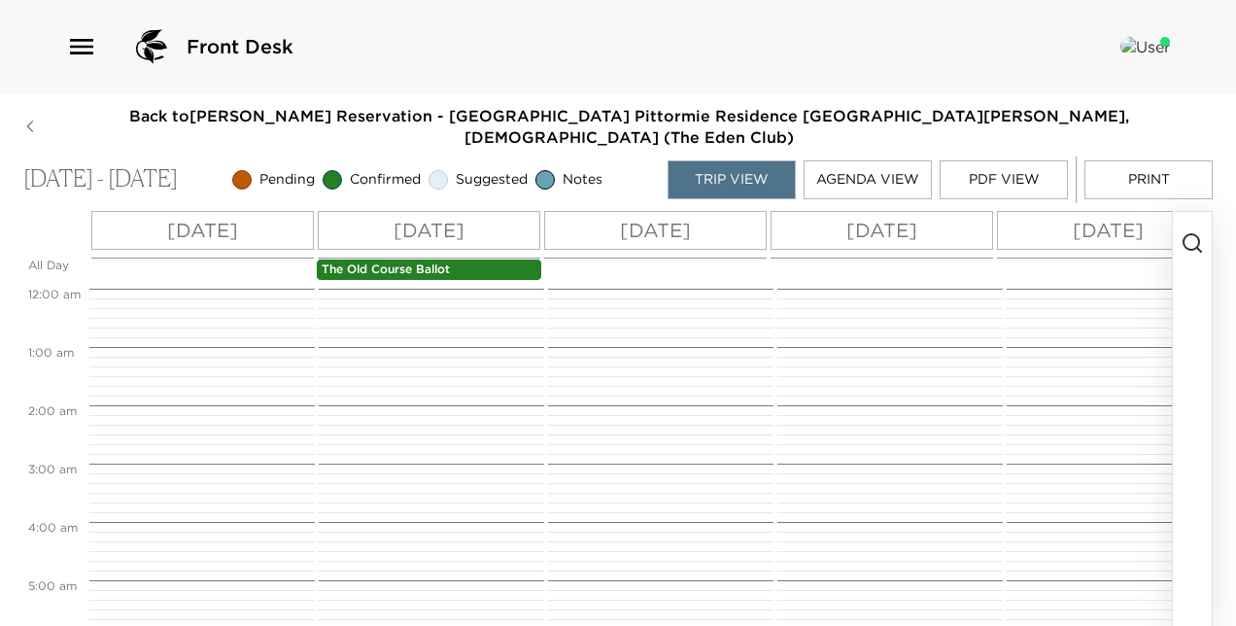
scroll to position [350, 0]
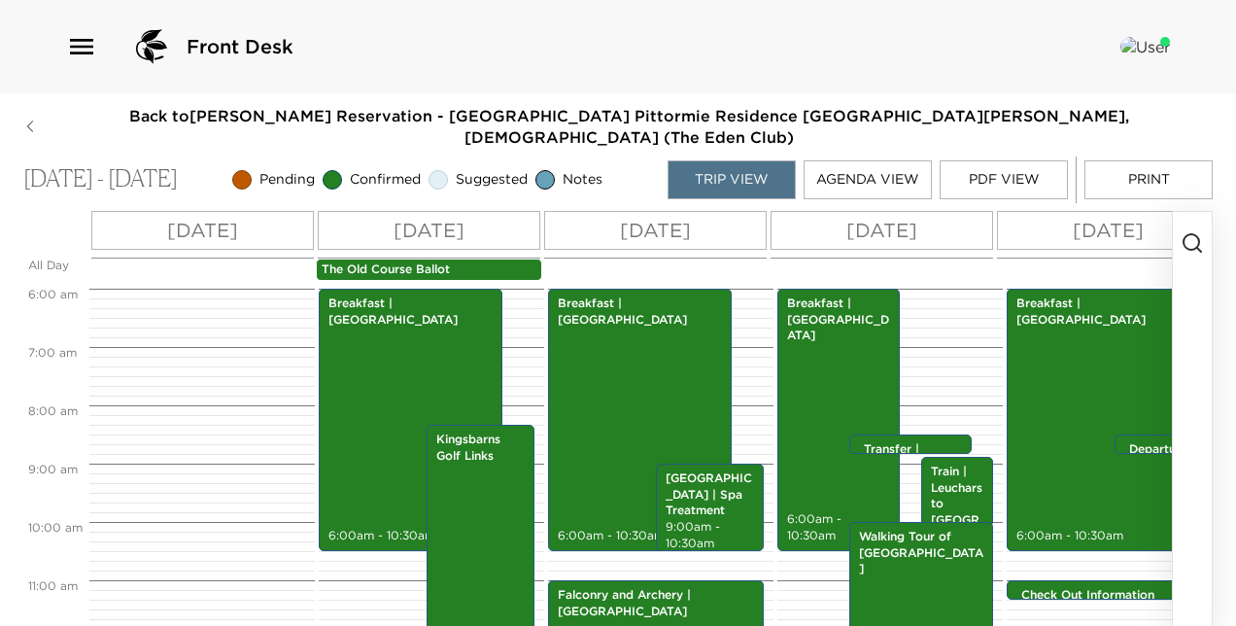
click at [1020, 161] on button "PDF View" at bounding box center [1004, 179] width 128 height 39
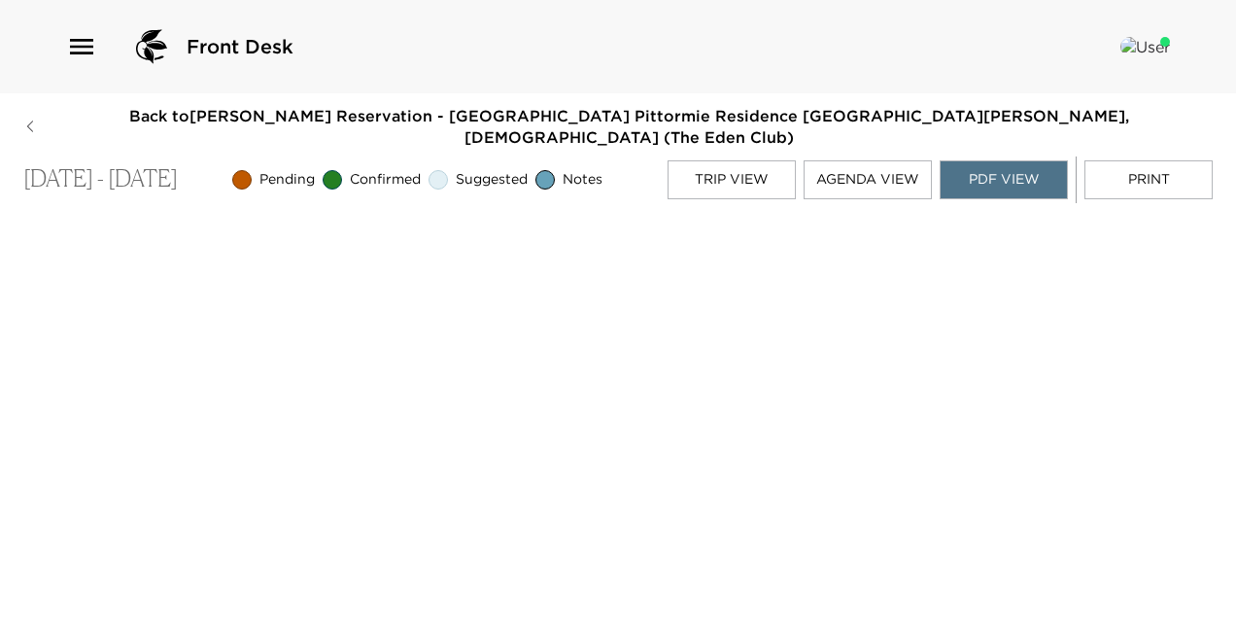
click at [750, 161] on button "Trip View" at bounding box center [732, 179] width 128 height 39
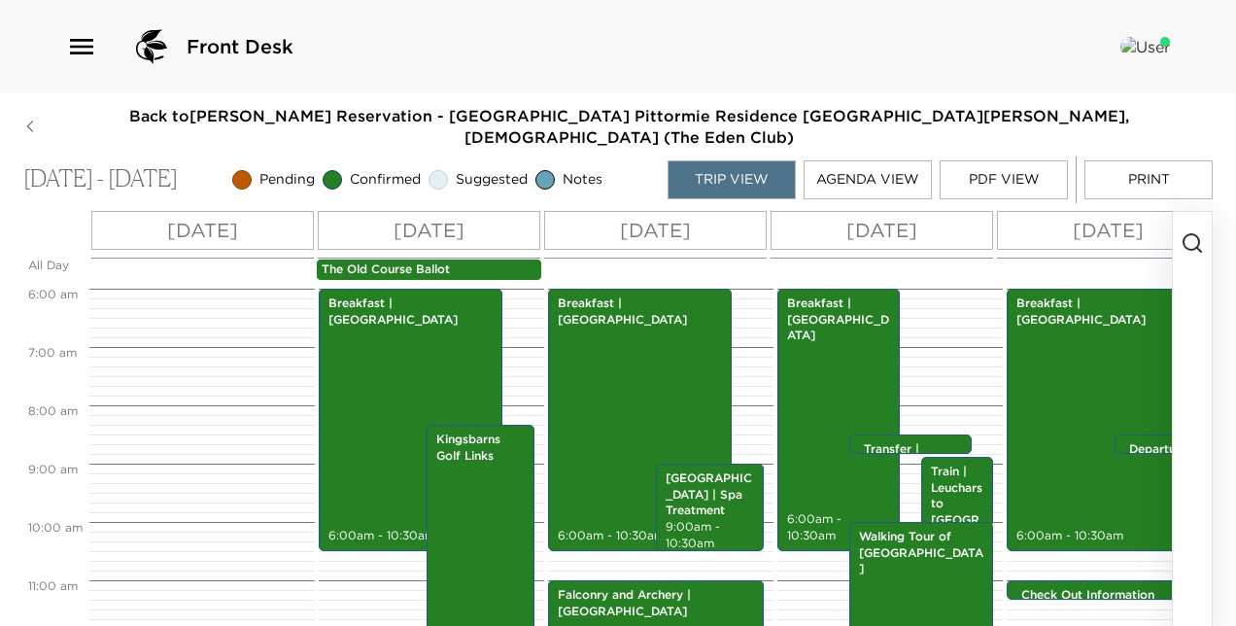
click at [834, 161] on button "Agenda View" at bounding box center [868, 179] width 128 height 39
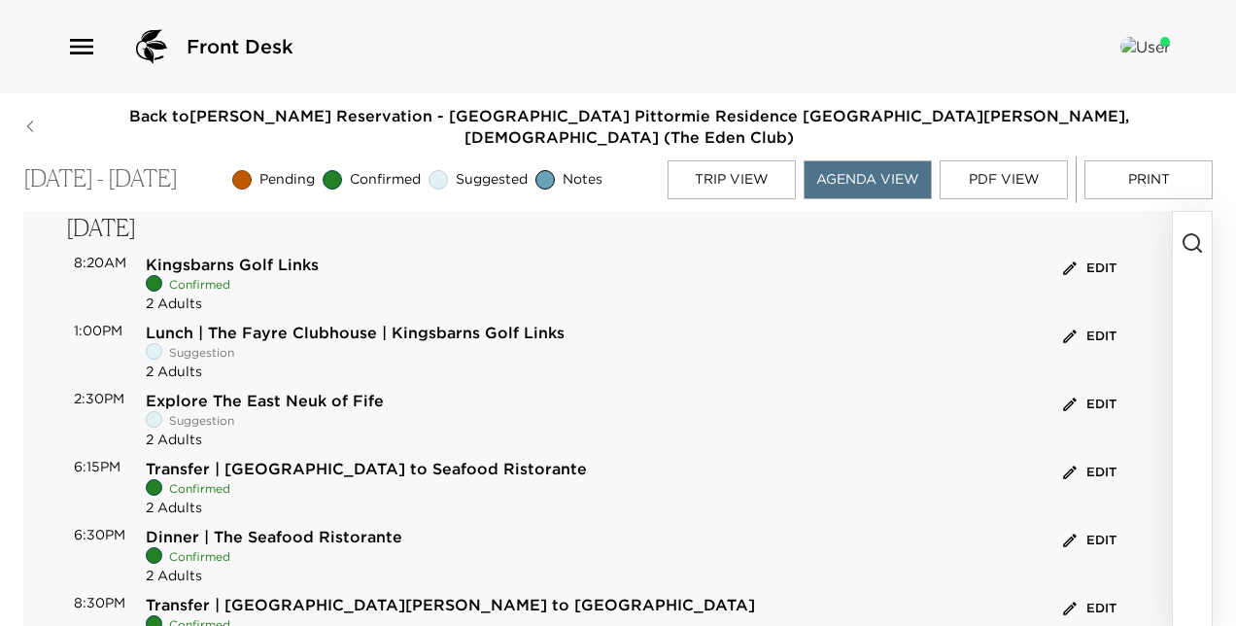
scroll to position [0, 0]
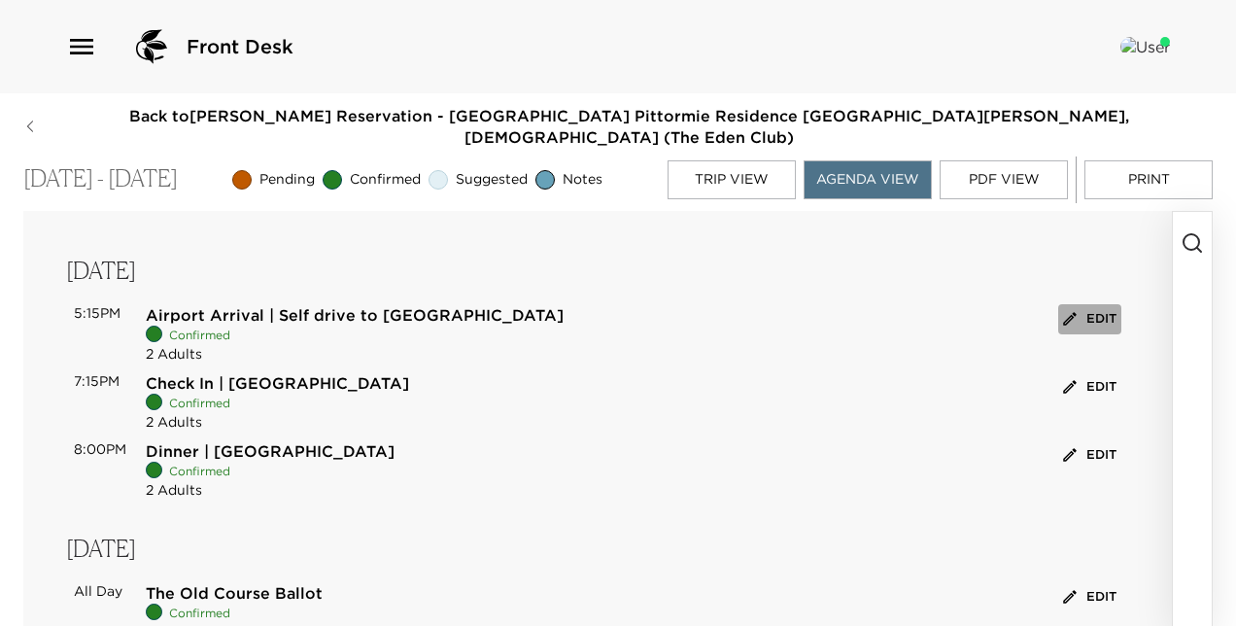
click at [1098, 304] on button "Edit" at bounding box center [1089, 319] width 63 height 30
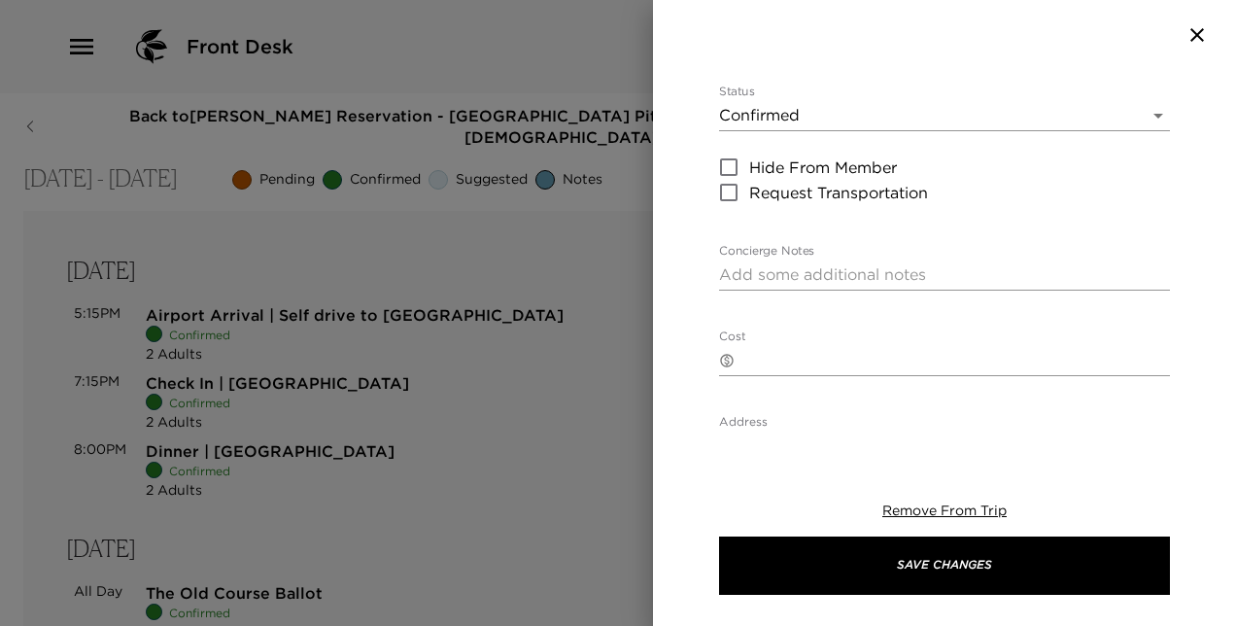
scroll to position [341, 0]
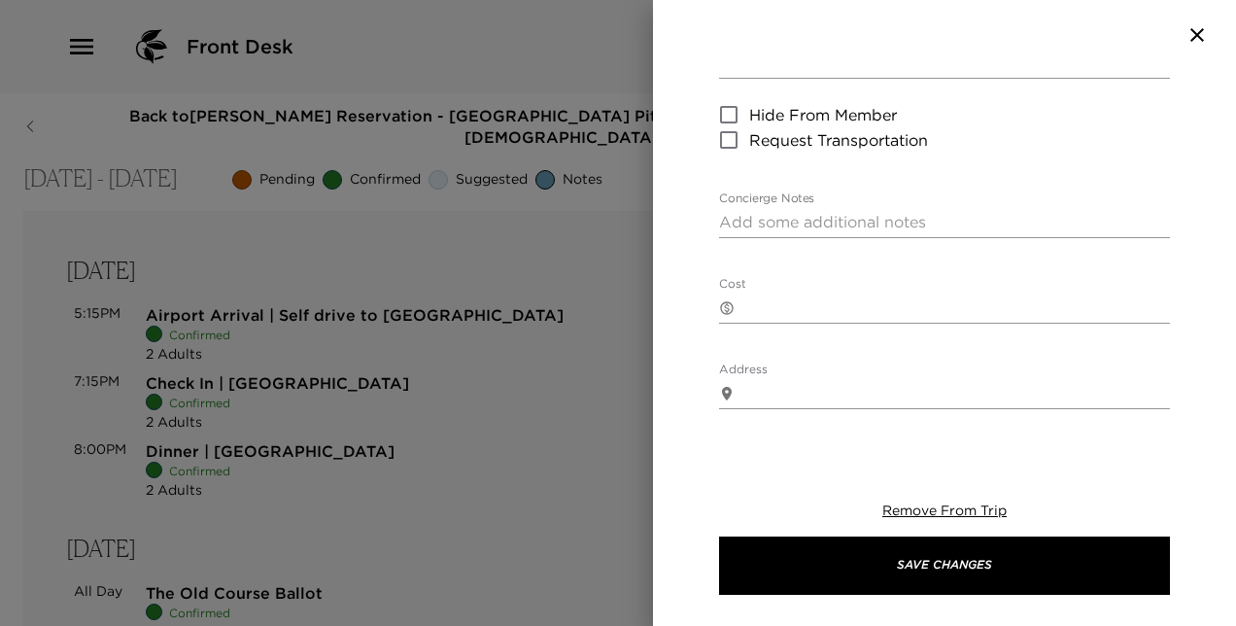
click at [927, 221] on textarea "Concierge Notes" at bounding box center [944, 222] width 451 height 22
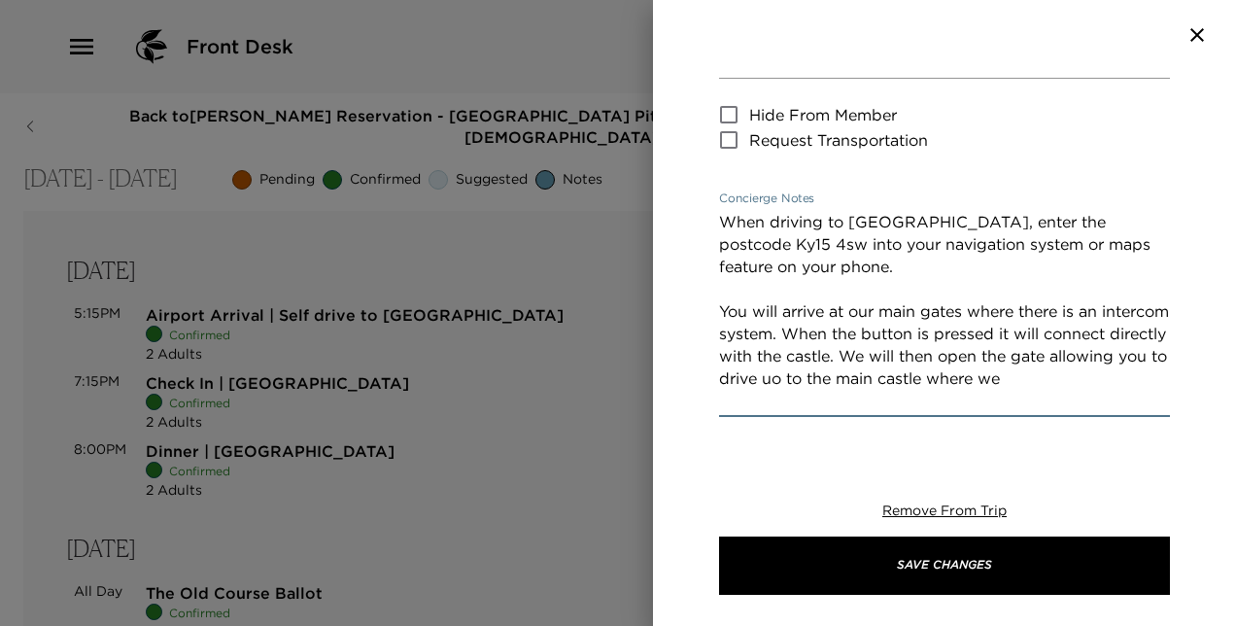
click at [934, 376] on textarea "When driving to [GEOGRAPHIC_DATA], enter the postcode Ky15 4sw into your naviga…" at bounding box center [944, 311] width 451 height 201
click at [898, 406] on textarea "When driving to [GEOGRAPHIC_DATA], enter the postcode Ky15 4sw into your naviga…" at bounding box center [944, 311] width 451 height 201
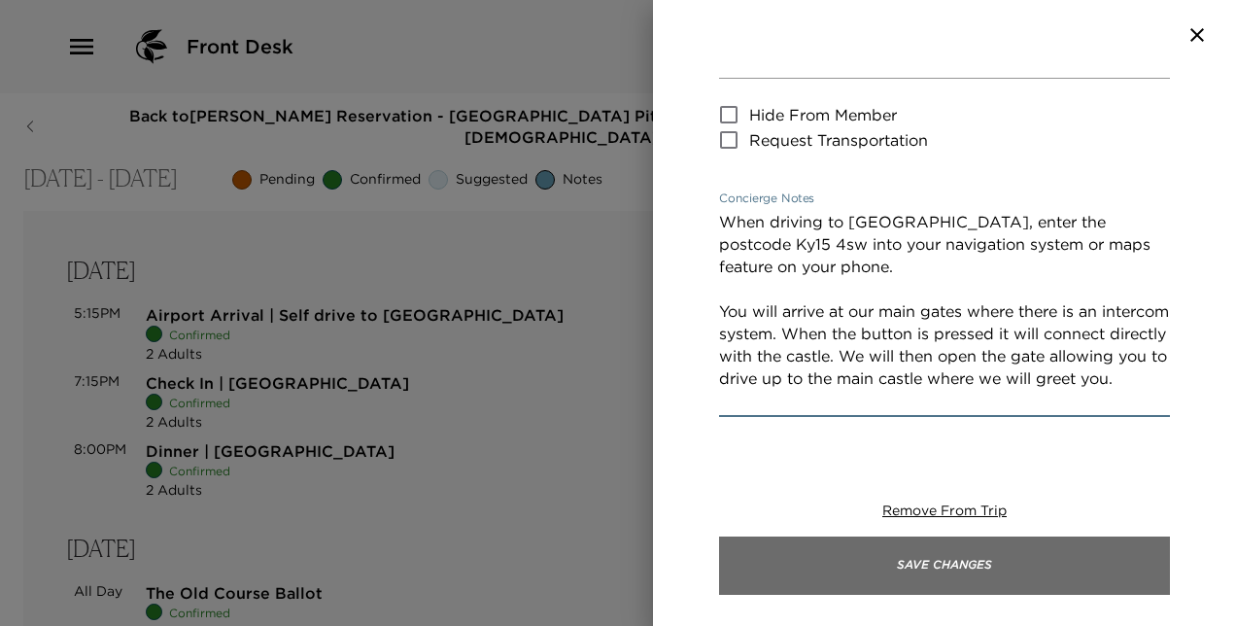
type textarea "When driving to [GEOGRAPHIC_DATA], enter the postcode Ky15 4sw into your naviga…"
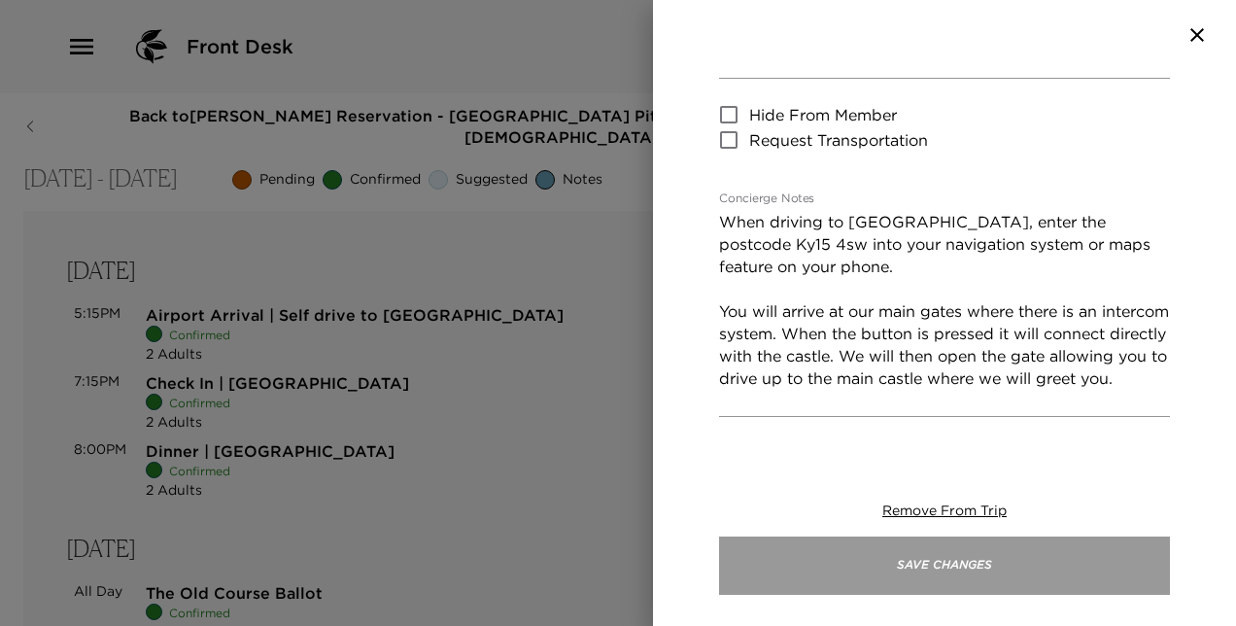
click at [917, 572] on button "Save Changes" at bounding box center [944, 565] width 451 height 58
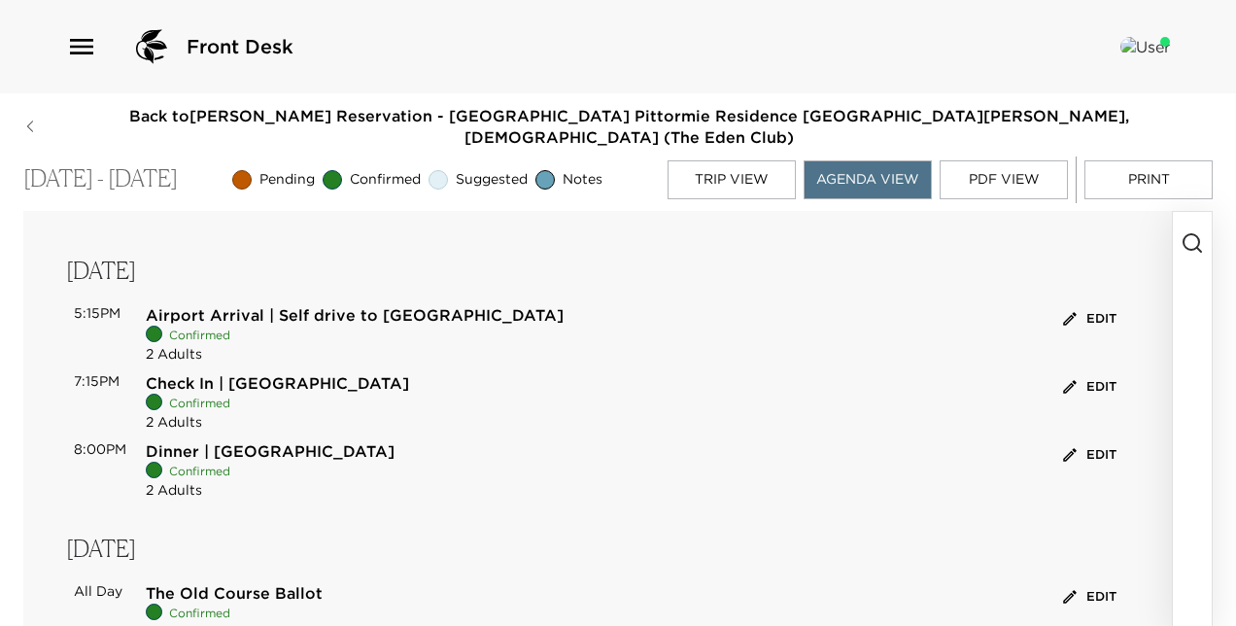
click at [1070, 440] on button "Edit" at bounding box center [1089, 455] width 63 height 30
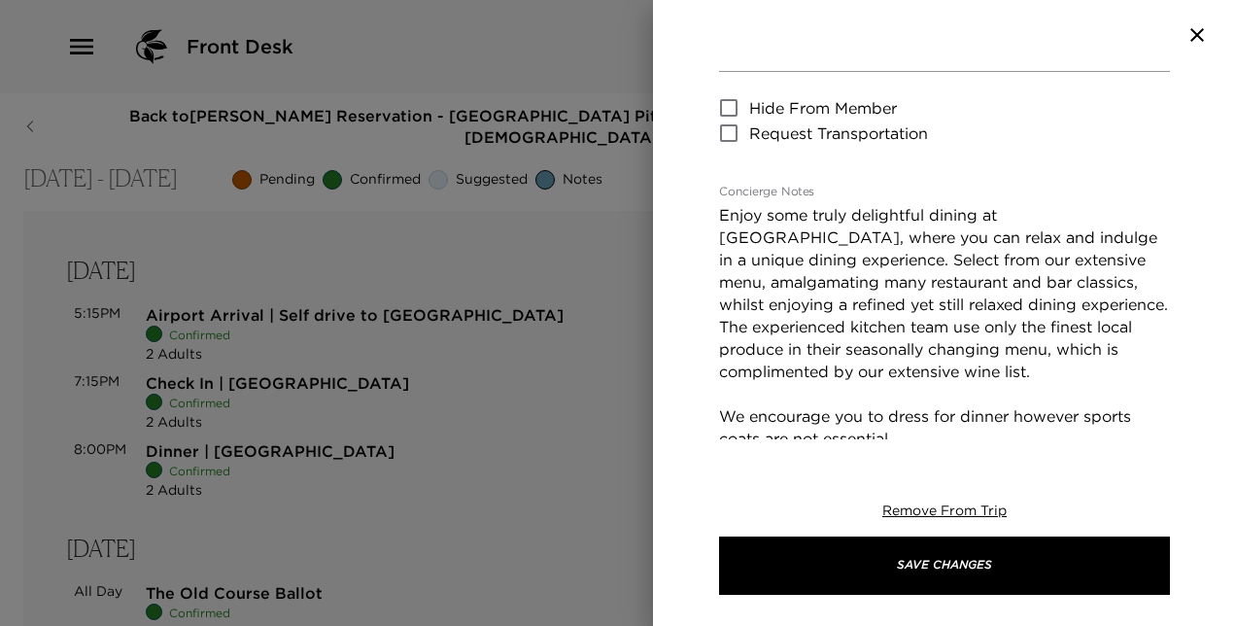
scroll to position [360, 0]
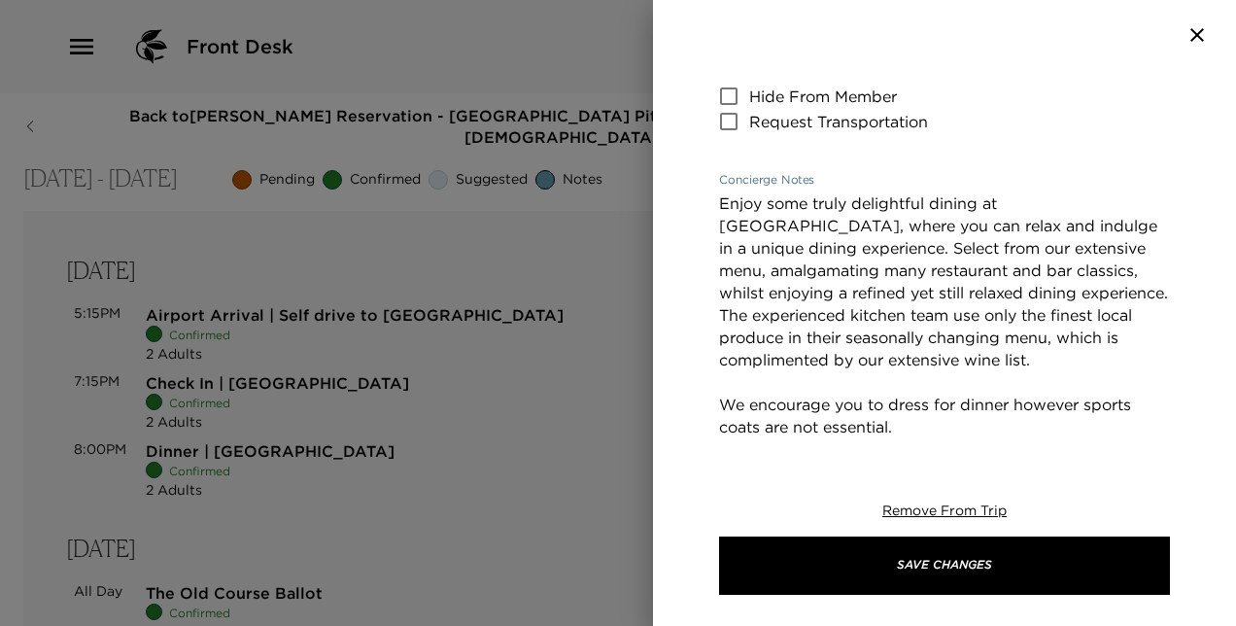
drag, startPoint x: 1130, startPoint y: 249, endPoint x: 820, endPoint y: 198, distance: 314.0
click at [820, 198] on textarea "Enjoy some truly delightful dining at [GEOGRAPHIC_DATA], where you can relax an…" at bounding box center [944, 393] width 451 height 402
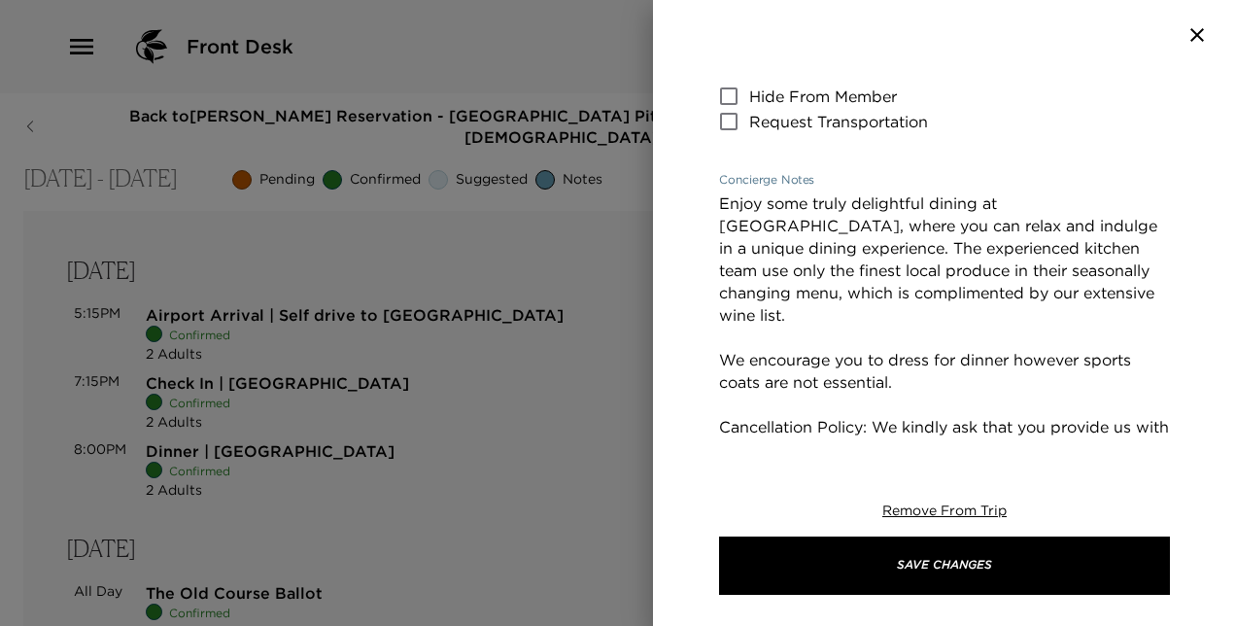
type textarea "Enjoy some truly delightful dining at [GEOGRAPHIC_DATA], where you can relax an…"
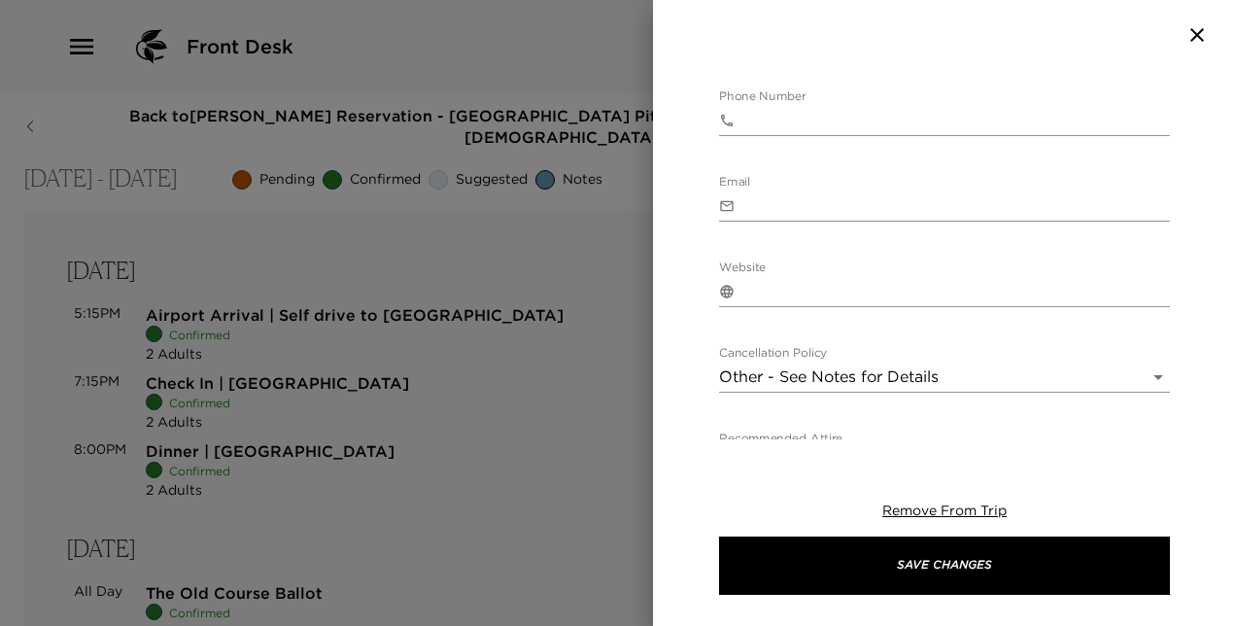
scroll to position [1090, 0]
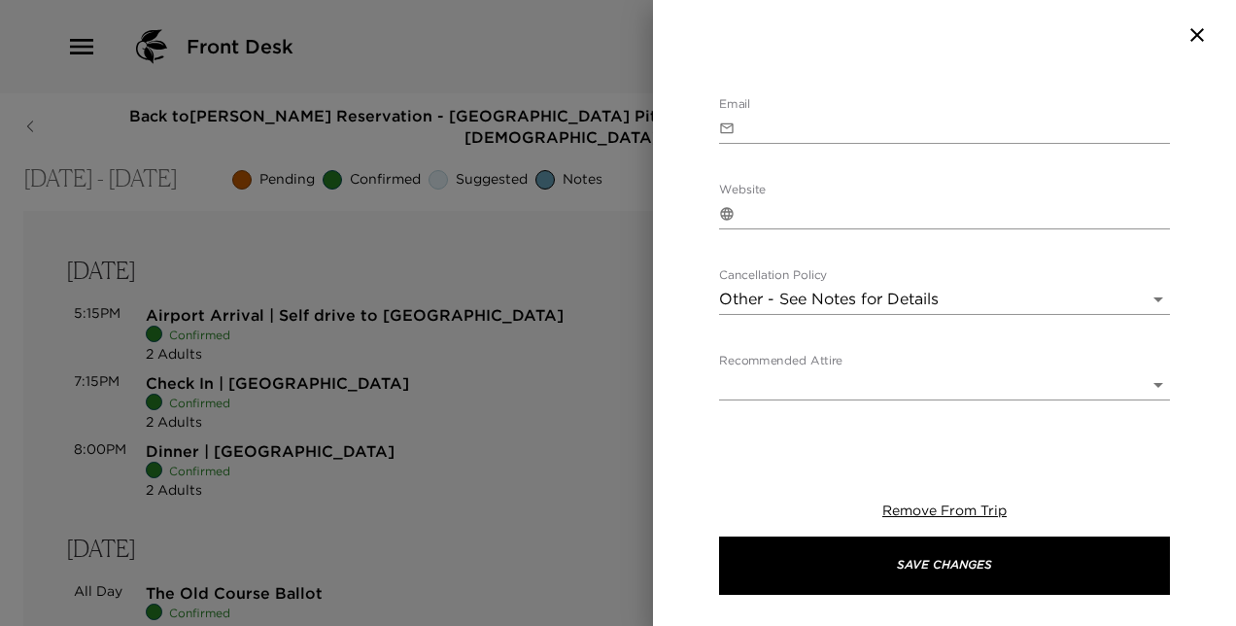
click at [1143, 251] on body "Front Desk Back to [PERSON_NAME] Reservation - [GEOGRAPHIC_DATA] Pittormie Resi…" at bounding box center [618, 313] width 1236 height 626
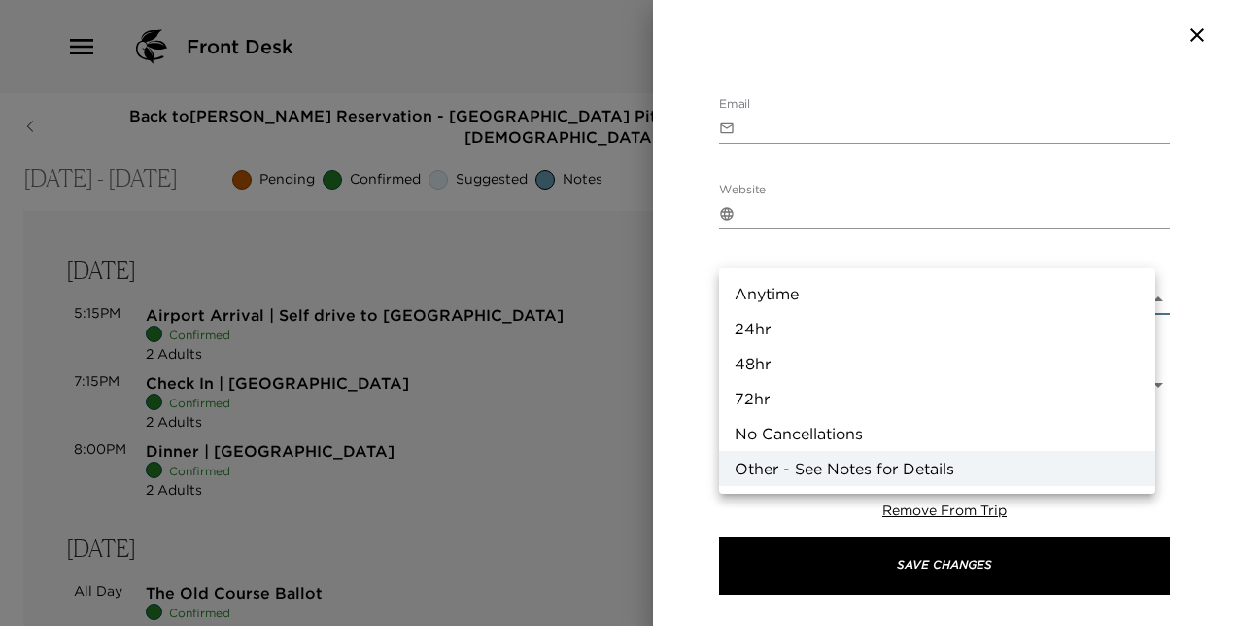
click at [966, 256] on div at bounding box center [618, 313] width 1236 height 626
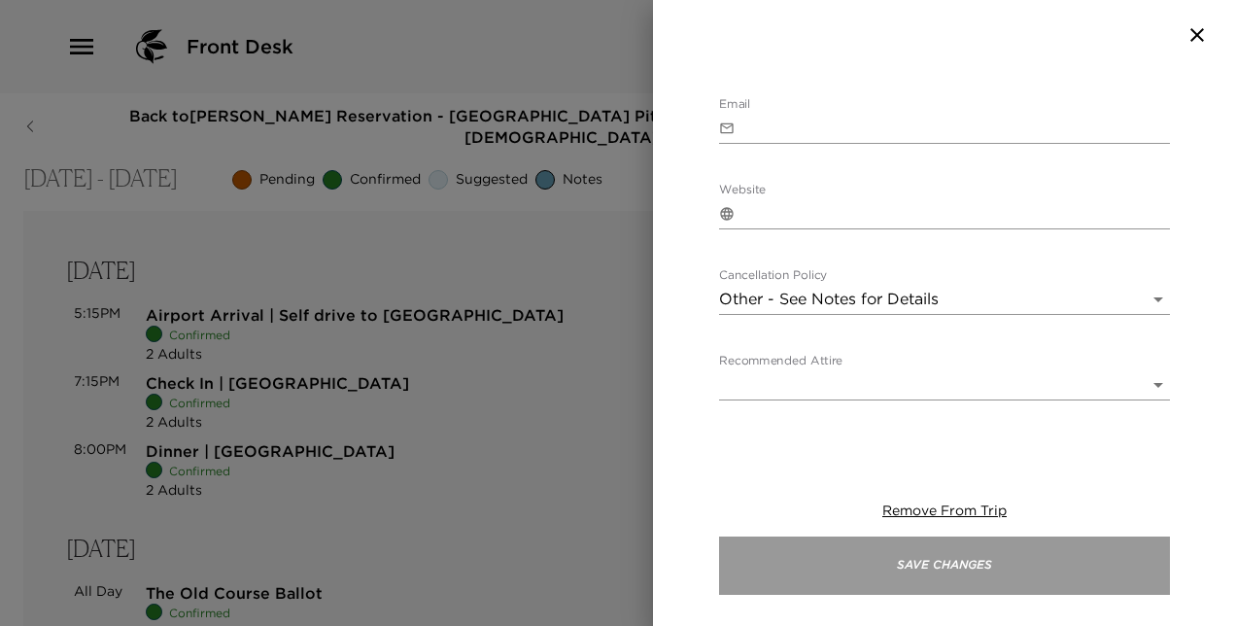
click at [993, 562] on button "Save Changes" at bounding box center [944, 565] width 451 height 58
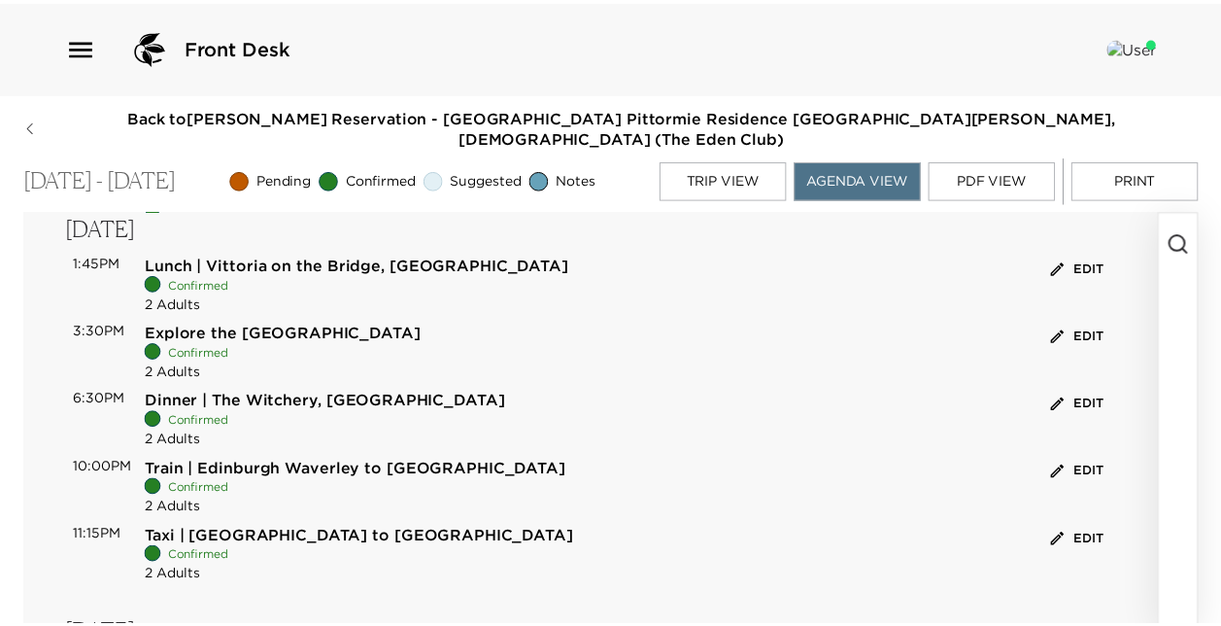
scroll to position [0, 0]
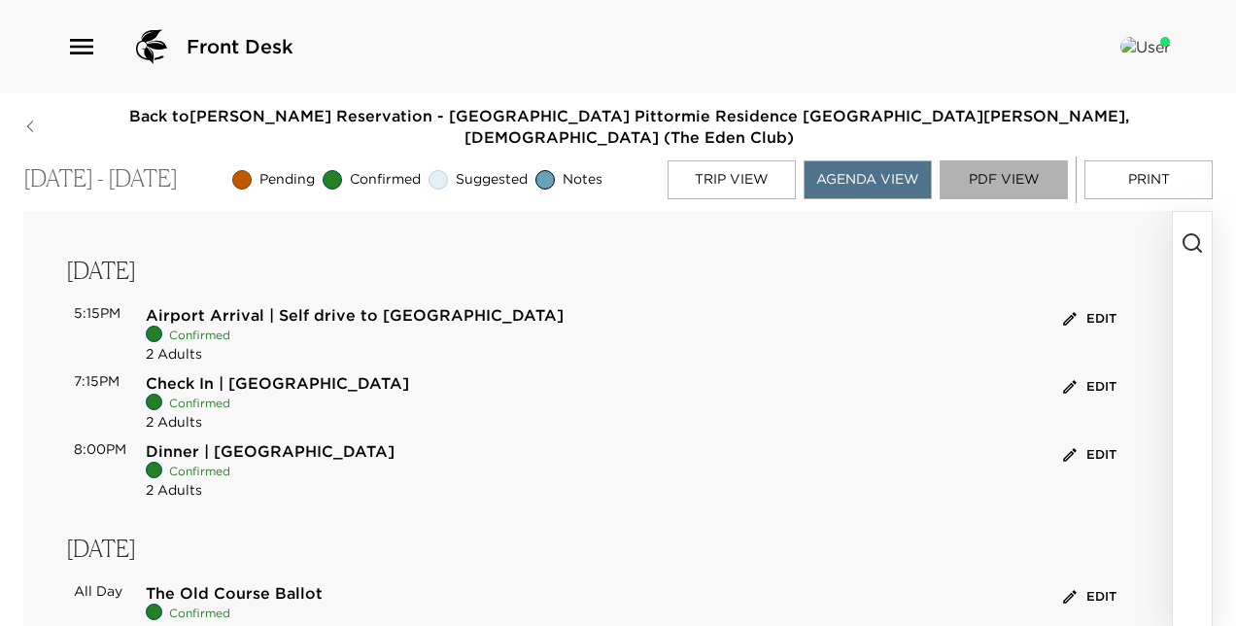
click at [1014, 160] on button "PDF View" at bounding box center [1004, 179] width 128 height 39
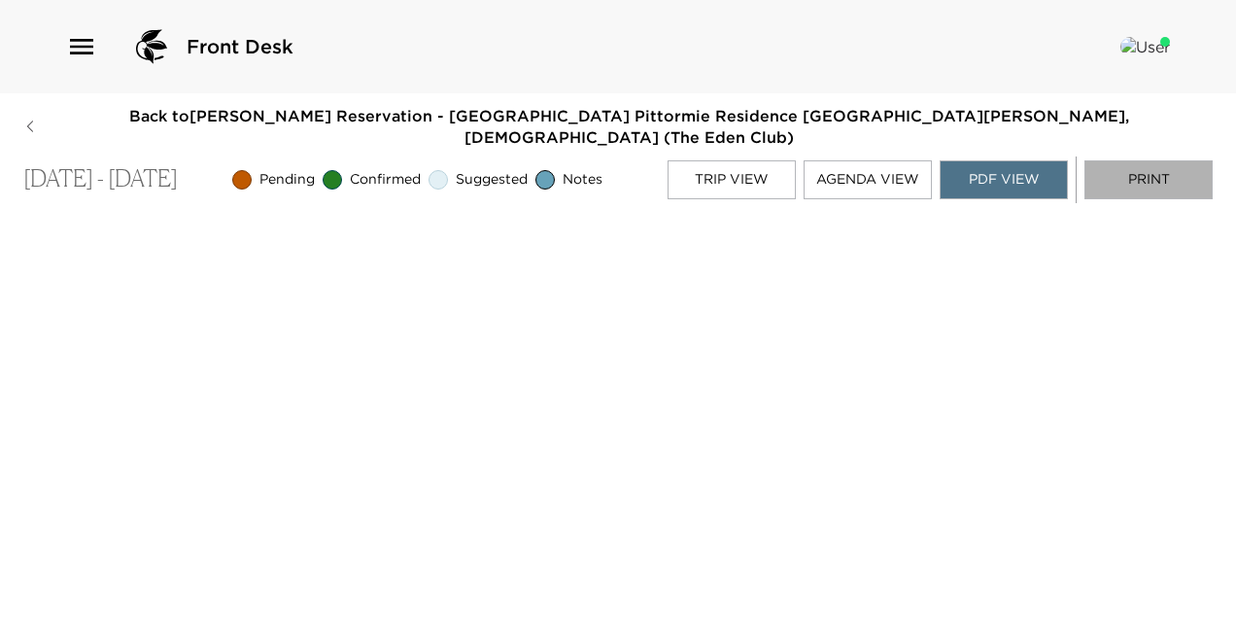
click at [1142, 164] on button "Print" at bounding box center [1148, 179] width 128 height 39
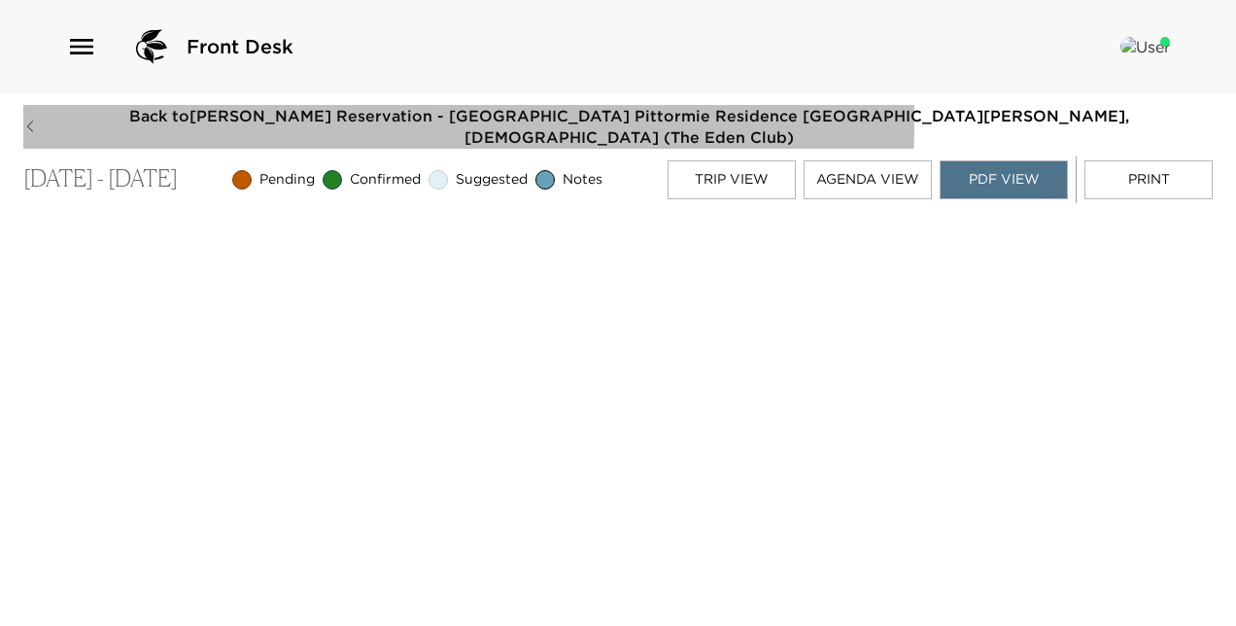
drag, startPoint x: 1016, startPoint y: 187, endPoint x: 31, endPoint y: 119, distance: 987.6
click at [31, 121] on icon "button" at bounding box center [30, 126] width 6 height 11
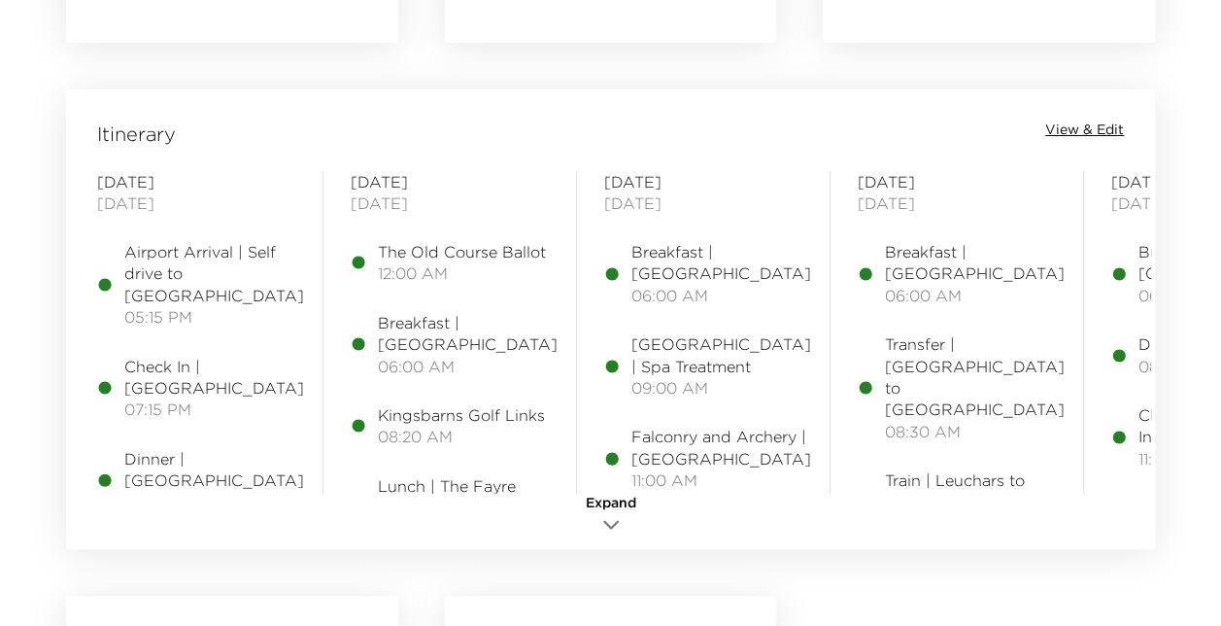
scroll to position [1541, 0]
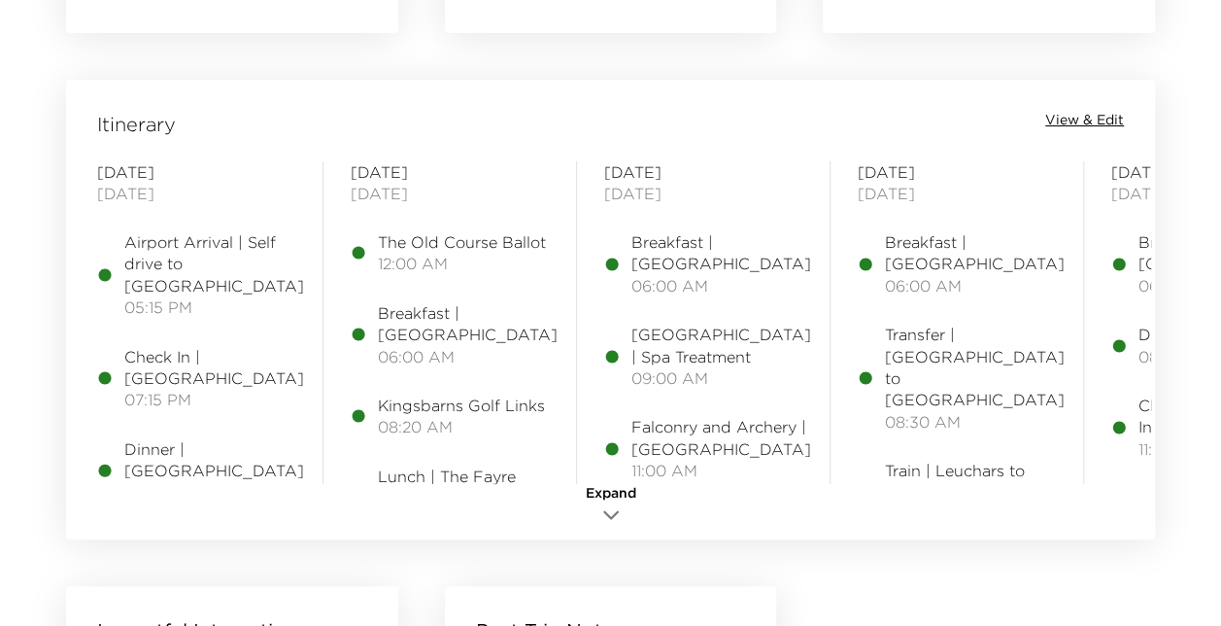
click at [1081, 124] on span "View & Edit" at bounding box center [1085, 120] width 79 height 19
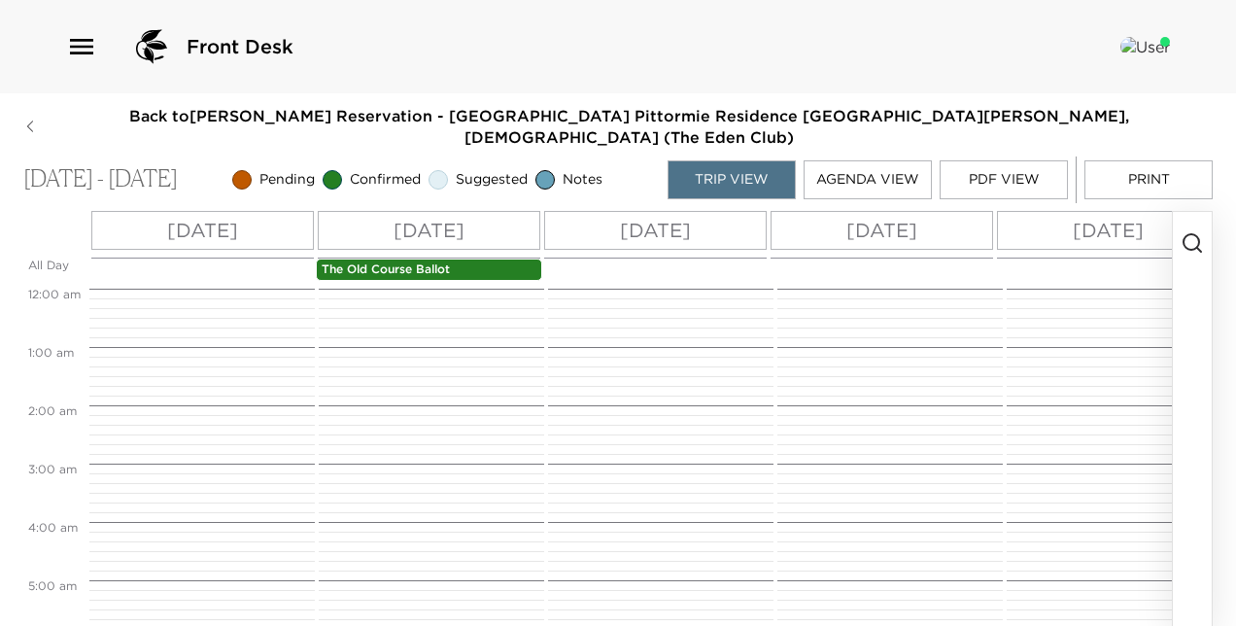
scroll to position [350, 0]
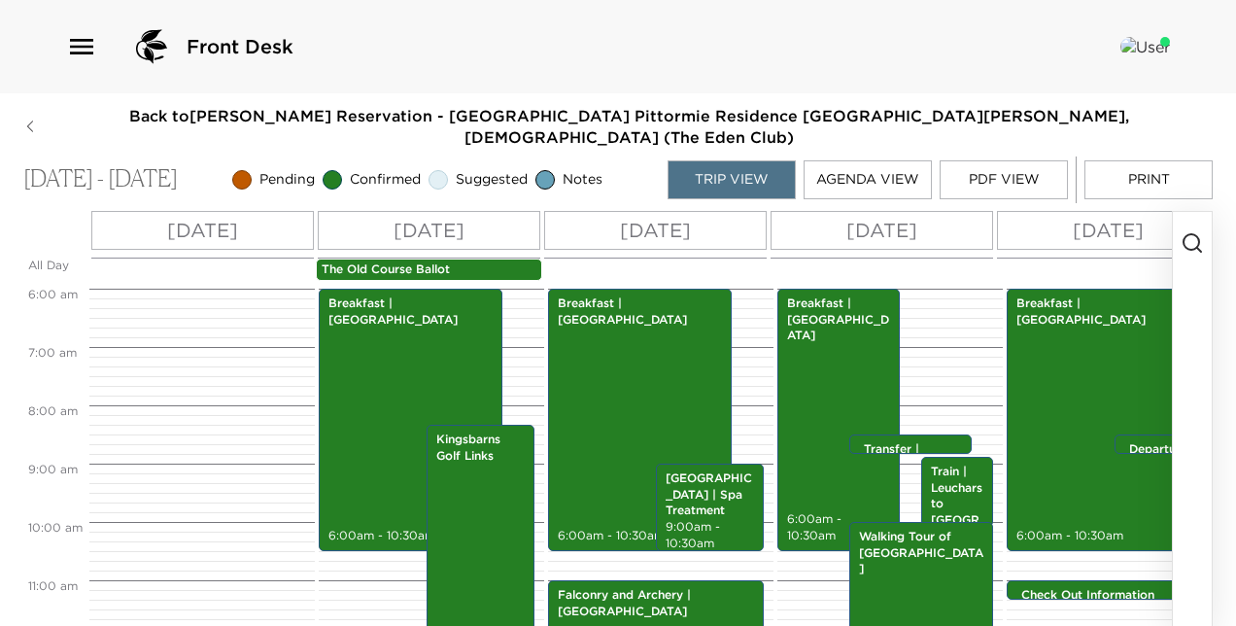
drag, startPoint x: 1047, startPoint y: 156, endPoint x: 1047, endPoint y: 87, distance: 69.0
click at [1047, 87] on div "Front Desk" at bounding box center [618, 46] width 1236 height 93
click at [869, 165] on button "Agenda View" at bounding box center [868, 179] width 128 height 39
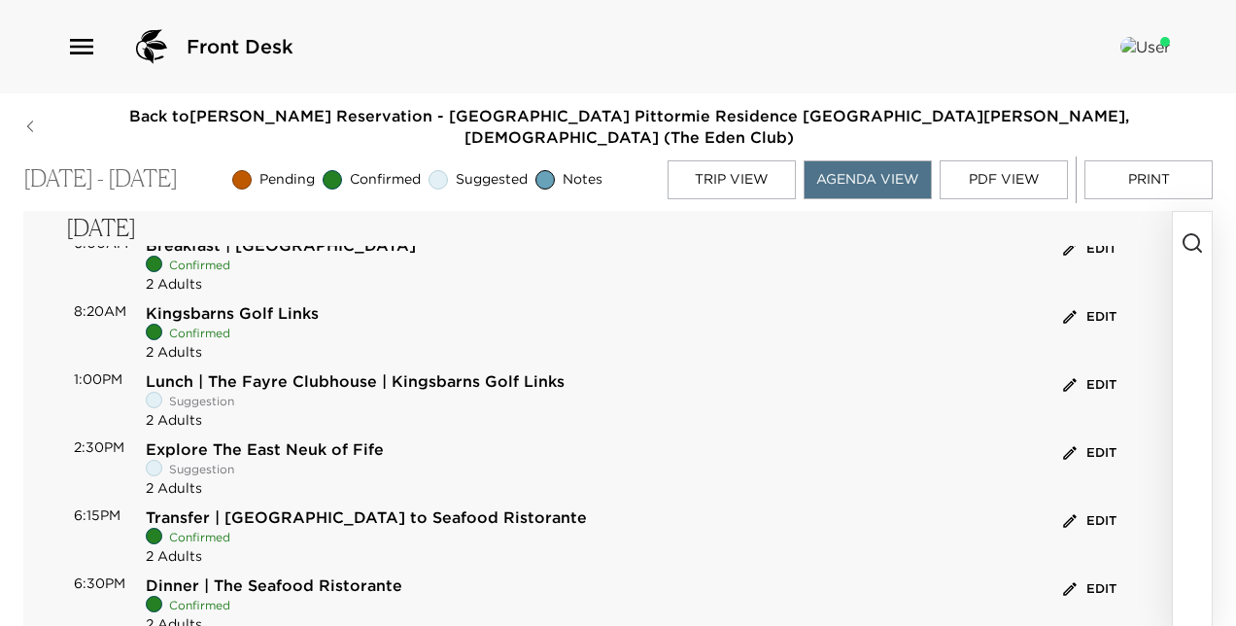
scroll to position [0, 0]
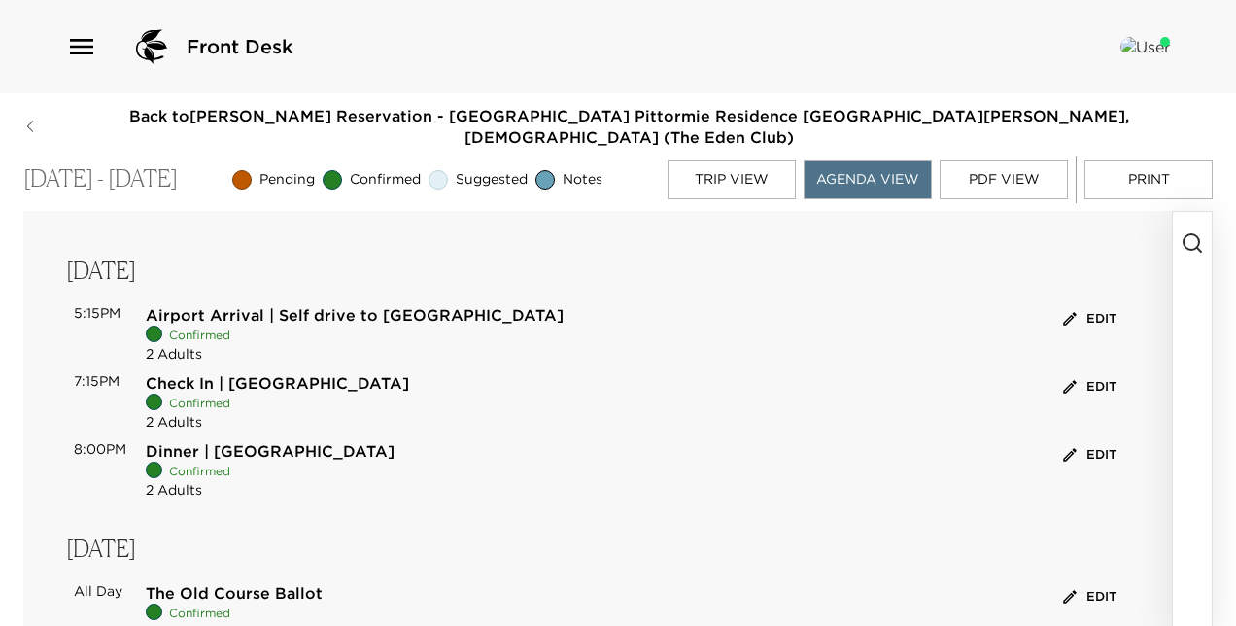
click at [1152, 165] on button "Print" at bounding box center [1148, 179] width 128 height 39
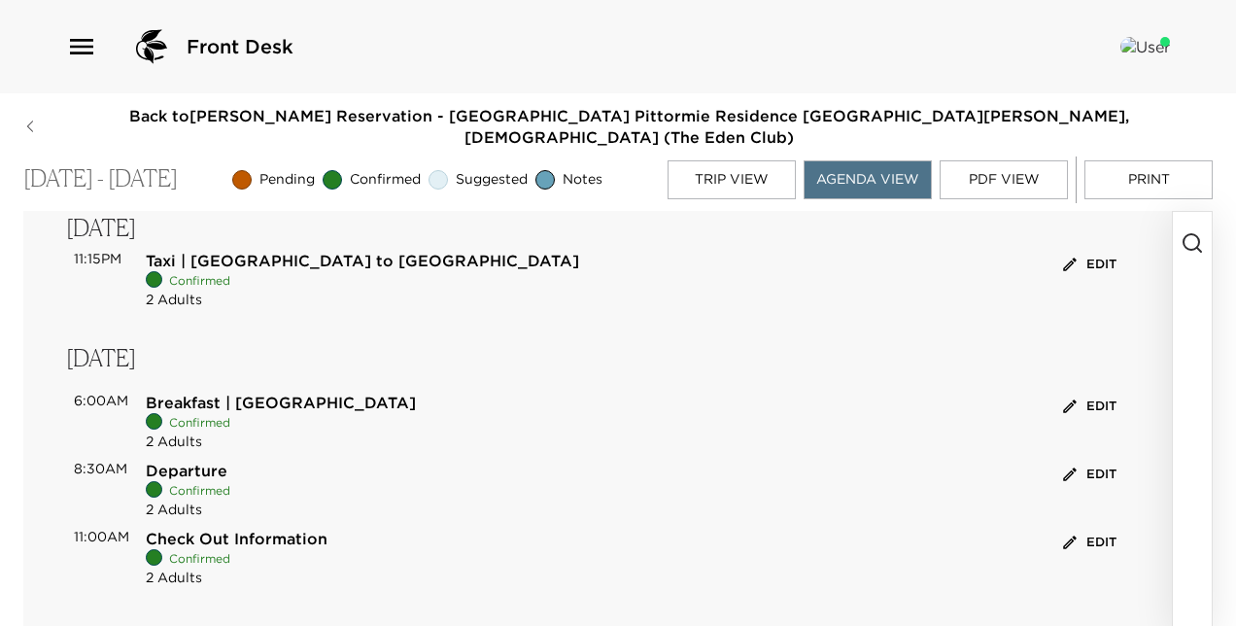
scroll to position [31, 0]
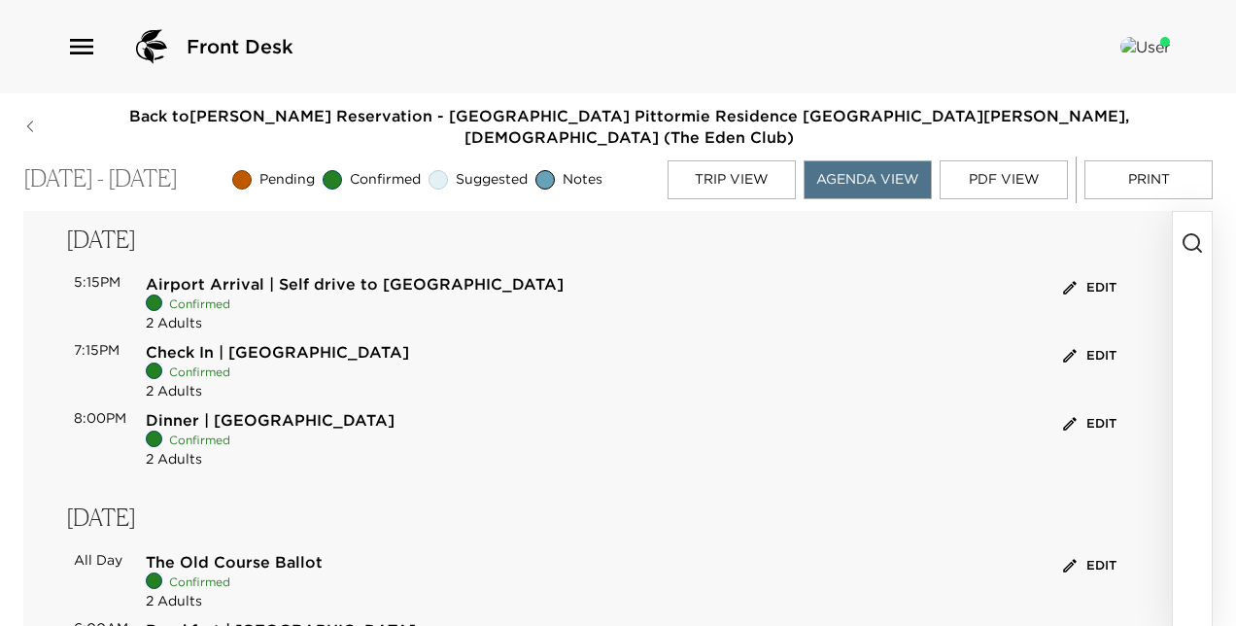
click at [742, 160] on button "Trip View" at bounding box center [732, 179] width 128 height 39
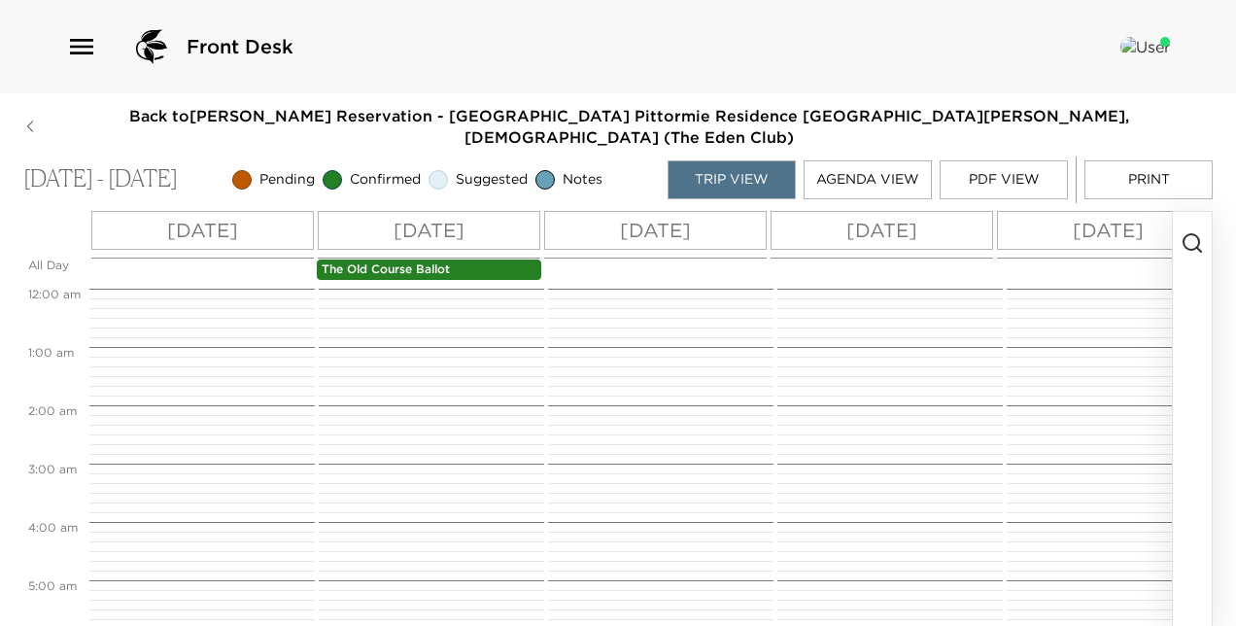
scroll to position [350, 0]
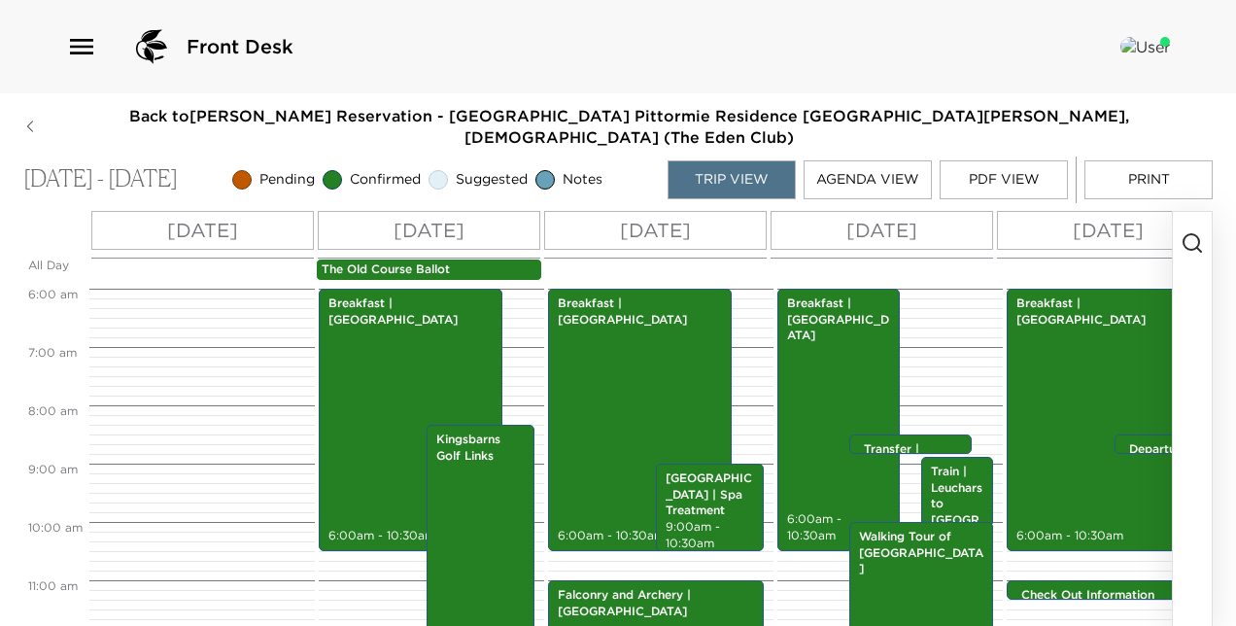
click at [1199, 336] on button "button" at bounding box center [1192, 422] width 39 height 420
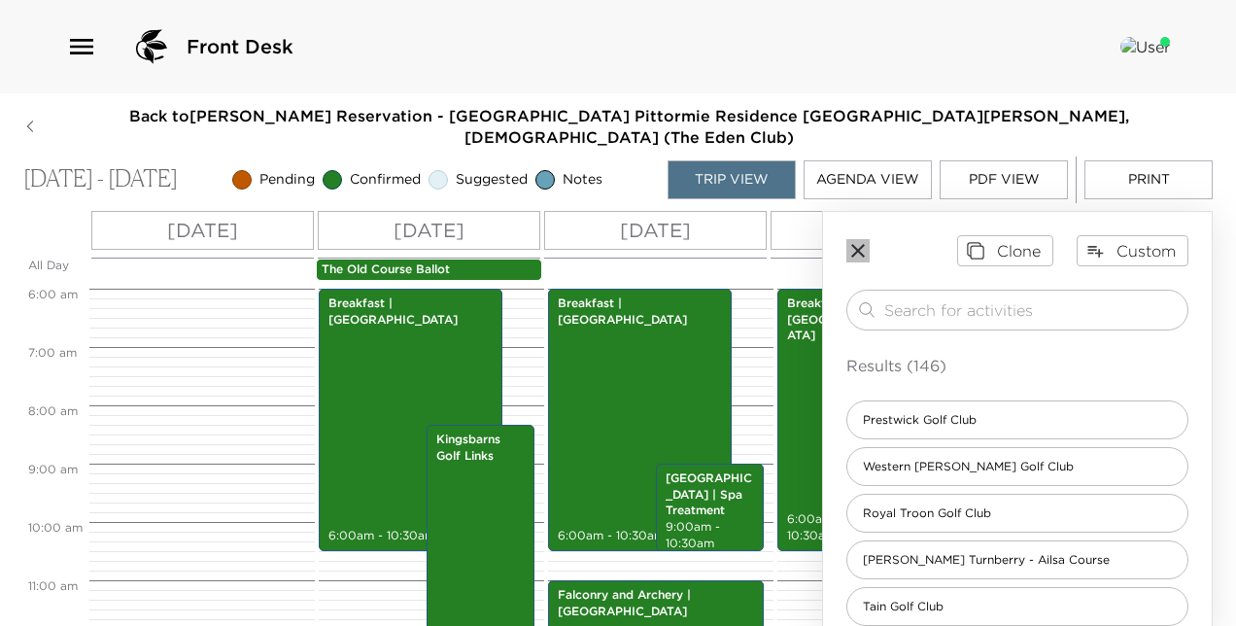
click at [857, 244] on icon "button" at bounding box center [858, 251] width 14 height 14
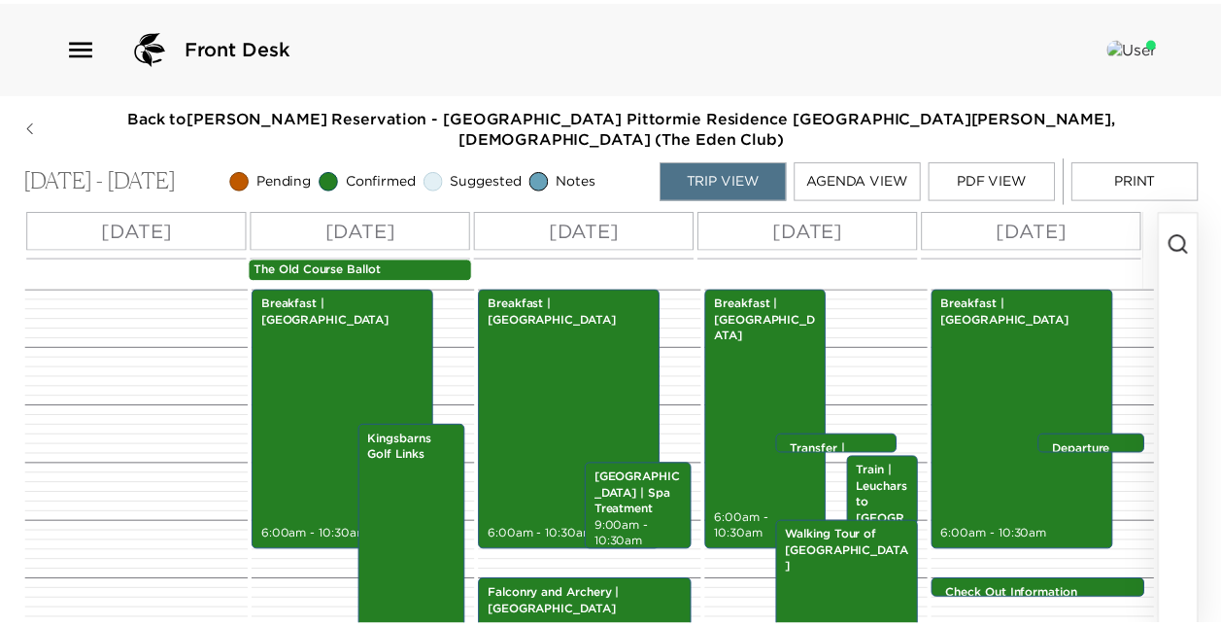
scroll to position [0, 78]
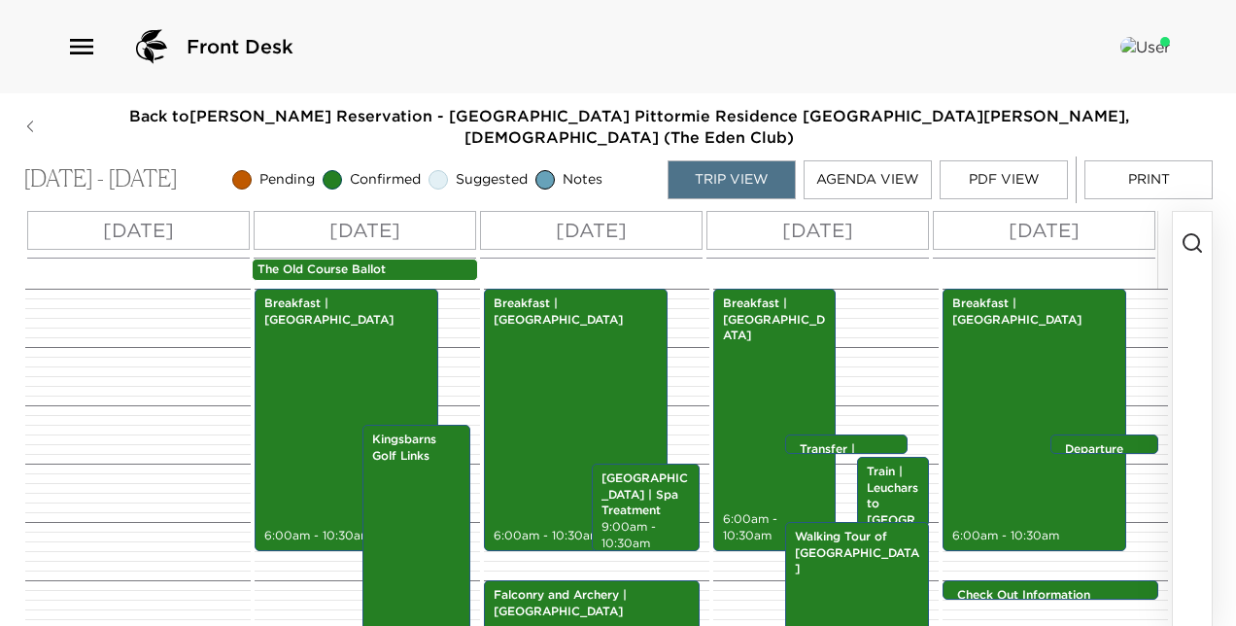
click at [43, 124] on button "Back to [PERSON_NAME] Reservation - [GEOGRAPHIC_DATA] [GEOGRAPHIC_DATA] [GEOGRA…" at bounding box center [617, 127] width 1189 height 44
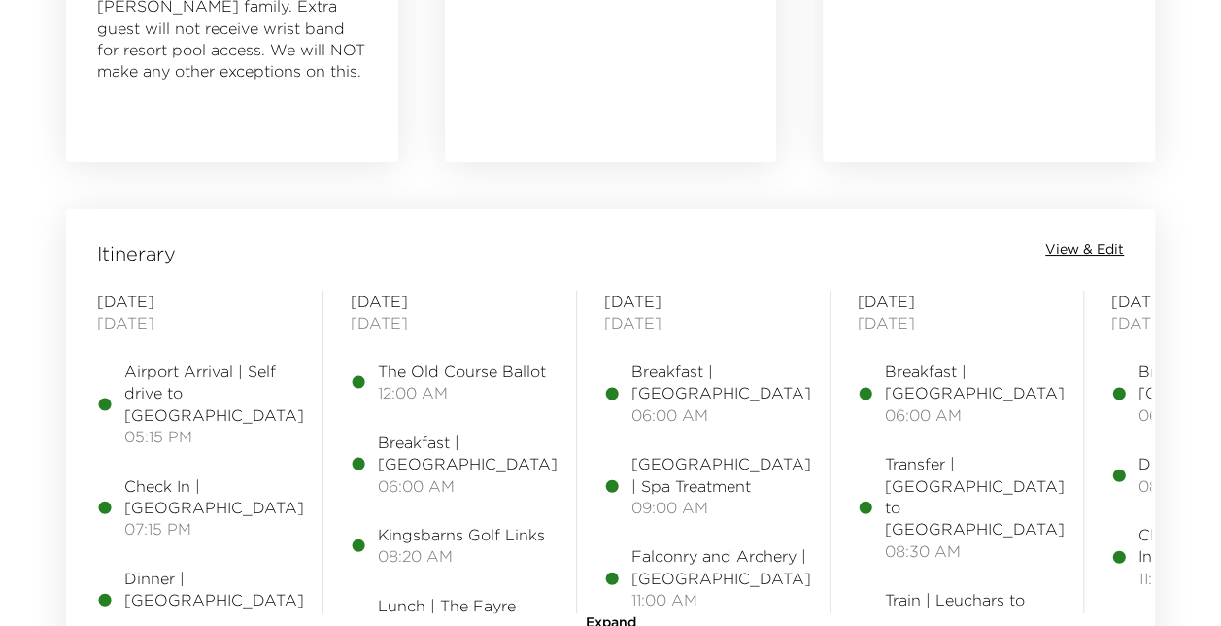
scroll to position [1544, 0]
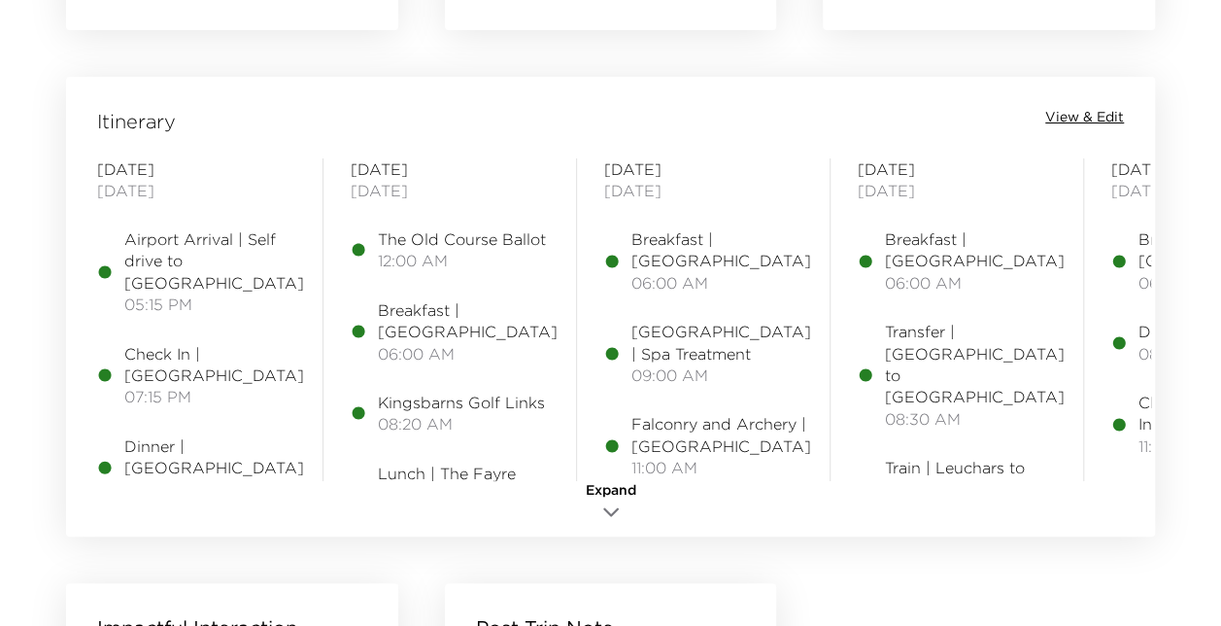
click at [1099, 113] on span "View & Edit" at bounding box center [1085, 117] width 79 height 19
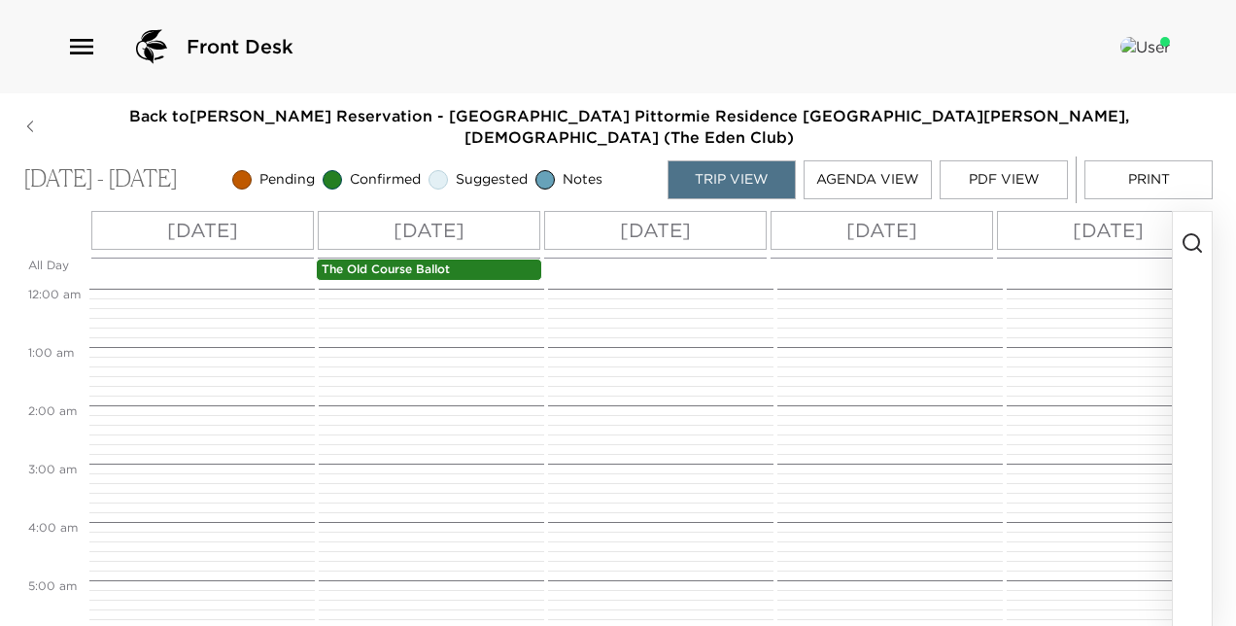
scroll to position [350, 0]
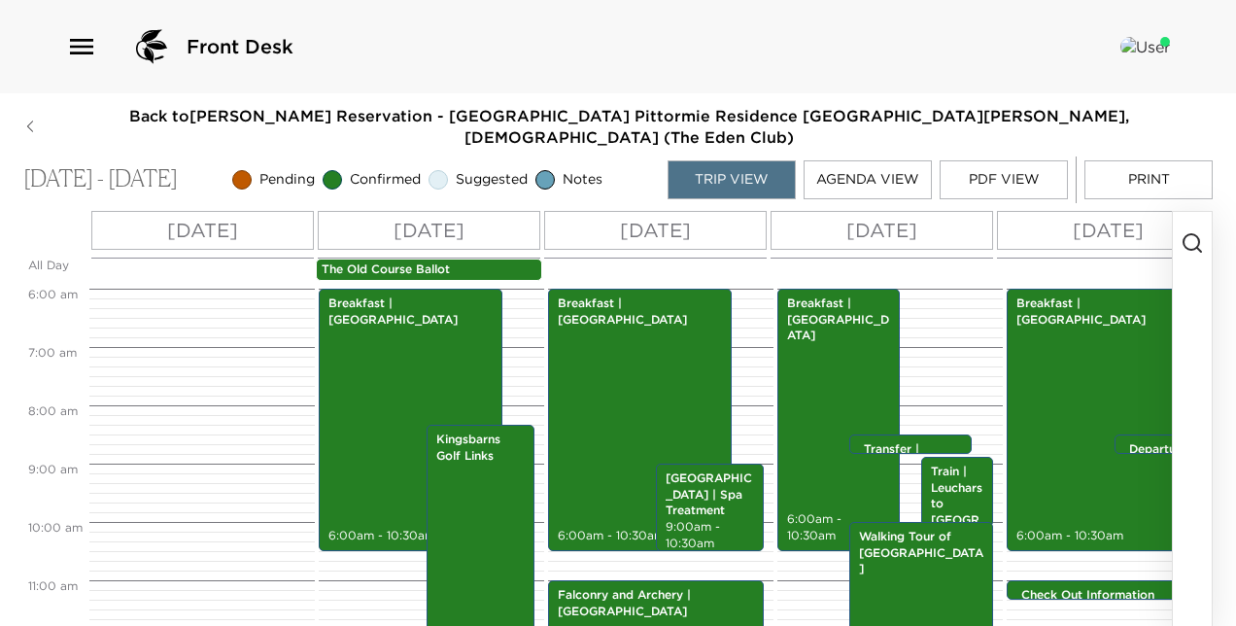
click at [880, 160] on button "Agenda View" at bounding box center [868, 179] width 128 height 39
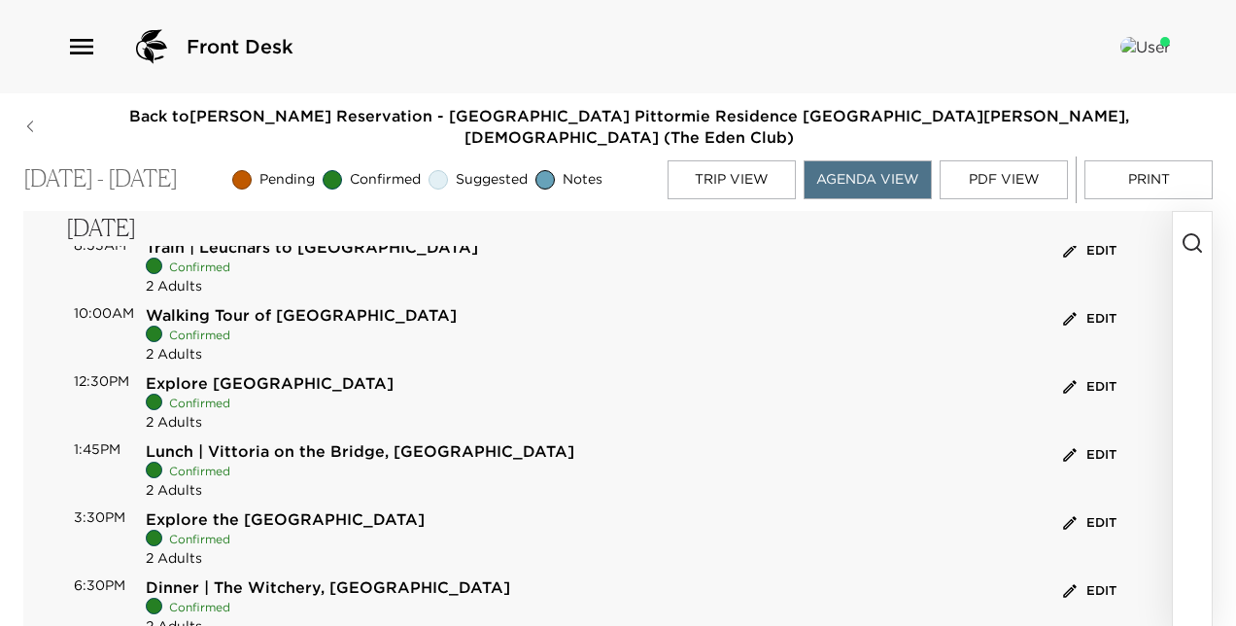
scroll to position [2112, 0]
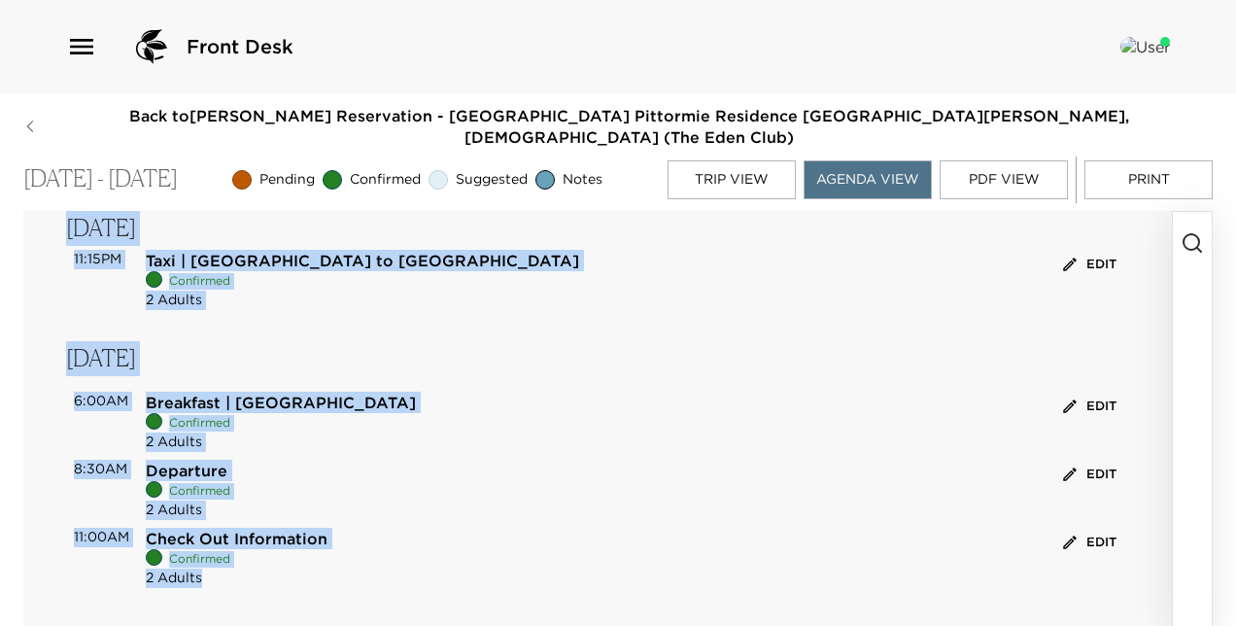
drag, startPoint x: 70, startPoint y: 245, endPoint x: 499, endPoint y: 584, distance: 547.2
copy div "[DATE] 5:15PM Airport Arrival | Self drive to [GEOGRAPHIC_DATA] Confirmed 2 Adu…"
